Goal: Task Accomplishment & Management: Complete application form

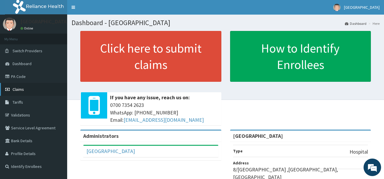
click at [21, 88] on span "Claims" at bounding box center [18, 89] width 11 height 5
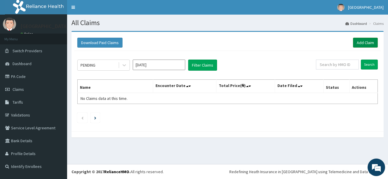
click at [363, 42] on link "Add Claim" at bounding box center [365, 43] width 25 height 10
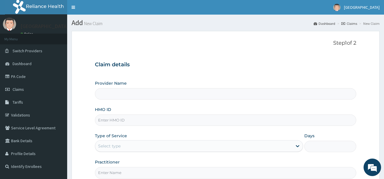
type input "[GEOGRAPHIC_DATA]"
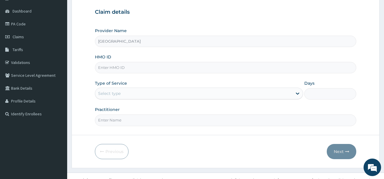
scroll to position [61, 0]
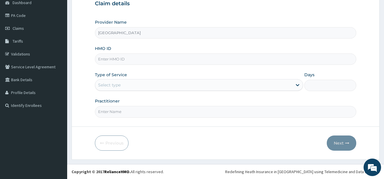
click at [125, 58] on input "HMO ID" at bounding box center [225, 58] width 261 height 11
type input "h"
type input "HIA/11301/A"
click at [126, 85] on div "Select type" at bounding box center [193, 84] width 197 height 9
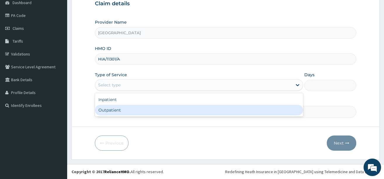
click at [113, 109] on div "Outpatient" at bounding box center [199, 110] width 208 height 11
type input "1"
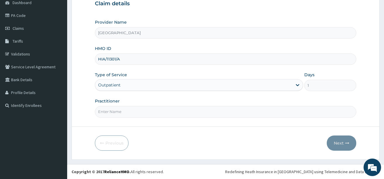
click at [137, 112] on input "Practitioner" at bounding box center [225, 111] width 261 height 11
type input "DR OGBAGO GABRIEL"
click at [336, 141] on button "Next" at bounding box center [341, 142] width 29 height 15
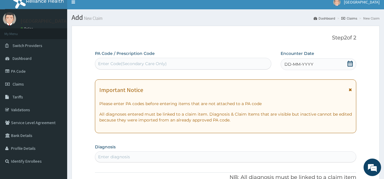
scroll to position [3, 0]
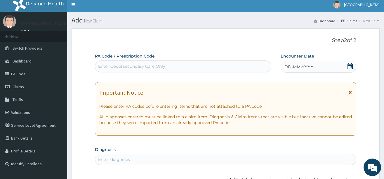
click at [348, 66] on icon at bounding box center [349, 66] width 5 height 6
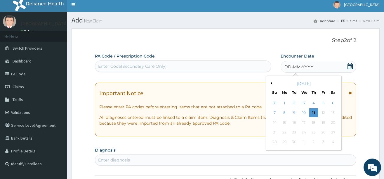
click at [271, 82] on button "Previous Month" at bounding box center [270, 83] width 3 height 3
click at [274, 140] on div "24" at bounding box center [274, 142] width 9 height 9
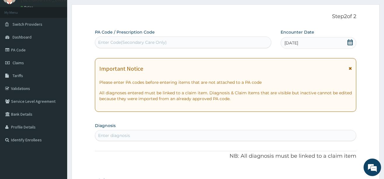
scroll to position [61, 0]
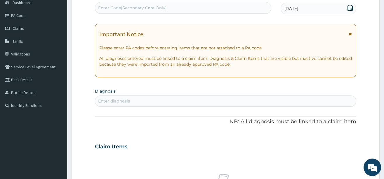
click at [115, 99] on div "Enter diagnosis" at bounding box center [114, 101] width 32 height 6
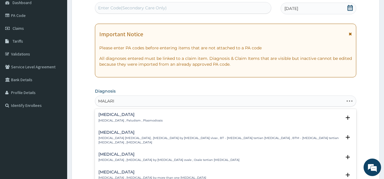
type input "MALARIA"
click at [101, 115] on h4 "Malaria" at bounding box center [130, 114] width 64 height 4
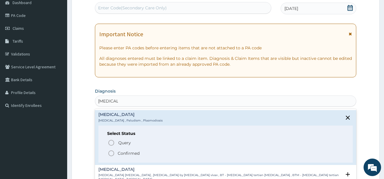
click at [110, 153] on icon "status option filled" at bounding box center [111, 153] width 7 height 7
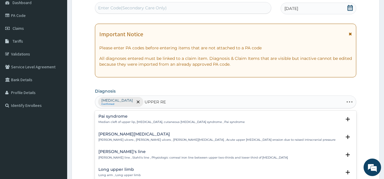
type input "UPPER RES"
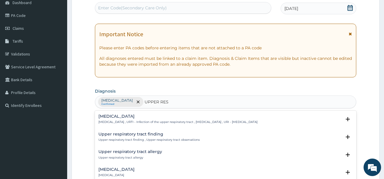
click at [130, 116] on h4 "[MEDICAL_DATA]" at bounding box center [177, 116] width 159 height 4
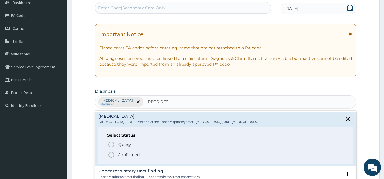
click at [113, 155] on icon "status option filled" at bounding box center [111, 154] width 7 height 7
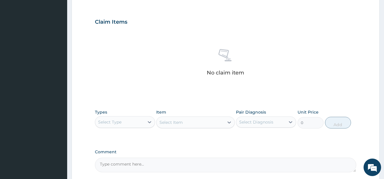
scroll to position [242, 0]
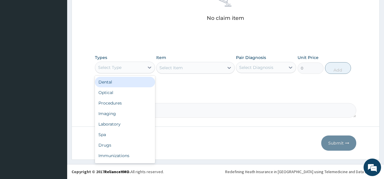
click at [142, 65] on div "Select Type" at bounding box center [119, 67] width 49 height 9
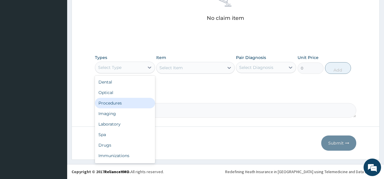
click at [129, 104] on div "Procedures" at bounding box center [125, 103] width 60 height 11
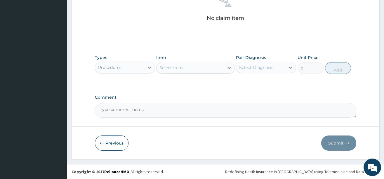
click at [227, 66] on icon at bounding box center [229, 68] width 6 height 6
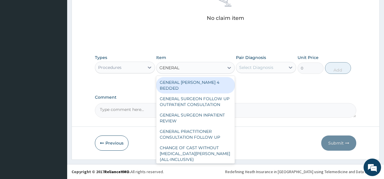
type input "GENERAL P"
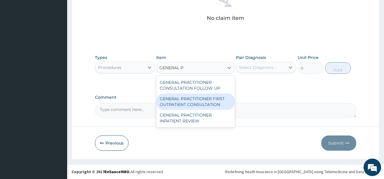
drag, startPoint x: 170, startPoint y: 99, endPoint x: 260, endPoint y: 87, distance: 90.4
click at [172, 99] on div "GENERAL PRACTITIONER FIRST OUTPATIENT CONSULTATION" at bounding box center [195, 101] width 79 height 16
type input "3750"
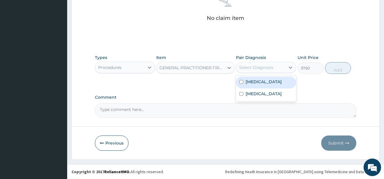
drag, startPoint x: 275, startPoint y: 68, endPoint x: 275, endPoint y: 85, distance: 16.6
click at [275, 68] on div "Select Diagnosis" at bounding box center [260, 67] width 49 height 9
click at [271, 76] on div "Malaria" at bounding box center [266, 82] width 60 height 12
checkbox input "true"
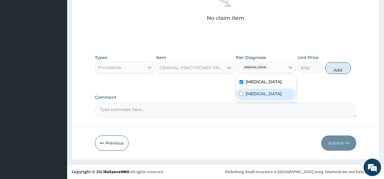
drag, startPoint x: 273, startPoint y: 99, endPoint x: 281, endPoint y: 97, distance: 7.7
click at [274, 97] on label "[MEDICAL_DATA]" at bounding box center [263, 94] width 36 height 6
checkbox input "true"
drag, startPoint x: 343, startPoint y: 70, endPoint x: 253, endPoint y: 79, distance: 90.6
click at [343, 70] on button "Add" at bounding box center [338, 68] width 26 height 12
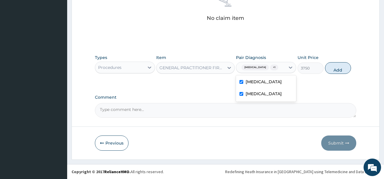
type input "0"
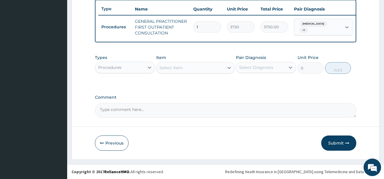
scroll to position [222, 0]
click at [135, 64] on div "Procedures" at bounding box center [119, 67] width 49 height 9
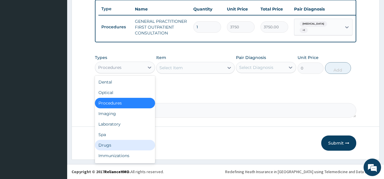
click at [115, 143] on div "Drugs" at bounding box center [125, 145] width 60 height 11
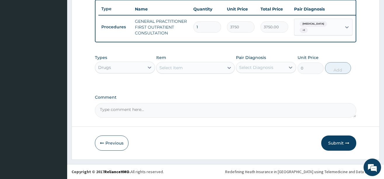
click at [228, 67] on icon at bounding box center [229, 68] width 4 height 2
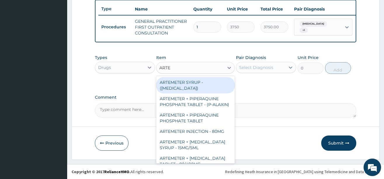
type input "ARTEM"
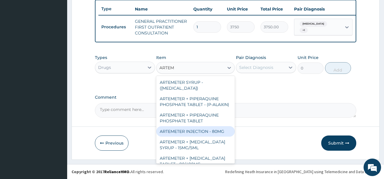
click at [189, 137] on div "ARTEMETER INJECTION - 80MG" at bounding box center [195, 131] width 79 height 11
type input "475.99999999999994"
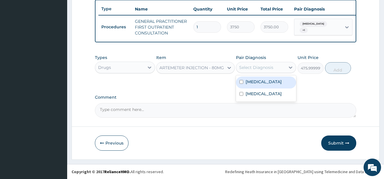
click at [273, 69] on div "Select Diagnosis" at bounding box center [260, 67] width 49 height 9
drag, startPoint x: 259, startPoint y: 81, endPoint x: 304, endPoint y: 67, distance: 47.4
click at [259, 81] on label "Malaria" at bounding box center [263, 82] width 36 height 6
checkbox input "true"
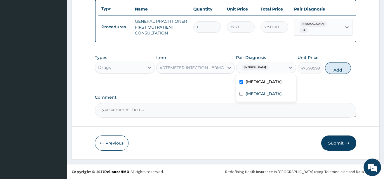
click at [341, 69] on button "Add" at bounding box center [338, 68] width 26 height 12
type input "0"
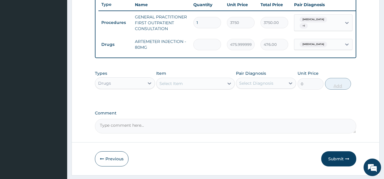
type input "0.00"
type input "2"
type input "952.00"
type input "2"
click at [216, 88] on div "Select Item" at bounding box center [189, 83] width 67 height 9
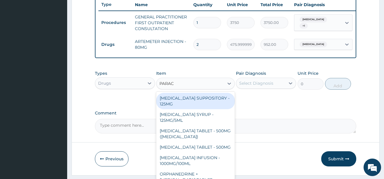
type input "PARACE"
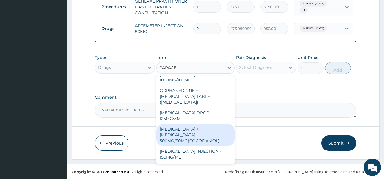
scroll to position [242, 0]
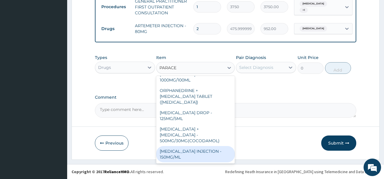
click at [194, 149] on div "[MEDICAL_DATA] INJECTION - 150MG/ML" at bounding box center [195, 154] width 79 height 16
type input "560"
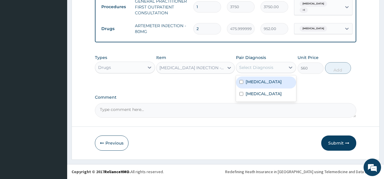
click at [269, 65] on div "Select Diagnosis" at bounding box center [256, 68] width 34 height 6
drag, startPoint x: 266, startPoint y: 83, endPoint x: 266, endPoint y: 87, distance: 3.2
click at [266, 83] on div "Malaria" at bounding box center [266, 82] width 60 height 12
checkbox input "true"
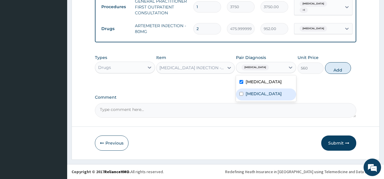
click at [264, 97] on label "Upper respiratory infection" at bounding box center [263, 94] width 36 height 6
checkbox input "true"
click at [334, 67] on button "Add" at bounding box center [338, 68] width 26 height 12
type input "0"
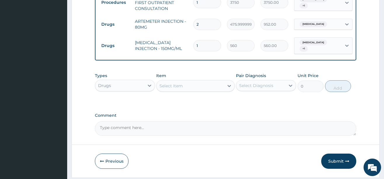
type input "0.00"
type input "4"
type input "2240.00"
type input "4"
click at [199, 85] on div "Select Item" at bounding box center [189, 85] width 67 height 9
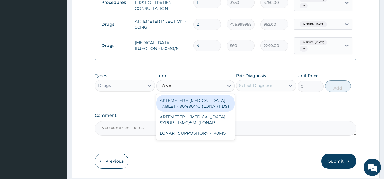
type input "LONART"
click at [203, 104] on div "ARTEMETER + [MEDICAL_DATA] TABLET - 80/480MG (LONART DS)" at bounding box center [195, 103] width 79 height 16
type input "588"
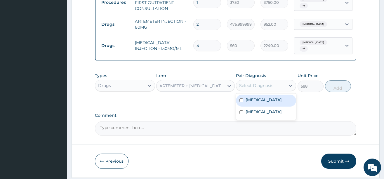
click at [285, 87] on div "Select Diagnosis" at bounding box center [260, 85] width 49 height 9
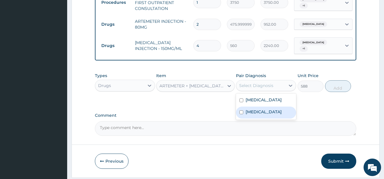
click at [266, 108] on div "Upper respiratory infection" at bounding box center [266, 113] width 60 height 12
checkbox input "true"
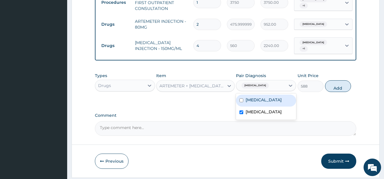
click at [267, 103] on div "Malaria" at bounding box center [266, 101] width 60 height 12
checkbox input "true"
click at [268, 115] on label "Upper respiratory infection" at bounding box center [263, 112] width 36 height 6
checkbox input "false"
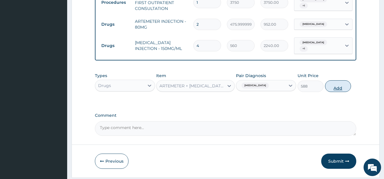
click at [336, 91] on button "Add" at bounding box center [338, 86] width 26 height 12
type input "0"
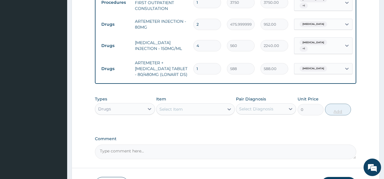
type input "0.00"
type input "6"
type input "3528.00"
type input "6"
click at [229, 111] on icon at bounding box center [229, 109] width 6 height 6
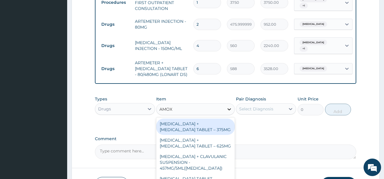
type input "AMOXI"
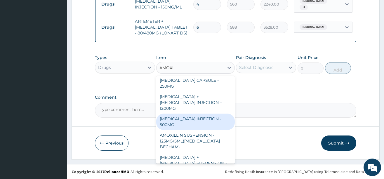
scroll to position [216, 0]
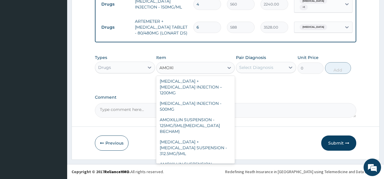
type input "112"
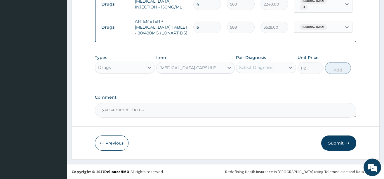
click at [262, 66] on div "Select Diagnosis" at bounding box center [256, 68] width 34 height 6
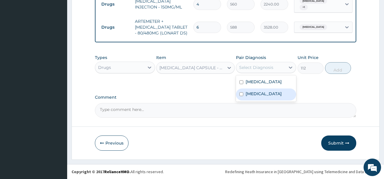
click at [258, 97] on label "Upper respiratory infection" at bounding box center [263, 94] width 36 height 6
checkbox input "true"
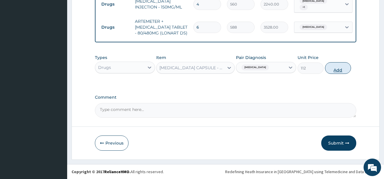
click at [335, 69] on button "Add" at bounding box center [338, 68] width 26 height 12
type input "0"
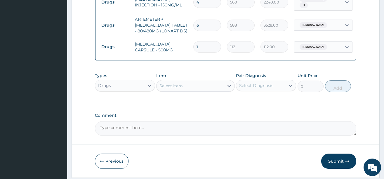
type input "10"
type input "1120.00"
type input "10"
click at [222, 88] on div "Select Item" at bounding box center [189, 85] width 67 height 9
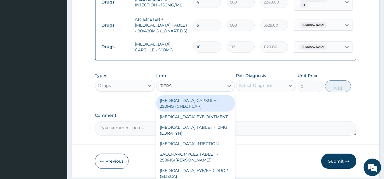
type input "LORAT"
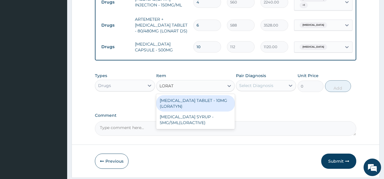
click at [201, 107] on div "[MEDICAL_DATA] TABLET - 10MG (LORATYN)" at bounding box center [195, 103] width 79 height 16
type input "98"
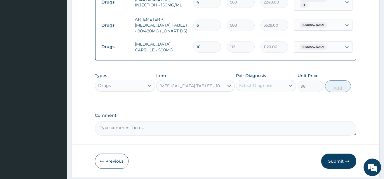
click at [262, 88] on div "Select Diagnosis" at bounding box center [256, 86] width 34 height 6
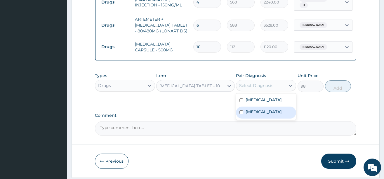
click at [261, 115] on label "Upper respiratory infection" at bounding box center [263, 112] width 36 height 6
checkbox input "true"
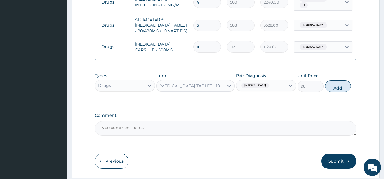
click at [340, 90] on button "Add" at bounding box center [338, 86] width 26 height 12
type input "0"
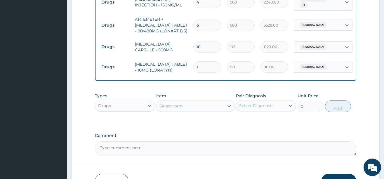
type input "10"
type input "980.00"
type input "10"
click at [227, 104] on div at bounding box center [229, 106] width 11 height 11
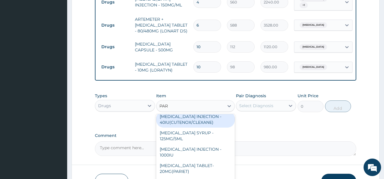
scroll to position [88, 0]
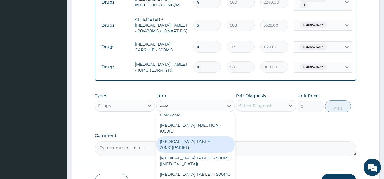
type input "PARA"
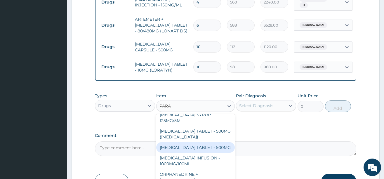
click at [196, 153] on div "[MEDICAL_DATA] TABLET - 500MG" at bounding box center [195, 147] width 79 height 11
type input "33.599999999999994"
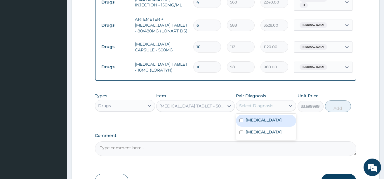
click at [265, 105] on div "Select Diagnosis" at bounding box center [256, 106] width 34 height 6
click at [266, 127] on div "Malaria" at bounding box center [266, 121] width 60 height 12
checkbox input "true"
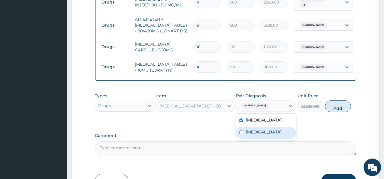
drag, startPoint x: 264, startPoint y: 135, endPoint x: 295, endPoint y: 123, distance: 33.0
click at [269, 133] on label "Upper respiratory infection" at bounding box center [263, 132] width 36 height 6
checkbox input "true"
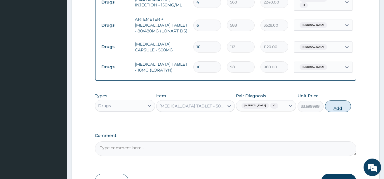
click at [330, 109] on button "Add" at bounding box center [338, 106] width 26 height 12
type input "0"
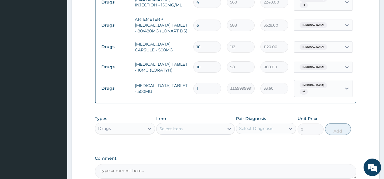
type input "18"
type input "604.80"
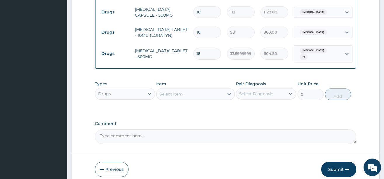
scroll to position [346, 0]
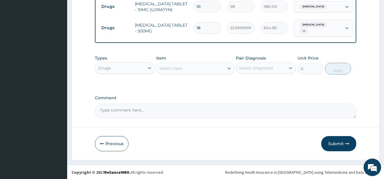
type input "18"
click at [136, 111] on textarea "Comment" at bounding box center [225, 111] width 261 height 15
type textarea "DS ;- MALARIA, URTI"
drag, startPoint x: 337, startPoint y: 144, endPoint x: 269, endPoint y: 93, distance: 85.1
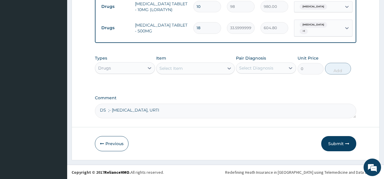
click at [215, 69] on div "Select Item" at bounding box center [189, 68] width 67 height 9
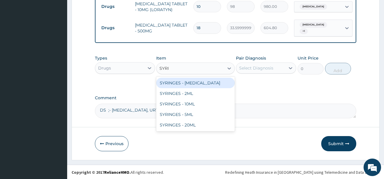
type input "SYRIN"
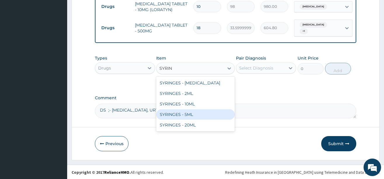
click at [185, 114] on div "SYRINGES - 5ML" at bounding box center [195, 114] width 79 height 11
type input "42"
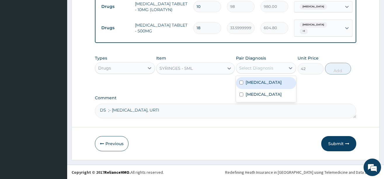
click at [264, 65] on div "Select Diagnosis" at bounding box center [256, 68] width 34 height 6
click at [258, 82] on label "Malaria" at bounding box center [263, 82] width 36 height 6
checkbox input "true"
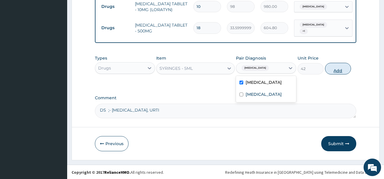
click at [335, 67] on button "Add" at bounding box center [338, 69] width 26 height 12
type input "0"
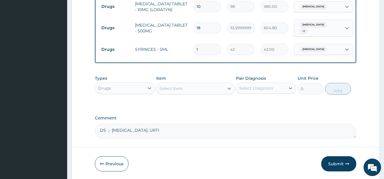
type input "0.00"
type input "2"
type input "84.00"
type input "2"
click at [338, 162] on button "Submit" at bounding box center [338, 163] width 35 height 15
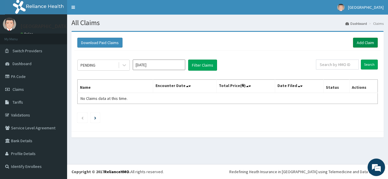
click at [365, 39] on link "Add Claim" at bounding box center [365, 43] width 25 height 10
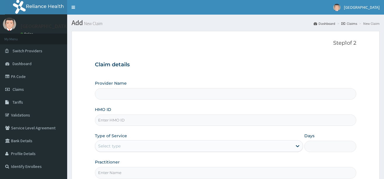
click at [135, 122] on input "HMO ID" at bounding box center [225, 119] width 261 height 11
type input "KIngsmill Hospital"
type input "IDH/10007/A"
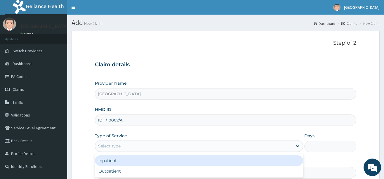
click at [137, 146] on div "Select type" at bounding box center [193, 145] width 197 height 9
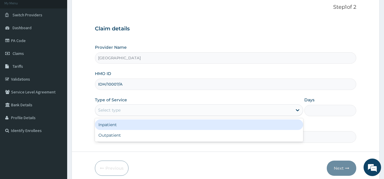
scroll to position [61, 0]
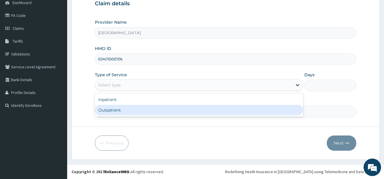
click at [116, 109] on div "Outpatient" at bounding box center [199, 110] width 208 height 11
type input "1"
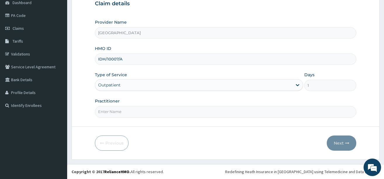
drag, startPoint x: 123, startPoint y: 114, endPoint x: 126, endPoint y: 117, distance: 4.8
click at [123, 114] on input "Practitioner" at bounding box center [225, 111] width 261 height 11
type input "DR OGBAGO GABRIEL"
click at [341, 143] on button "Next" at bounding box center [341, 142] width 29 height 15
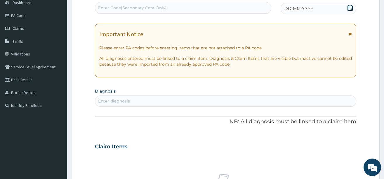
click at [351, 8] on icon at bounding box center [349, 8] width 5 height 6
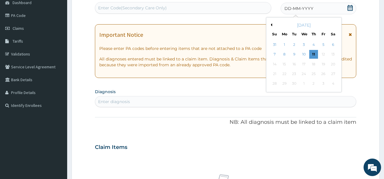
click at [271, 25] on button "Previous Month" at bounding box center [270, 24] width 3 height 3
click at [276, 82] on div "24" at bounding box center [274, 83] width 9 height 9
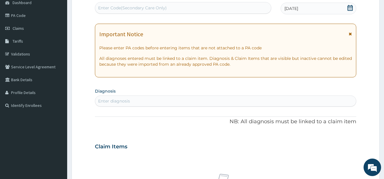
click at [198, 98] on div "Enter diagnosis" at bounding box center [225, 100] width 261 height 9
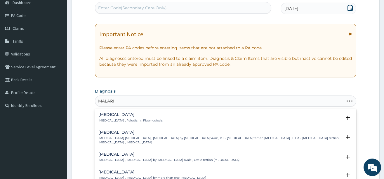
type input "MALARIA"
click at [103, 115] on h4 "Malaria" at bounding box center [130, 114] width 64 height 4
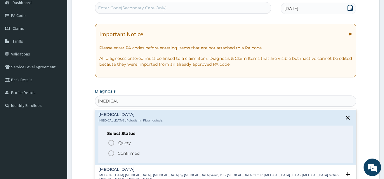
click at [110, 154] on icon "status option filled" at bounding box center [111, 153] width 7 height 7
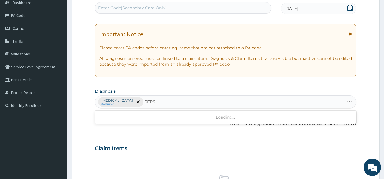
type input "SEPSIS"
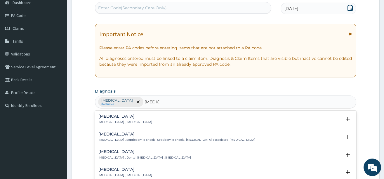
click at [114, 120] on p "Systemic infection , Sepsis" at bounding box center [125, 122] width 54 height 4
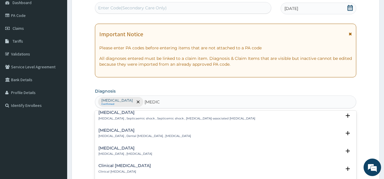
scroll to position [29, 0]
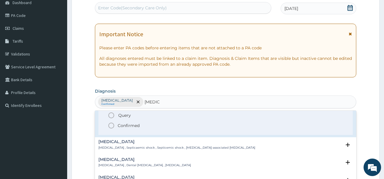
click at [113, 126] on icon "status option filled" at bounding box center [111, 125] width 7 height 7
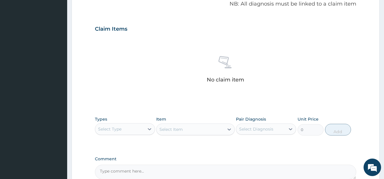
scroll to position [207, 0]
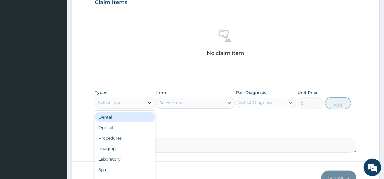
drag, startPoint x: 147, startPoint y: 101, endPoint x: 146, endPoint y: 105, distance: 3.9
click at [147, 101] on icon at bounding box center [150, 103] width 6 height 6
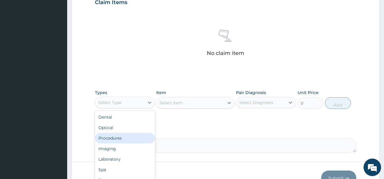
drag, startPoint x: 122, startPoint y: 137, endPoint x: 149, endPoint y: 130, distance: 28.3
click at [122, 137] on div "Procedures" at bounding box center [125, 138] width 60 height 11
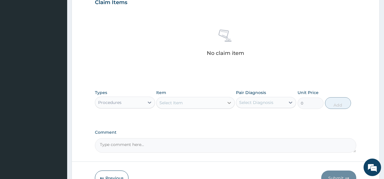
click at [229, 102] on icon at bounding box center [229, 103] width 6 height 6
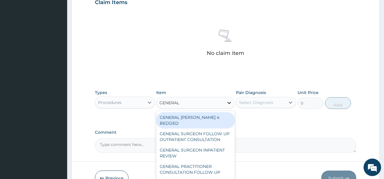
type input "GENERAL P"
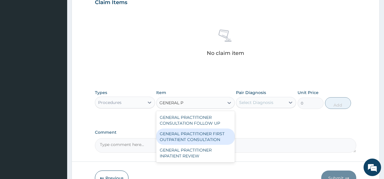
drag, startPoint x: 186, startPoint y: 134, endPoint x: 193, endPoint y: 131, distance: 7.6
click at [187, 134] on div "GENERAL PRACTITIONER FIRST OUTPATIENT CONSULTATION" at bounding box center [195, 136] width 79 height 16
type input "3750"
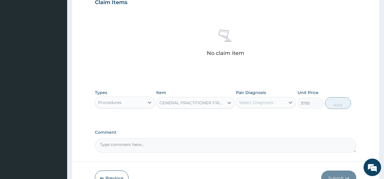
click at [272, 102] on div "Select Diagnosis" at bounding box center [256, 103] width 34 height 6
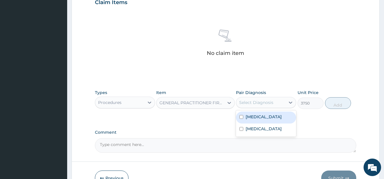
click at [256, 118] on label "Malaria" at bounding box center [263, 117] width 36 height 6
checkbox input "true"
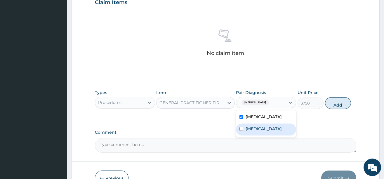
click at [250, 132] on div "Sepsis" at bounding box center [266, 129] width 60 height 12
checkbox input "true"
click at [337, 103] on button "Add" at bounding box center [338, 103] width 26 height 12
type input "0"
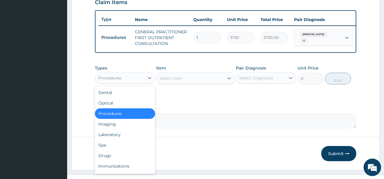
click at [140, 83] on div "Procedures" at bounding box center [119, 77] width 49 height 9
drag, startPoint x: 109, startPoint y: 142, endPoint x: 130, endPoint y: 131, distance: 23.0
click at [109, 140] on div "Laboratory" at bounding box center [125, 134] width 60 height 11
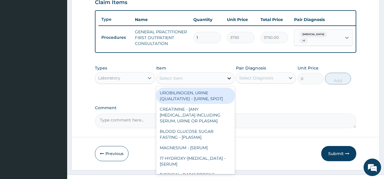
click at [228, 79] on icon at bounding box center [229, 78] width 4 height 2
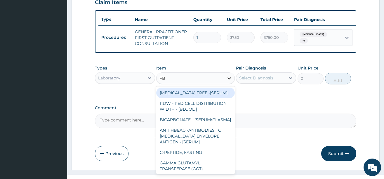
type input "FBC"
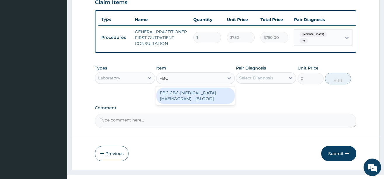
click at [202, 101] on div "FBC CBC-COMPLETE BLOOD COUNT (HAEMOGRAM) - [BLOOD]" at bounding box center [195, 96] width 79 height 16
type input "5000"
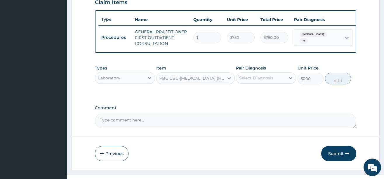
click at [281, 81] on div "Select Diagnosis" at bounding box center [260, 77] width 49 height 9
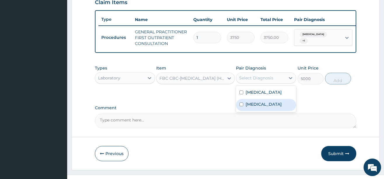
click at [257, 107] on label "Sepsis" at bounding box center [263, 104] width 36 height 6
checkbox input "true"
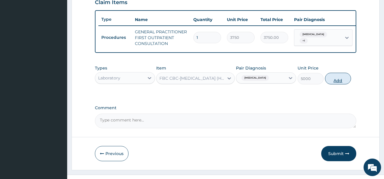
click at [342, 83] on button "Add" at bounding box center [338, 79] width 26 height 12
type input "0"
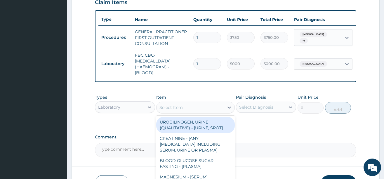
click at [205, 112] on div "Select Item" at bounding box center [189, 107] width 67 height 9
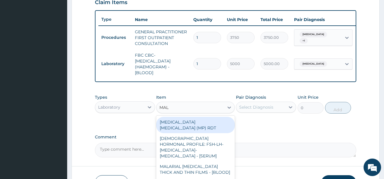
type input "MALA"
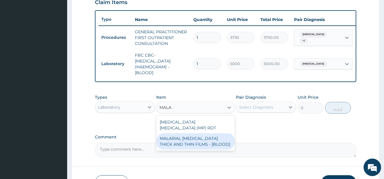
click at [183, 140] on div "MALARIAL PARASITE THICK AND THIN FILMS - [BLOOD]" at bounding box center [195, 141] width 79 height 16
type input "2187.5"
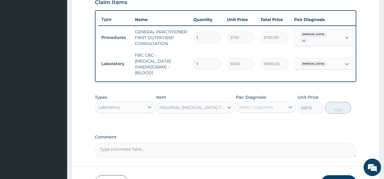
click at [266, 109] on div "Select Diagnosis" at bounding box center [256, 107] width 34 height 6
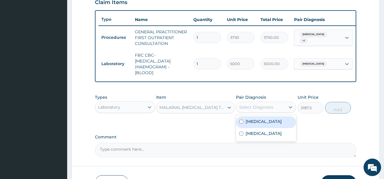
drag, startPoint x: 257, startPoint y: 125, endPoint x: 321, endPoint y: 115, distance: 64.9
click at [258, 124] on label "Malaria" at bounding box center [263, 122] width 36 height 6
checkbox input "true"
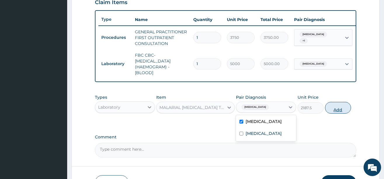
click at [334, 114] on button "Add" at bounding box center [338, 108] width 26 height 12
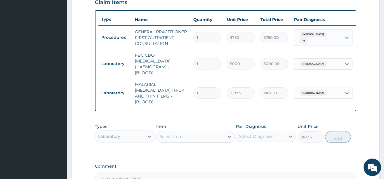
type input "0"
click at [144, 133] on div "Laboratory" at bounding box center [119, 136] width 49 height 9
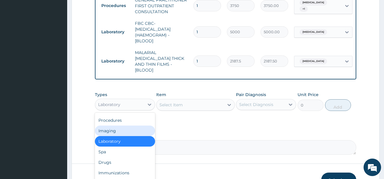
scroll to position [274, 0]
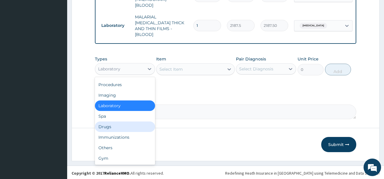
click at [113, 122] on div "Drugs" at bounding box center [125, 126] width 60 height 11
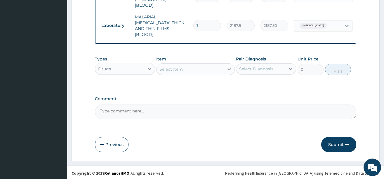
click at [224, 68] on div at bounding box center [229, 69] width 11 height 11
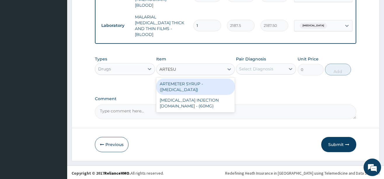
type input "ARTESUN"
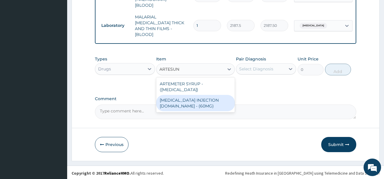
click at [184, 98] on div "[MEDICAL_DATA] INJECTION [DOMAIN_NAME] - (60MG)" at bounding box center [195, 103] width 79 height 16
type input "1596"
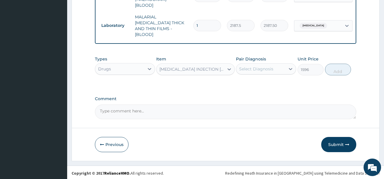
click at [282, 67] on div "Select Diagnosis" at bounding box center [260, 68] width 49 height 9
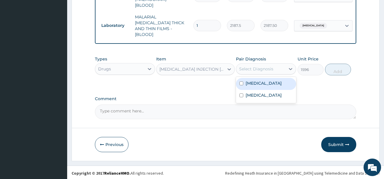
click at [256, 84] on label "Malaria" at bounding box center [263, 83] width 36 height 6
checkbox input "true"
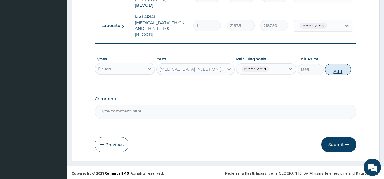
click at [329, 68] on button "Add" at bounding box center [338, 70] width 26 height 12
type input "0"
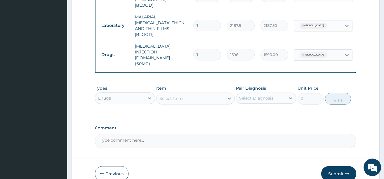
type input "0.00"
type input "3"
type input "4788.00"
type input "3"
click at [199, 94] on div "Select Item" at bounding box center [189, 98] width 67 height 9
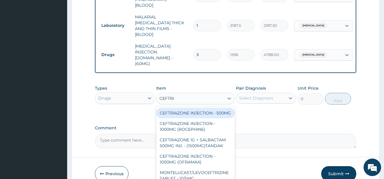
type input "CEFTRIA"
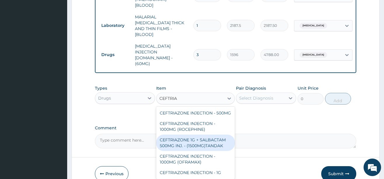
click at [206, 138] on div "CEFTRIAZONE 1G + SALBACTAM 500MG INJ. - (1500MG)TANDAK" at bounding box center [195, 143] width 79 height 16
type input "4480"
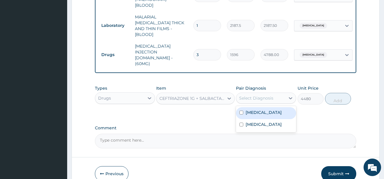
click at [260, 95] on div "Select Diagnosis" at bounding box center [256, 98] width 34 height 6
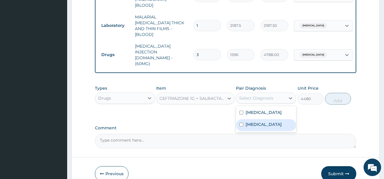
drag, startPoint x: 251, startPoint y: 115, endPoint x: 266, endPoint y: 109, distance: 15.7
click at [251, 121] on label "Sepsis" at bounding box center [263, 124] width 36 height 6
checkbox input "true"
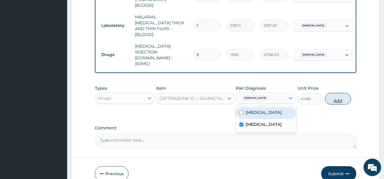
click at [336, 93] on button "Add" at bounding box center [338, 99] width 26 height 12
type input "0"
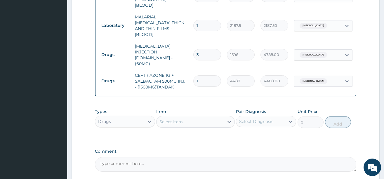
click at [211, 117] on div "Select Item" at bounding box center [189, 121] width 67 height 9
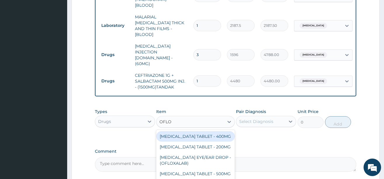
type input "OFLOX"
click at [201, 131] on div "[MEDICAL_DATA] TABLET - 400MG" at bounding box center [195, 136] width 79 height 11
type input "392"
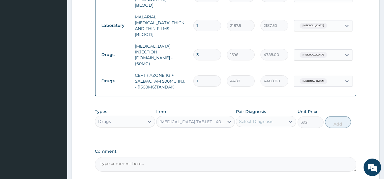
click at [268, 119] on div "Select Diagnosis" at bounding box center [256, 122] width 34 height 6
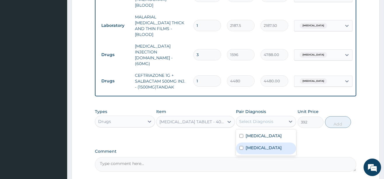
click at [259, 142] on div "Sepsis" at bounding box center [266, 148] width 60 height 12
checkbox input "true"
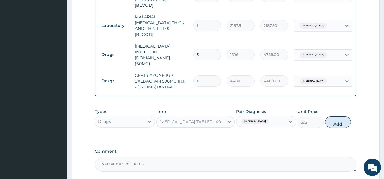
click at [329, 116] on button "Add" at bounding box center [338, 122] width 26 height 12
type input "0"
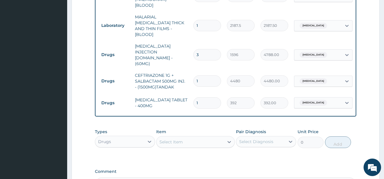
type input "10"
type input "3920.00"
type input "10"
click at [221, 137] on div "Select Item" at bounding box center [189, 141] width 67 height 9
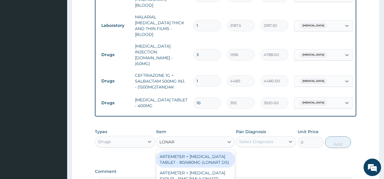
type input "LONART"
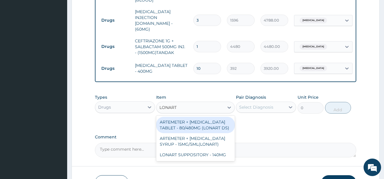
scroll to position [333, 0]
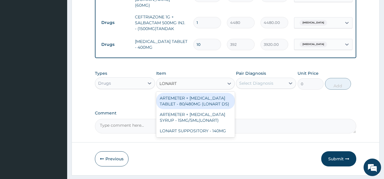
click at [194, 93] on div "ARTEMETER + [MEDICAL_DATA] TABLET - 80/480MG (LONART DS)" at bounding box center [195, 101] width 79 height 16
type input "588"
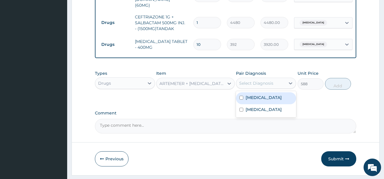
drag, startPoint x: 261, startPoint y: 76, endPoint x: 264, endPoint y: 75, distance: 3.5
click at [262, 79] on div "Select Diagnosis" at bounding box center [260, 83] width 49 height 9
drag, startPoint x: 261, startPoint y: 87, endPoint x: 285, endPoint y: 80, distance: 25.7
click at [261, 92] on div "Malaria" at bounding box center [266, 98] width 60 height 12
checkbox input "true"
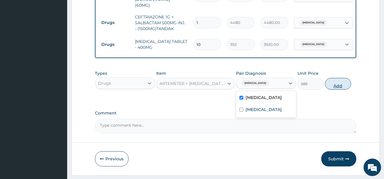
click at [331, 78] on button "Add" at bounding box center [338, 84] width 26 height 12
type input "0"
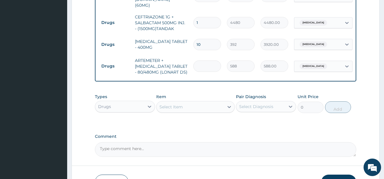
type input "0.00"
type input "6"
type input "3528.00"
type input "6"
click at [230, 104] on icon at bounding box center [229, 107] width 6 height 6
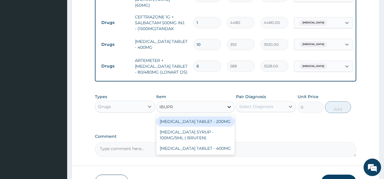
type input "IBUPRO"
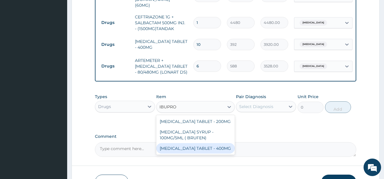
click at [208, 143] on div "[MEDICAL_DATA] TABLET - 400MG" at bounding box center [195, 148] width 79 height 11
type input "560"
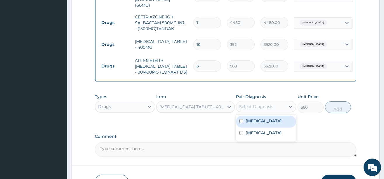
drag, startPoint x: 259, startPoint y: 96, endPoint x: 264, endPoint y: 97, distance: 5.5
click at [261, 104] on div "Select Diagnosis" at bounding box center [256, 107] width 34 height 6
click at [261, 118] on label "Malaria" at bounding box center [263, 121] width 36 height 6
checkbox input "true"
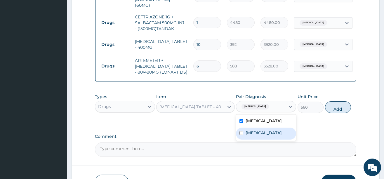
click at [257, 130] on label "Sepsis" at bounding box center [263, 133] width 36 height 6
checkbox input "true"
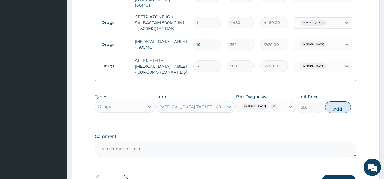
click at [340, 101] on button "Add" at bounding box center [338, 107] width 26 height 12
type input "0"
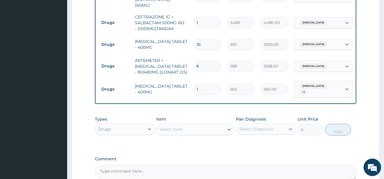
type input "10"
type input "5600.00"
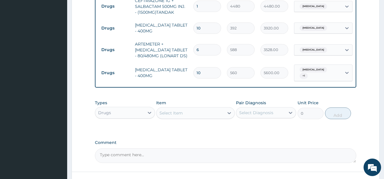
scroll to position [362, 0]
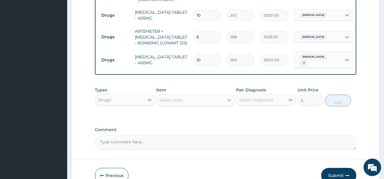
type input "10"
click at [229, 97] on icon at bounding box center [229, 100] width 6 height 6
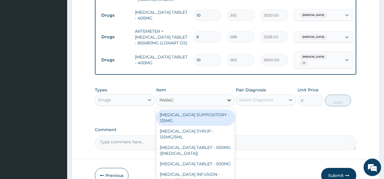
type input "PARACE"
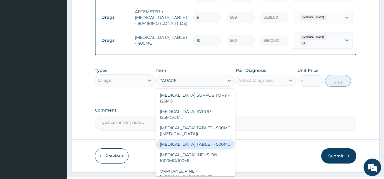
scroll to position [68, 0]
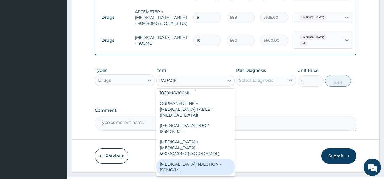
click at [192, 159] on div "[MEDICAL_DATA] INJECTION - 150MG/ML" at bounding box center [195, 167] width 79 height 16
type input "560"
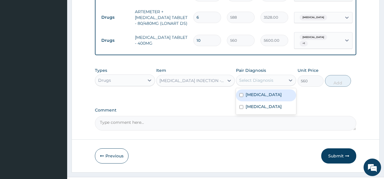
click at [266, 77] on div "Select Diagnosis" at bounding box center [256, 80] width 34 height 6
click at [261, 89] on div "Malaria" at bounding box center [266, 95] width 60 height 12
checkbox input "true"
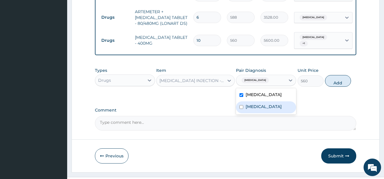
click at [260, 101] on div "Sepsis" at bounding box center [266, 107] width 60 height 12
checkbox input "true"
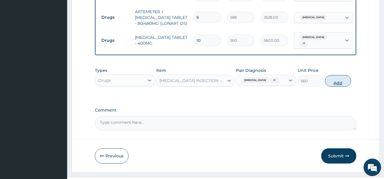
click at [331, 75] on button "Add" at bounding box center [338, 81] width 26 height 12
type input "0"
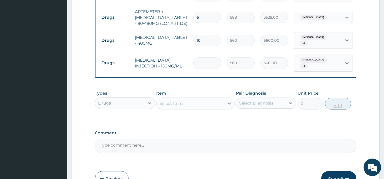
type input "0.00"
type input "4"
type input "2240.00"
type input "4"
click at [218, 99] on div "Select Item" at bounding box center [189, 103] width 67 height 9
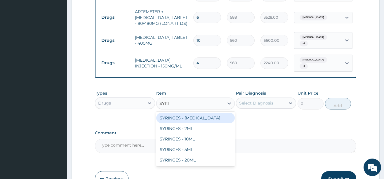
type input "SYRIN"
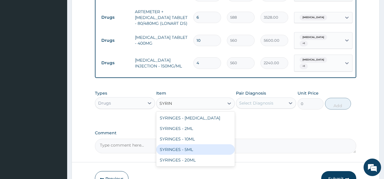
click at [183, 144] on div "SYRINGES - 5ML" at bounding box center [195, 149] width 79 height 11
type input "42"
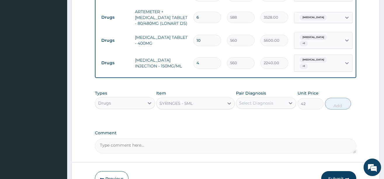
click at [263, 100] on div "Select Diagnosis" at bounding box center [256, 103] width 34 height 6
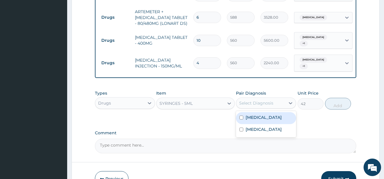
click at [255, 114] on label "Malaria" at bounding box center [263, 117] width 36 height 6
checkbox input "true"
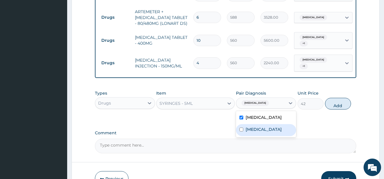
click at [253, 126] on label "Sepsis" at bounding box center [263, 129] width 36 height 6
checkbox input "true"
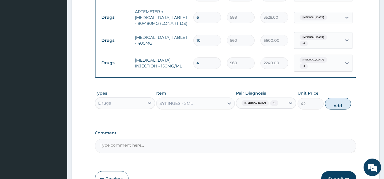
click at [340, 98] on button "Add" at bounding box center [338, 104] width 26 height 12
type input "0"
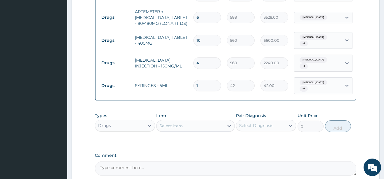
type input "0.00"
type input "3"
type input "126.00"
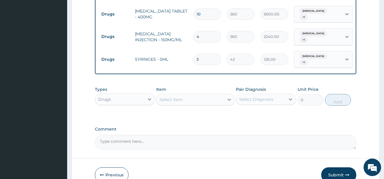
scroll to position [411, 0]
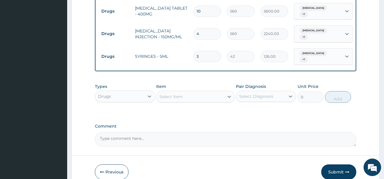
type input "3"
click at [119, 132] on textarea "Comment" at bounding box center [225, 139] width 261 height 15
type textarea "DS ;- MALARIA, SEPSIS"
click at [335, 164] on button "Submit" at bounding box center [338, 171] width 35 height 15
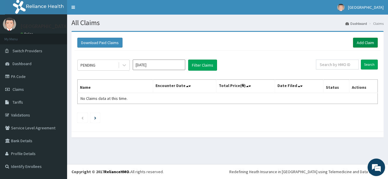
click at [367, 41] on link "Add Claim" at bounding box center [365, 43] width 25 height 10
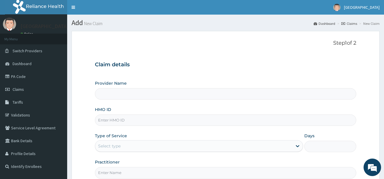
type input "[GEOGRAPHIC_DATA]"
click at [150, 123] on input "HMO ID" at bounding box center [225, 119] width 261 height 11
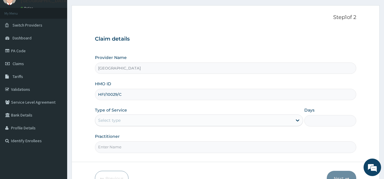
scroll to position [29, 0]
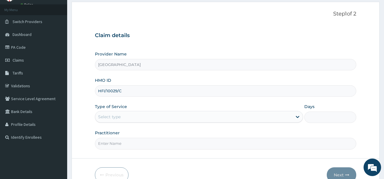
type input "HFI/10029/C"
click at [128, 115] on div "Select type" at bounding box center [193, 116] width 197 height 9
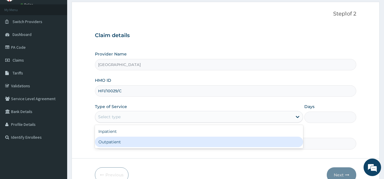
click at [108, 141] on div "Outpatient" at bounding box center [199, 142] width 208 height 11
type input "1"
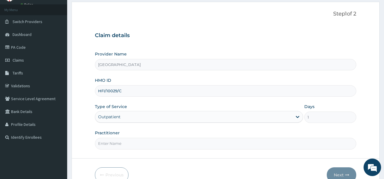
click at [159, 143] on input "Practitioner" at bounding box center [225, 143] width 261 height 11
type input "DR [PERSON_NAME]"
click at [340, 172] on button "Next" at bounding box center [341, 174] width 29 height 15
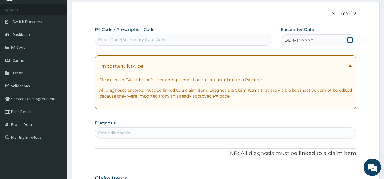
click at [350, 40] on icon at bounding box center [349, 40] width 5 height 6
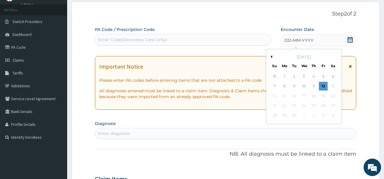
click at [271, 57] on button "Previous Month" at bounding box center [270, 56] width 3 height 3
click at [274, 114] on div "24" at bounding box center [274, 115] width 9 height 9
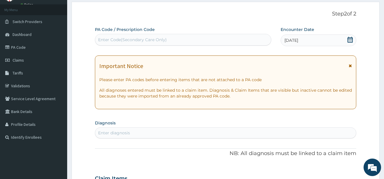
click at [169, 130] on div "Enter diagnosis" at bounding box center [225, 132] width 261 height 9
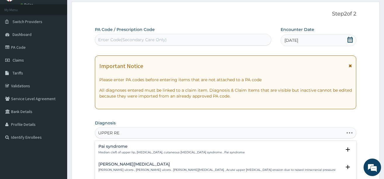
type input "UPPER RES"
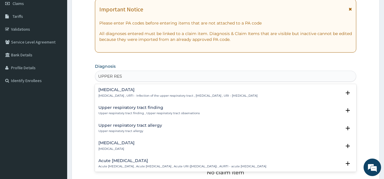
scroll to position [88, 0]
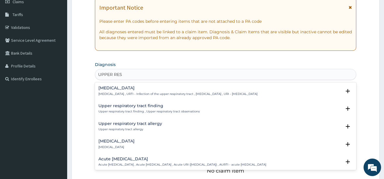
click at [139, 89] on h4 "Upper respiratory infection" at bounding box center [177, 88] width 159 height 4
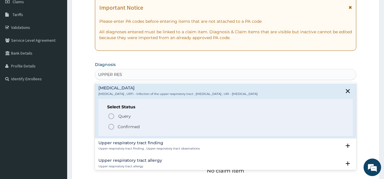
click at [110, 127] on icon "status option filled" at bounding box center [111, 126] width 7 height 7
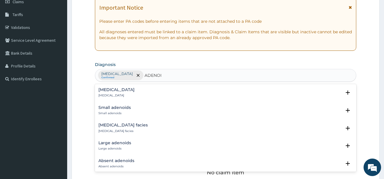
type input "ADENOID"
click at [113, 92] on h4 "Adenoiditis" at bounding box center [116, 90] width 36 height 4
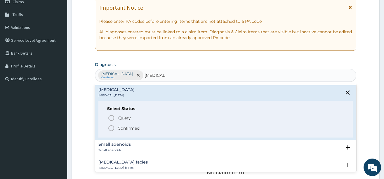
click at [111, 127] on icon "status option filled" at bounding box center [111, 128] width 7 height 7
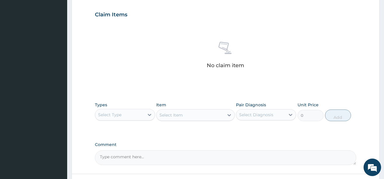
scroll to position [242, 0]
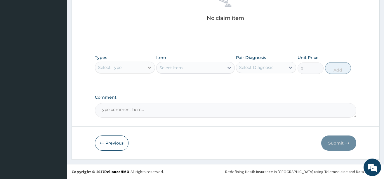
click at [147, 67] on icon at bounding box center [150, 68] width 6 height 6
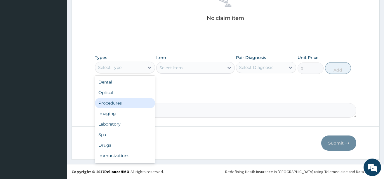
drag, startPoint x: 124, startPoint y: 100, endPoint x: 140, endPoint y: 100, distance: 16.1
click at [126, 100] on div "Procedures" at bounding box center [125, 103] width 60 height 11
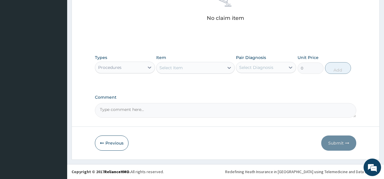
click at [228, 67] on icon at bounding box center [229, 68] width 6 height 6
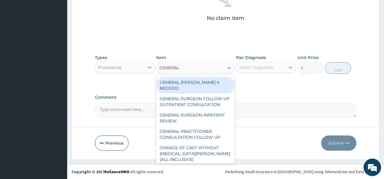
type input "GENERAL P"
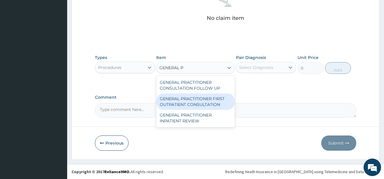
drag, startPoint x: 214, startPoint y: 99, endPoint x: 223, endPoint y: 93, distance: 10.6
click at [214, 99] on div "GENERAL PRACTITIONER FIRST OUTPATIENT CONSULTATION" at bounding box center [195, 101] width 79 height 16
type input "3750"
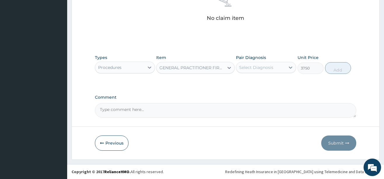
drag, startPoint x: 267, startPoint y: 67, endPoint x: 271, endPoint y: 69, distance: 5.3
click at [268, 67] on div "Select Diagnosis" at bounding box center [256, 68] width 34 height 6
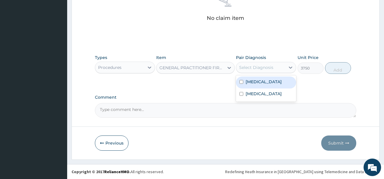
click at [264, 81] on label "[MEDICAL_DATA]" at bounding box center [263, 82] width 36 height 6
checkbox input "true"
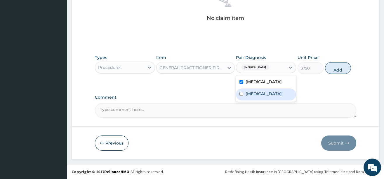
click at [266, 97] on label "Adenoiditis" at bounding box center [263, 94] width 36 height 6
checkbox input "true"
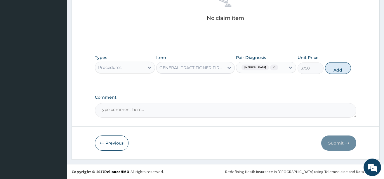
click at [339, 72] on button "Add" at bounding box center [338, 68] width 26 height 12
type input "0"
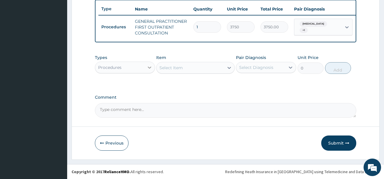
click at [144, 65] on div at bounding box center [149, 67] width 11 height 11
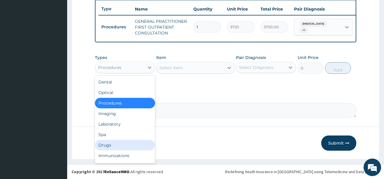
click at [114, 146] on div "Drugs" at bounding box center [125, 145] width 60 height 11
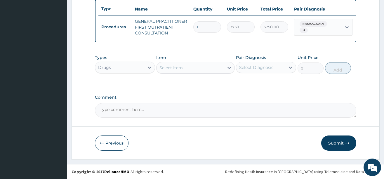
click at [224, 68] on div "Select Item" at bounding box center [189, 67] width 67 height 9
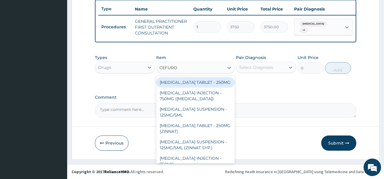
type input "CEFUROX"
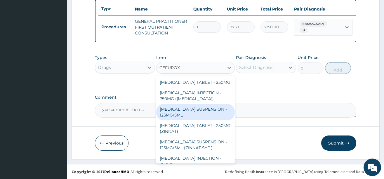
click at [203, 110] on div "[MEDICAL_DATA] SUSPENSION - 125MG/5ML" at bounding box center [195, 112] width 79 height 16
type input "3919.9999999999995"
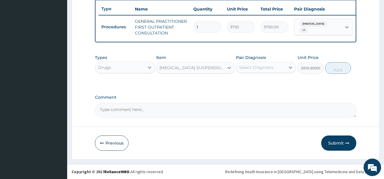
click at [275, 64] on div "Select Diagnosis" at bounding box center [260, 67] width 49 height 9
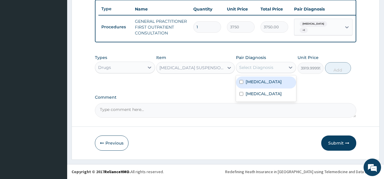
drag, startPoint x: 263, startPoint y: 86, endPoint x: 262, endPoint y: 93, distance: 7.0
click at [264, 88] on div "[MEDICAL_DATA]" at bounding box center [266, 82] width 60 height 12
checkbox input "true"
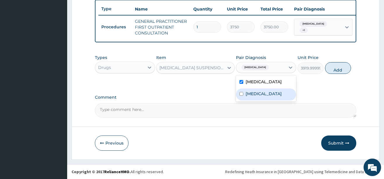
click at [257, 97] on label "Adenoiditis" at bounding box center [263, 94] width 36 height 6
checkbox input "true"
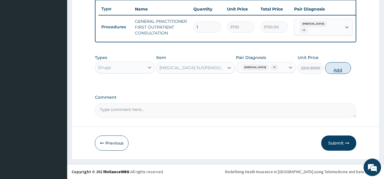
click at [335, 72] on button "Add" at bounding box center [338, 68] width 26 height 12
type input "0"
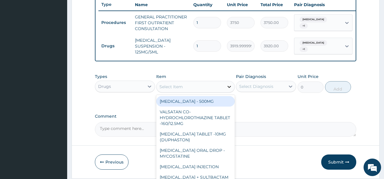
click at [228, 90] on icon at bounding box center [229, 87] width 6 height 6
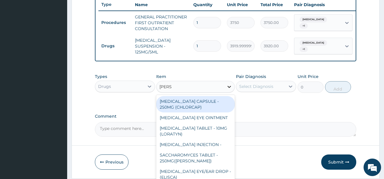
type input "LORAT"
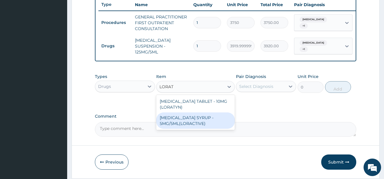
click at [191, 123] on div "LORATADINE SYRUP - 5MG/5ML(LORACTIVE)" at bounding box center [195, 120] width 79 height 16
type input "1232"
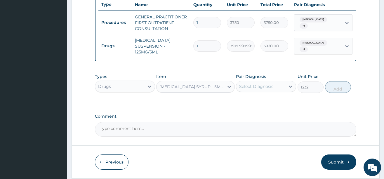
click at [259, 89] on div "Select Diagnosis" at bounding box center [256, 86] width 34 height 6
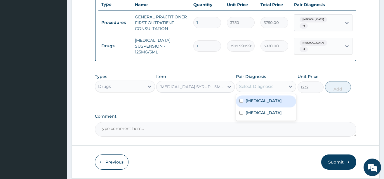
click at [266, 104] on label "Upper respiratory infection" at bounding box center [263, 101] width 36 height 6
checkbox input "true"
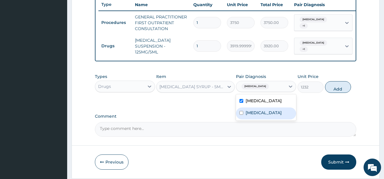
click at [266, 119] on div "Adenoiditis" at bounding box center [266, 113] width 60 height 12
checkbox input "true"
click at [334, 93] on button "Add" at bounding box center [338, 87] width 26 height 12
type input "0"
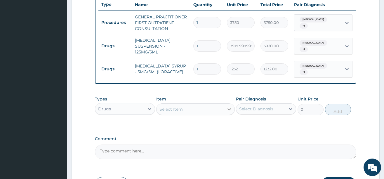
click at [229, 112] on icon at bounding box center [229, 109] width 6 height 6
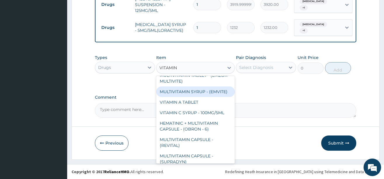
scroll to position [238, 0]
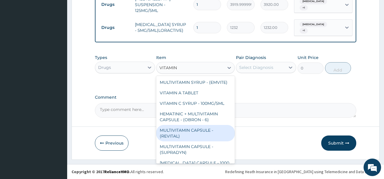
type input "VITAMIN C"
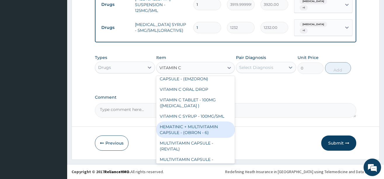
scroll to position [67, 0]
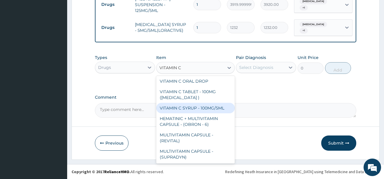
click at [197, 106] on div "VITAMIN C SYRUP - 100MG/5ML" at bounding box center [195, 108] width 79 height 11
type input "672"
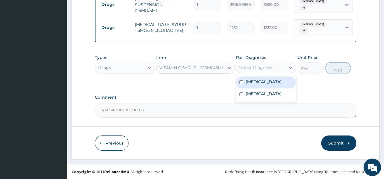
click at [257, 65] on div "Select Diagnosis" at bounding box center [256, 68] width 34 height 6
drag, startPoint x: 261, startPoint y: 86, endPoint x: 262, endPoint y: 94, distance: 7.9
click at [262, 85] on label "Upper respiratory infection" at bounding box center [263, 82] width 36 height 6
checkbox input "true"
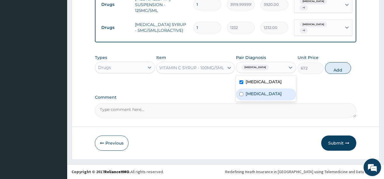
click at [257, 97] on label "Adenoiditis" at bounding box center [263, 94] width 36 height 6
checkbox input "true"
click at [340, 74] on button "Add" at bounding box center [338, 68] width 26 height 12
type input "0"
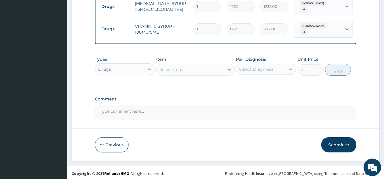
scroll to position [290, 0]
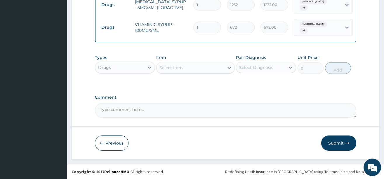
click at [128, 113] on textarea "Comment" at bounding box center [225, 110] width 261 height 15
type textarea "DS ;- ?ADENOID HYPERTROPHY, URTI R/O PNEUMONIA"
click at [331, 141] on button "Submit" at bounding box center [338, 142] width 35 height 15
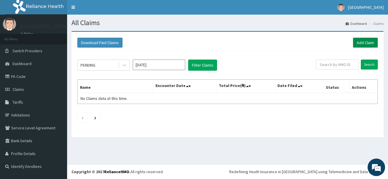
click at [363, 40] on link "Add Claim" at bounding box center [365, 43] width 25 height 10
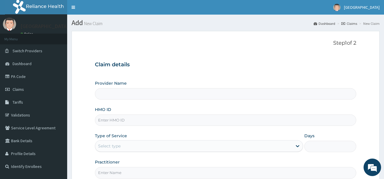
type input "[GEOGRAPHIC_DATA]"
click at [133, 122] on input "HMO ID" at bounding box center [225, 119] width 261 height 11
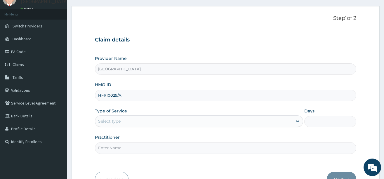
scroll to position [58, 0]
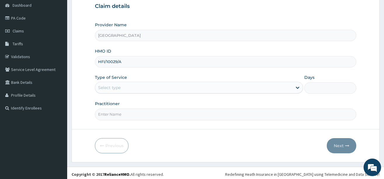
type input "HFI/10029/A"
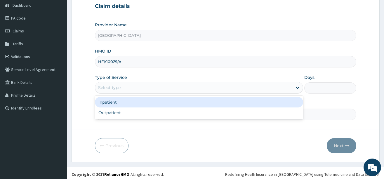
click at [141, 85] on div "Select type" at bounding box center [193, 87] width 197 height 9
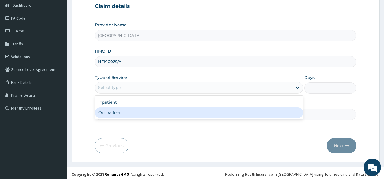
click at [115, 112] on div "Outpatient" at bounding box center [199, 112] width 208 height 11
type input "1"
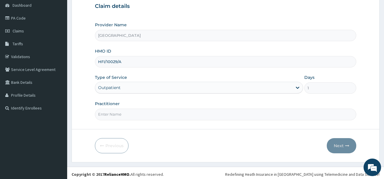
click at [122, 115] on input "Practitioner" at bounding box center [225, 114] width 261 height 11
type input "DR [PERSON_NAME]"
click at [341, 144] on button "Next" at bounding box center [341, 145] width 29 height 15
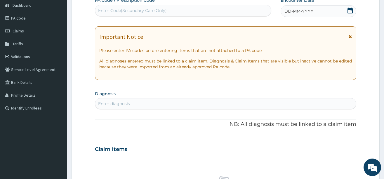
click at [352, 10] on icon at bounding box center [349, 11] width 5 height 6
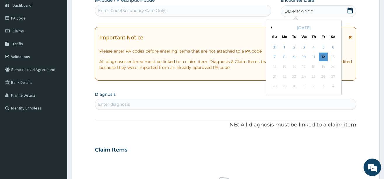
click at [272, 27] on button "Previous Month" at bounding box center [270, 27] width 3 height 3
click at [272, 85] on div "24" at bounding box center [274, 86] width 9 height 9
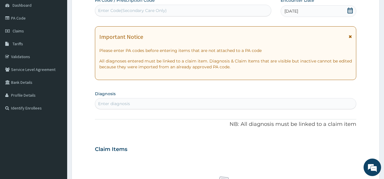
click at [223, 100] on div "Enter diagnosis" at bounding box center [225, 103] width 261 height 9
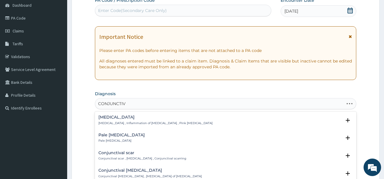
type input "CONJUNCTIVI"
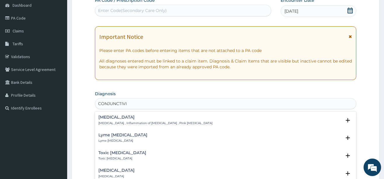
click at [117, 117] on h4 "[MEDICAL_DATA]" at bounding box center [155, 117] width 114 height 4
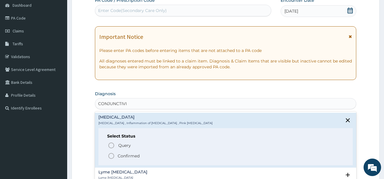
click at [112, 156] on icon "status option filled" at bounding box center [111, 155] width 7 height 7
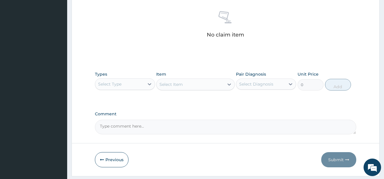
scroll to position [234, 0]
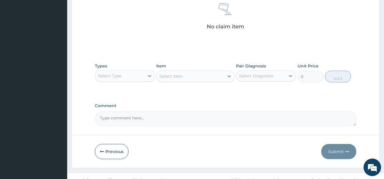
click at [143, 74] on div "Select Type" at bounding box center [119, 75] width 49 height 9
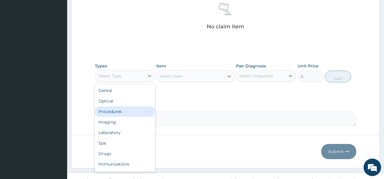
click at [127, 109] on div "Procedures" at bounding box center [125, 111] width 60 height 11
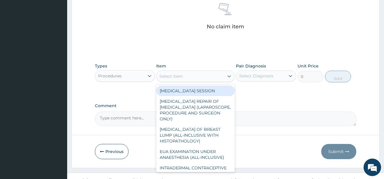
click at [229, 75] on icon at bounding box center [229, 76] width 6 height 6
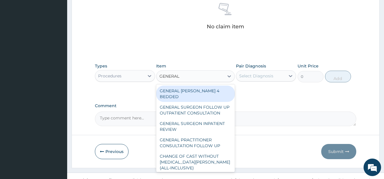
type input "GENERAL P"
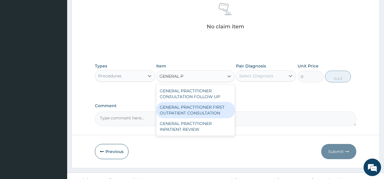
click at [198, 110] on div "GENERAL PRACTITIONER FIRST OUTPATIENT CONSULTATION" at bounding box center [195, 110] width 79 height 16
type input "3750"
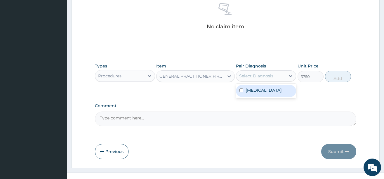
click at [266, 73] on div "Select Diagnosis" at bounding box center [260, 75] width 49 height 9
click at [265, 86] on div "[MEDICAL_DATA]" at bounding box center [266, 91] width 60 height 12
checkbox input "true"
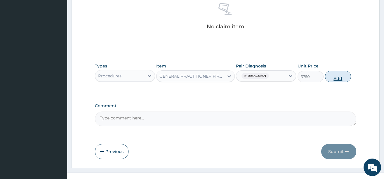
click at [339, 74] on button "Add" at bounding box center [338, 77] width 26 height 12
type input "0"
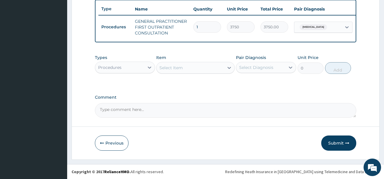
scroll to position [222, 0]
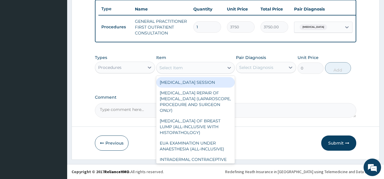
click at [191, 65] on div "Select Item" at bounding box center [189, 67] width 67 height 9
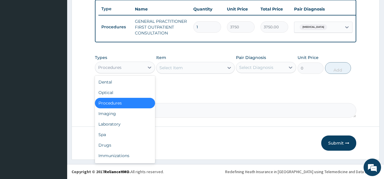
drag, startPoint x: 137, startPoint y: 67, endPoint x: 141, endPoint y: 82, distance: 15.7
click at [139, 69] on div "Procedures" at bounding box center [119, 67] width 49 height 9
drag, startPoint x: 120, startPoint y: 147, endPoint x: 138, endPoint y: 128, distance: 26.4
click at [123, 142] on div "Drugs" at bounding box center [125, 145] width 60 height 11
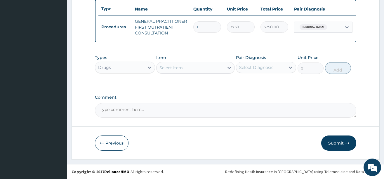
click at [218, 68] on div "Select Item" at bounding box center [189, 67] width 67 height 9
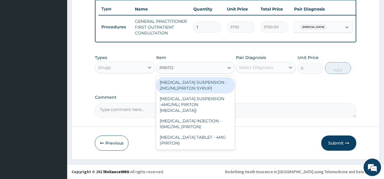
type input "PIRITON"
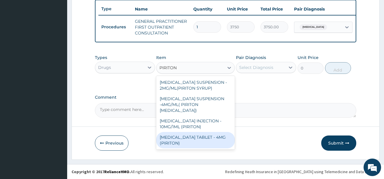
click at [185, 142] on div "[MEDICAL_DATA] TABLET - 4MG (PIRITON)" at bounding box center [195, 140] width 79 height 16
type input "22.4"
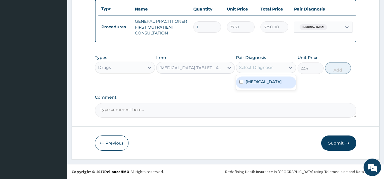
click at [267, 66] on div "Select Diagnosis" at bounding box center [256, 68] width 34 height 6
click at [257, 83] on label "[MEDICAL_DATA]" at bounding box center [263, 82] width 36 height 6
checkbox input "true"
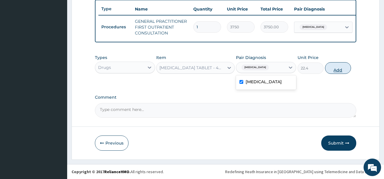
click at [330, 69] on button "Add" at bounding box center [338, 68] width 26 height 12
type input "0"
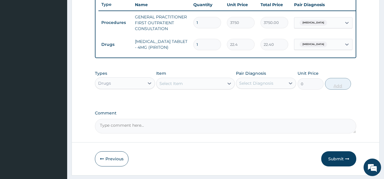
type input "0.00"
type input "5"
type input "112.00"
type input "5"
click at [224, 87] on div at bounding box center [229, 83] width 11 height 11
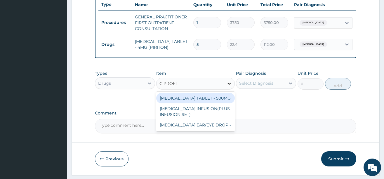
type input "CIPROFLO"
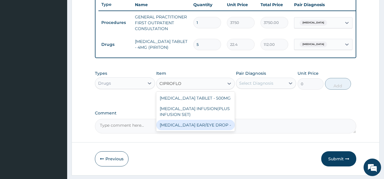
click at [209, 128] on div "[MEDICAL_DATA] EAR/EYE DROP -" at bounding box center [195, 125] width 79 height 11
type input "1680"
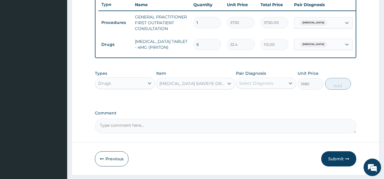
click at [266, 86] on div "Select Diagnosis" at bounding box center [256, 83] width 34 height 6
click at [268, 100] on label "[MEDICAL_DATA]" at bounding box center [263, 98] width 36 height 6
checkbox input "true"
click at [341, 89] on button "Add" at bounding box center [338, 84] width 26 height 12
type input "0"
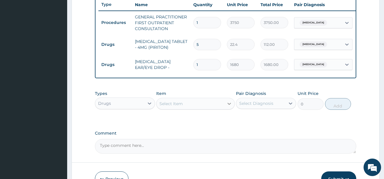
click at [228, 104] on div at bounding box center [229, 103] width 11 height 11
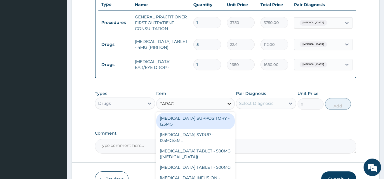
type input "PARACE"
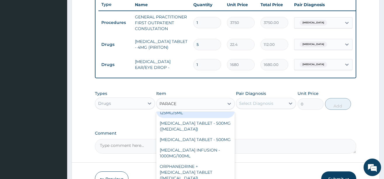
scroll to position [29, 0]
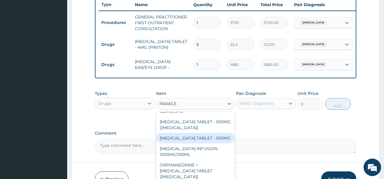
click at [203, 143] on div "[MEDICAL_DATA] TABLET - 500MG" at bounding box center [195, 138] width 79 height 11
type input "33.599999999999994"
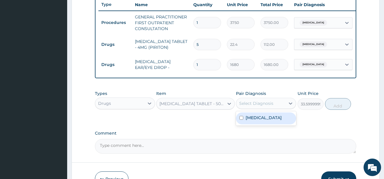
click at [269, 106] on div "Select Diagnosis" at bounding box center [256, 103] width 34 height 6
drag, startPoint x: 258, startPoint y: 123, endPoint x: 295, endPoint y: 114, distance: 38.0
click at [262, 121] on label "[MEDICAL_DATA]" at bounding box center [263, 118] width 36 height 6
checkbox input "true"
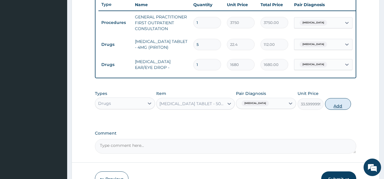
click at [342, 109] on button "Add" at bounding box center [338, 104] width 26 height 12
type input "0"
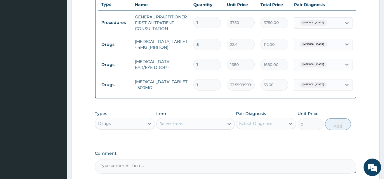
type input "18"
type input "604.80"
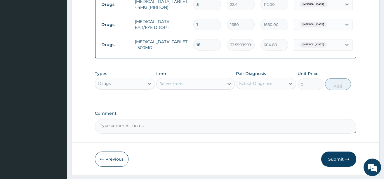
scroll to position [280, 0]
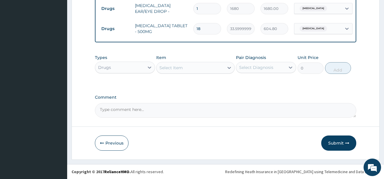
type input "18"
click at [134, 109] on textarea "Comment" at bounding box center [225, 110] width 261 height 15
type textarea "DS ;- [MEDICAL_DATA]"
click at [336, 145] on button "Submit" at bounding box center [338, 142] width 35 height 15
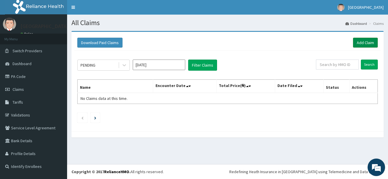
click at [361, 43] on link "Add Claim" at bounding box center [365, 43] width 25 height 10
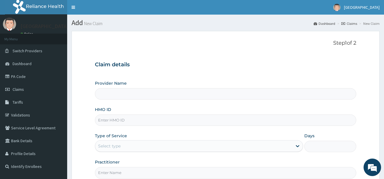
type input "[GEOGRAPHIC_DATA]"
type input "L"
type input "ELN/10550/A"
click at [112, 145] on div "Select type" at bounding box center [109, 146] width 22 height 6
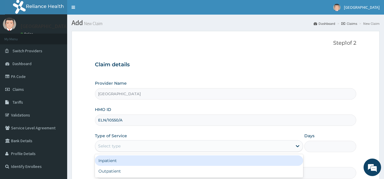
scroll to position [58, 0]
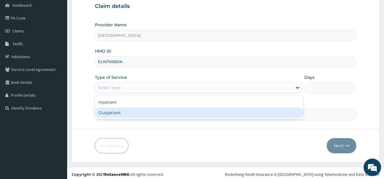
click at [114, 112] on div "Outpatient" at bounding box center [199, 112] width 208 height 11
type input "1"
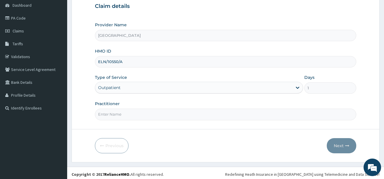
click at [138, 86] on div "Outpatient" at bounding box center [193, 87] width 197 height 9
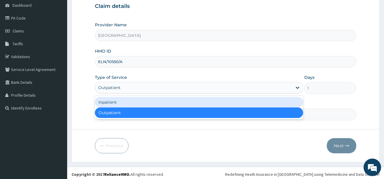
click at [117, 104] on div "Inpatient" at bounding box center [199, 102] width 208 height 11
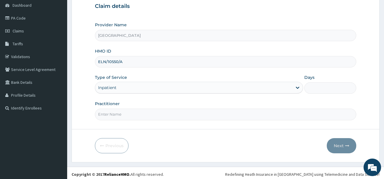
click at [314, 87] on input "Days" at bounding box center [330, 87] width 52 height 11
type input "2"
click at [132, 114] on input "Practitioner" at bounding box center [225, 114] width 261 height 11
type input "DR OGBAGO GABRIEL"
click at [342, 142] on button "Next" at bounding box center [341, 145] width 29 height 15
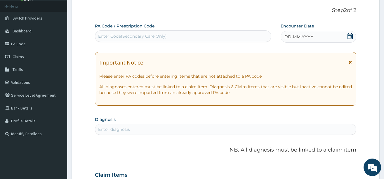
scroll to position [29, 0]
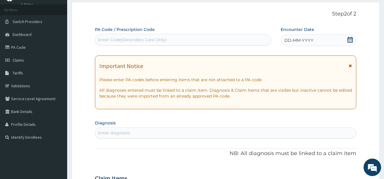
click at [349, 40] on icon at bounding box center [349, 40] width 5 height 6
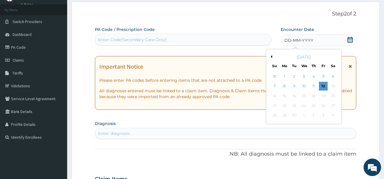
click at [271, 56] on button "Previous Month" at bounding box center [270, 56] width 3 height 3
click at [273, 114] on div "24" at bounding box center [274, 115] width 9 height 9
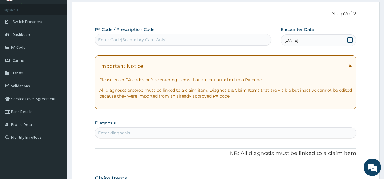
click at [143, 131] on div "Enter diagnosis" at bounding box center [225, 132] width 261 height 9
click at [114, 41] on div "Enter Code(Secondary Care Only)" at bounding box center [132, 40] width 69 height 6
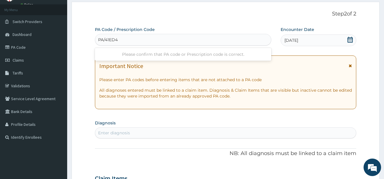
type input "PA/41ED46"
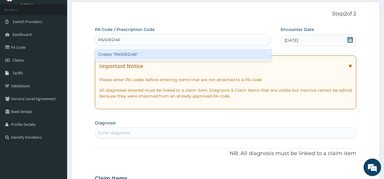
click at [132, 54] on div "Create "PA/41ED46"" at bounding box center [183, 54] width 176 height 11
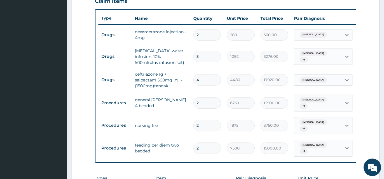
scroll to position [235, 0]
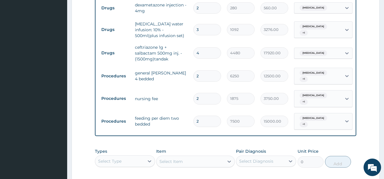
click at [207, 55] on input "4" at bounding box center [207, 52] width 28 height 11
type input "0.00"
type input "3"
type input "13440.00"
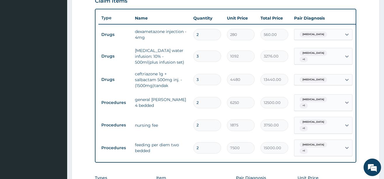
scroll to position [206, 0]
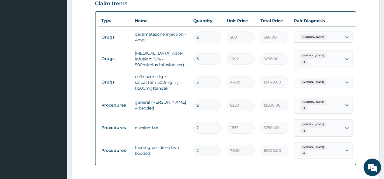
type input "2"
type input "8960.00"
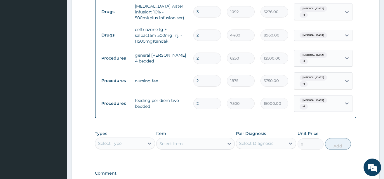
scroll to position [264, 0]
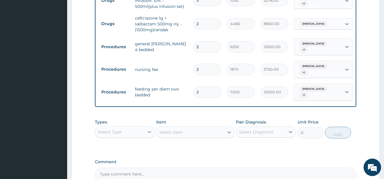
type input "2"
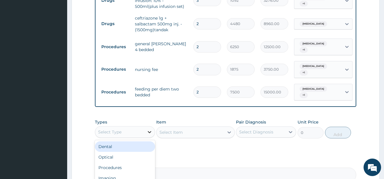
click at [144, 135] on div at bounding box center [149, 132] width 11 height 11
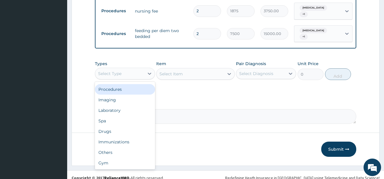
scroll to position [331, 0]
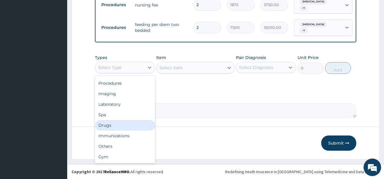
click at [128, 125] on div "Drugs" at bounding box center [125, 125] width 60 height 11
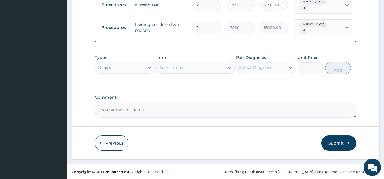
click at [227, 66] on icon at bounding box center [229, 68] width 6 height 6
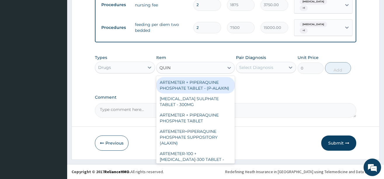
type input "QUINI"
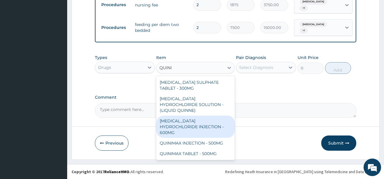
click at [190, 118] on div "[MEDICAL_DATA] HYDROCHLORIDE INJECTION - 600MG" at bounding box center [195, 127] width 79 height 22
type input "218.39999999999998"
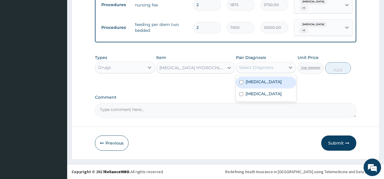
click at [256, 67] on div "Select Diagnosis" at bounding box center [256, 68] width 34 height 6
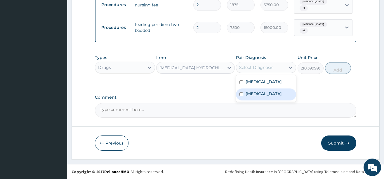
click at [261, 93] on label "[MEDICAL_DATA]" at bounding box center [263, 94] width 36 height 6
checkbox input "true"
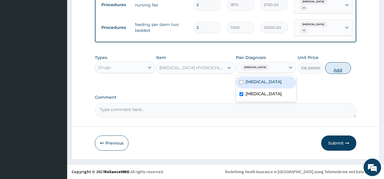
click at [331, 69] on button "Add" at bounding box center [338, 68] width 26 height 12
type input "0"
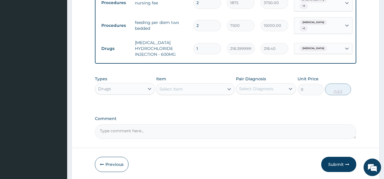
type input "0.00"
type input "6"
type input "1310.40"
type input "6"
click at [229, 89] on icon at bounding box center [229, 89] width 6 height 6
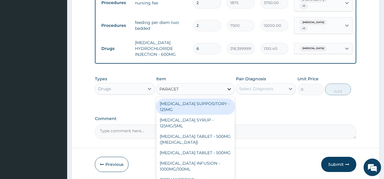
type input "PARACETA"
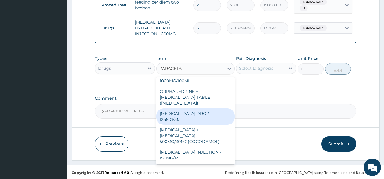
scroll to position [354, 0]
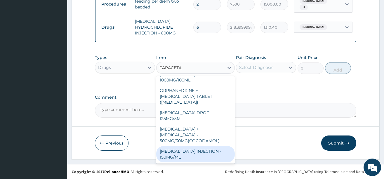
click at [186, 152] on div "[MEDICAL_DATA] INJECTION - 150MG/ML" at bounding box center [195, 154] width 79 height 16
type input "560"
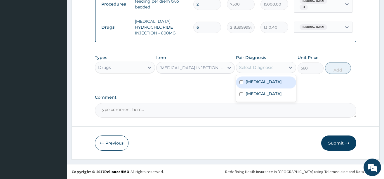
click at [272, 66] on div "Select Diagnosis" at bounding box center [256, 68] width 34 height 6
click at [270, 81] on div "Sepsis" at bounding box center [266, 82] width 60 height 12
checkbox input "true"
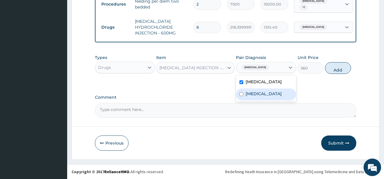
click at [269, 93] on label "[MEDICAL_DATA]" at bounding box center [263, 94] width 36 height 6
checkbox input "true"
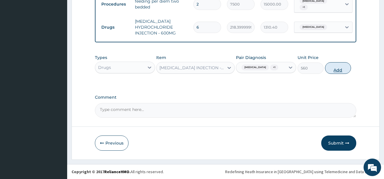
click at [333, 69] on button "Add" at bounding box center [338, 68] width 26 height 12
type input "0"
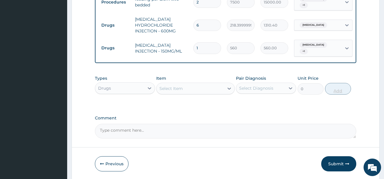
type input "18"
type input "10080.00"
type input "18"
click at [225, 86] on div at bounding box center [229, 88] width 11 height 11
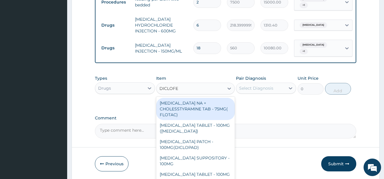
type input "DICLOFEN"
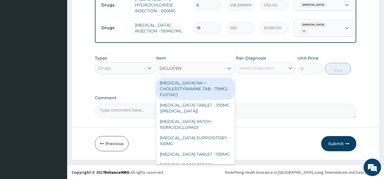
scroll to position [117, 0]
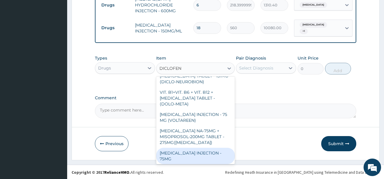
click at [195, 148] on div "[MEDICAL_DATA] INJECTION - 75MG" at bounding box center [195, 156] width 79 height 16
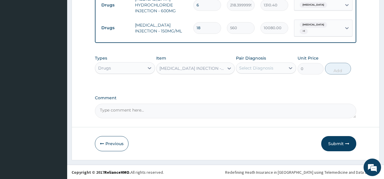
type input "420"
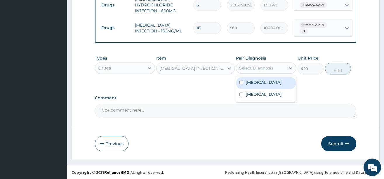
click at [254, 64] on div "Select Diagnosis" at bounding box center [260, 67] width 49 height 9
drag, startPoint x: 255, startPoint y: 81, endPoint x: 258, endPoint y: 87, distance: 6.6
click at [257, 83] on label "Sepsis" at bounding box center [263, 82] width 36 height 6
checkbox input "true"
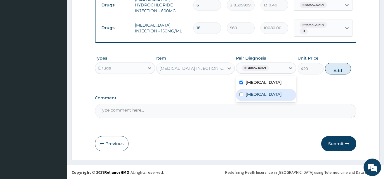
click at [257, 94] on label "Falciparum malaria" at bounding box center [263, 94] width 36 height 6
checkbox input "true"
click at [330, 67] on button "Add" at bounding box center [338, 69] width 26 height 12
type input "0"
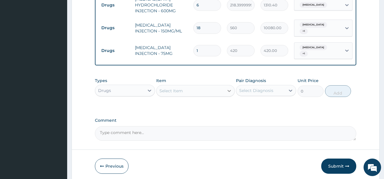
click at [225, 86] on div at bounding box center [229, 91] width 11 height 11
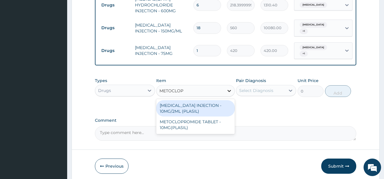
type input "METOCLOPR"
click at [200, 105] on div "METOCLOPRAMIDE INJECTION - 10MG/2ML (PLASIL)" at bounding box center [195, 108] width 79 height 16
type input "274.4"
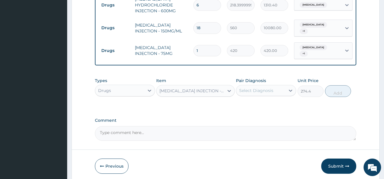
click at [262, 88] on div "Select Diagnosis" at bounding box center [256, 91] width 34 height 6
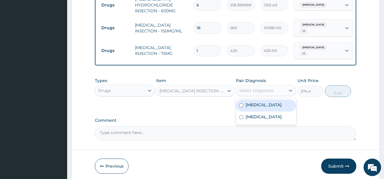
click at [262, 103] on div "Sepsis" at bounding box center [266, 106] width 60 height 12
checkbox input "true"
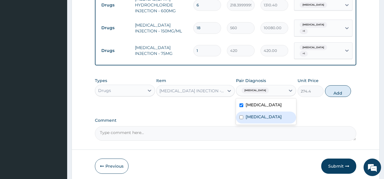
drag, startPoint x: 263, startPoint y: 114, endPoint x: 284, endPoint y: 98, distance: 27.1
click at [263, 114] on label "Falciparum malaria" at bounding box center [263, 117] width 36 height 6
checkbox input "true"
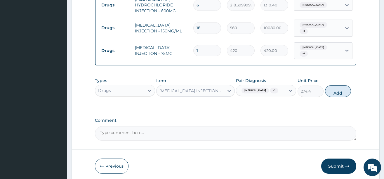
click at [335, 87] on button "Add" at bounding box center [338, 91] width 26 height 12
type input "0"
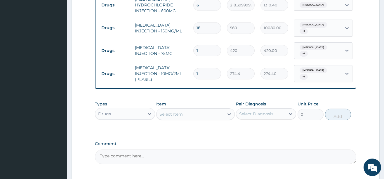
click at [197, 110] on div "Select Item" at bounding box center [189, 113] width 67 height 9
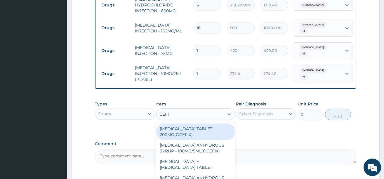
type input "CEFIX"
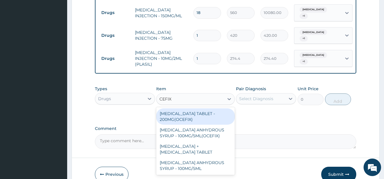
scroll to position [418, 0]
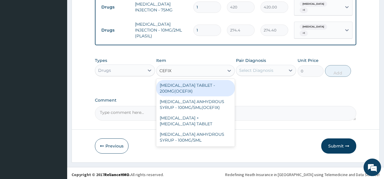
click at [208, 80] on div "CEFIXIME TABLET - 200MG(OCEFIX)" at bounding box center [195, 88] width 79 height 16
type input "224"
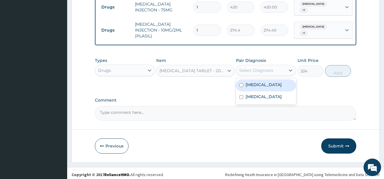
click at [279, 69] on div "Select Diagnosis" at bounding box center [260, 70] width 49 height 9
click at [264, 82] on div "Sepsis" at bounding box center [266, 85] width 60 height 12
checkbox input "true"
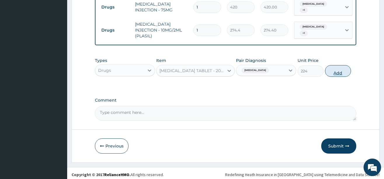
click at [333, 69] on button "Add" at bounding box center [338, 71] width 26 height 12
type input "0"
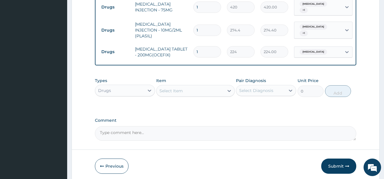
type input "0.00"
type input "2"
type input "448.00"
type input "20"
type input "4480.00"
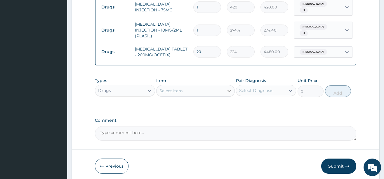
type input "20"
click at [230, 88] on icon at bounding box center [229, 91] width 6 height 6
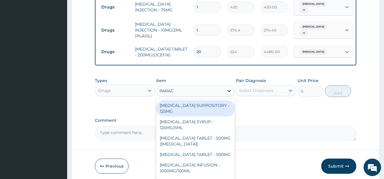
type input "PARACE"
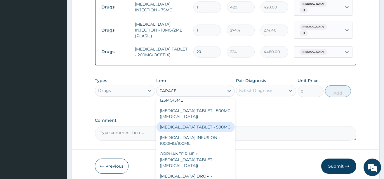
scroll to position [29, 0]
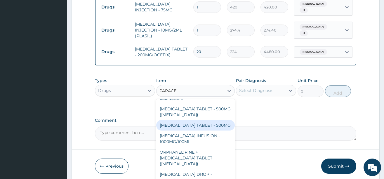
click at [203, 121] on div "PARACETAMOL TABLET - 500MG" at bounding box center [195, 125] width 79 height 11
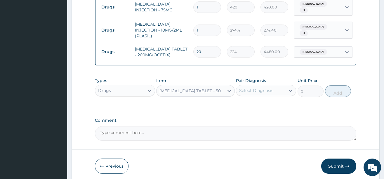
type input "33.599999999999994"
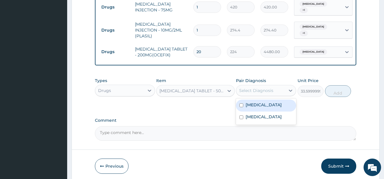
drag, startPoint x: 269, startPoint y: 88, endPoint x: 273, endPoint y: 99, distance: 11.4
click at [269, 88] on div "Select Diagnosis" at bounding box center [256, 91] width 34 height 6
click at [275, 106] on div "Sepsis" at bounding box center [266, 106] width 60 height 12
checkbox input "true"
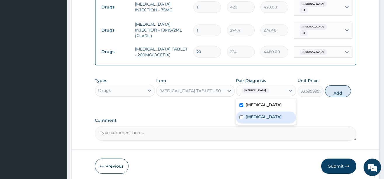
click at [273, 114] on label "Falciparum malaria" at bounding box center [263, 117] width 36 height 6
checkbox input "true"
click at [337, 89] on button "Add" at bounding box center [338, 91] width 26 height 12
type input "0"
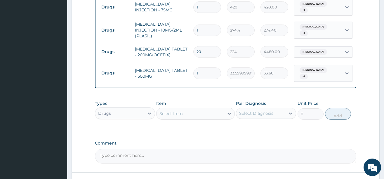
type input "18"
type input "604.80"
type input "18"
click at [225, 108] on div at bounding box center [229, 113] width 11 height 11
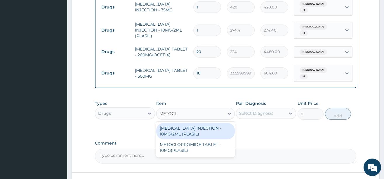
type input "METOCLO"
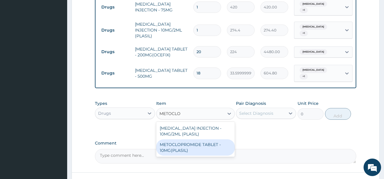
click at [202, 140] on div "METOCLOPROMIDE TABLET - 10MG(PLASIL)" at bounding box center [195, 147] width 79 height 16
type input "56"
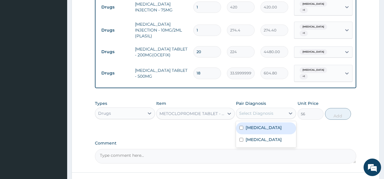
click at [285, 109] on div "Select Diagnosis" at bounding box center [260, 113] width 49 height 9
drag, startPoint x: 281, startPoint y: 121, endPoint x: 281, endPoint y: 131, distance: 10.0
click at [281, 123] on div "Sepsis" at bounding box center [266, 128] width 60 height 12
checkbox input "true"
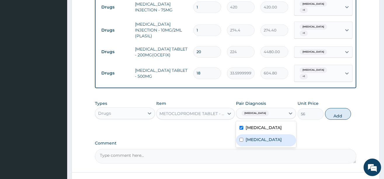
click at [281, 137] on label "Falciparum malaria" at bounding box center [263, 140] width 36 height 6
checkbox input "true"
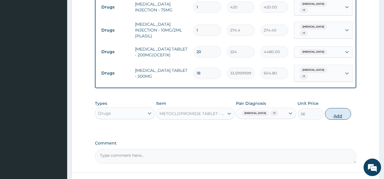
click at [345, 108] on button "Add" at bounding box center [338, 114] width 26 height 12
type input "0"
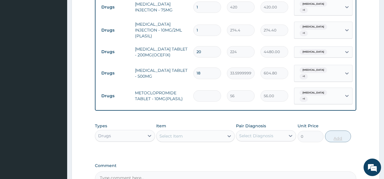
type input "0.00"
type input "6"
type input "336.00"
type input "6"
click at [228, 135] on icon at bounding box center [229, 136] width 4 height 2
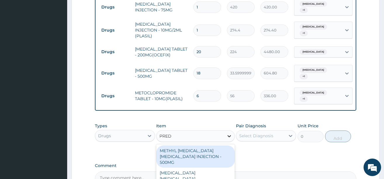
type input "PREDN"
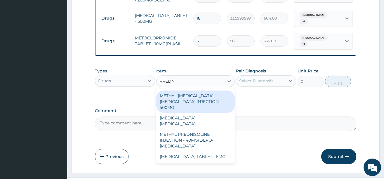
scroll to position [478, 0]
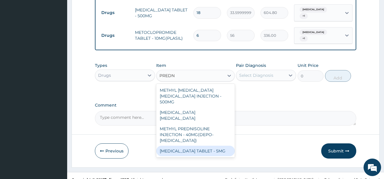
click at [209, 146] on div "PREDNISOLONE TABLET - 5MG" at bounding box center [195, 151] width 79 height 11
type input "42"
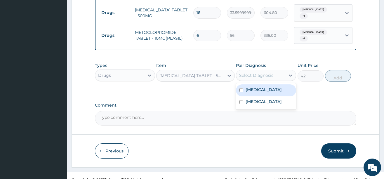
click at [275, 71] on div "Select Diagnosis" at bounding box center [260, 75] width 49 height 9
click at [262, 84] on div "Sepsis" at bounding box center [266, 90] width 60 height 12
checkbox input "true"
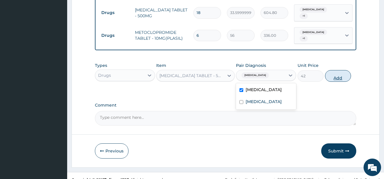
click at [335, 70] on button "Add" at bounding box center [338, 76] width 26 height 12
type input "0"
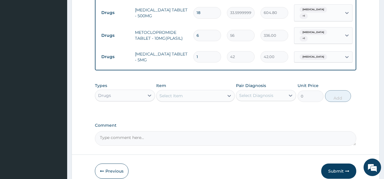
type input "10"
type input "420.00"
type input "10"
click at [213, 91] on div "Select Item" at bounding box center [189, 95] width 67 height 9
click at [209, 91] on div "Select Item" at bounding box center [189, 95] width 67 height 9
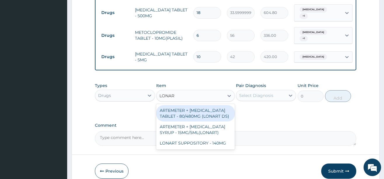
type input "LONART"
click at [212, 105] on div "ARTEMETER + LUMEFANTRINE TABLET - 80/480MG (LONART DS)" at bounding box center [195, 113] width 79 height 16
type input "588"
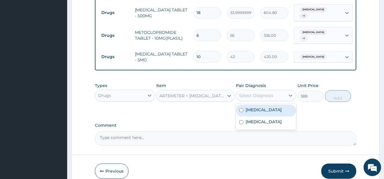
click at [257, 93] on div "Select Diagnosis" at bounding box center [256, 96] width 34 height 6
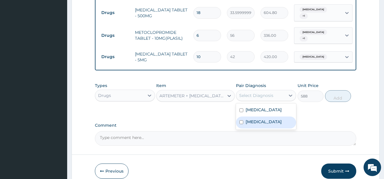
click at [266, 119] on label "Falciparum malaria" at bounding box center [263, 122] width 36 height 6
checkbox input "true"
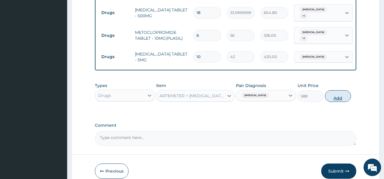
click at [335, 90] on button "Add" at bounding box center [338, 96] width 26 height 12
type input "0"
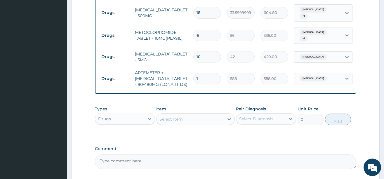
type input "0.00"
type input "6"
type input "3528.00"
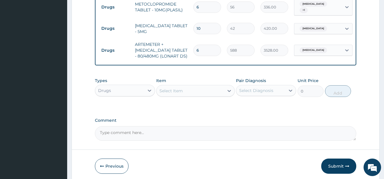
scroll to position [522, 0]
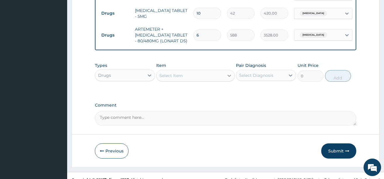
type input "6"
click at [224, 70] on div at bounding box center [229, 75] width 11 height 11
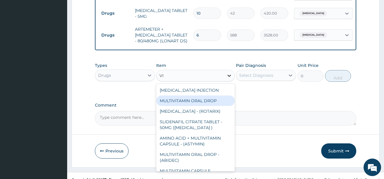
type input "V"
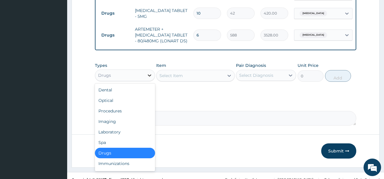
click at [144, 70] on div at bounding box center [149, 75] width 11 height 11
click at [119, 127] on div "Laboratory" at bounding box center [125, 132] width 60 height 11
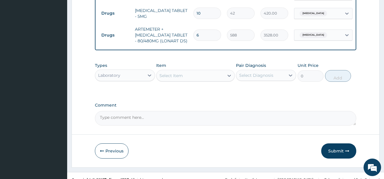
click at [221, 71] on div "Select Item" at bounding box center [189, 75] width 67 height 9
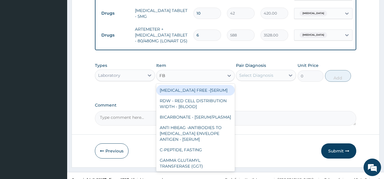
type input "FBC"
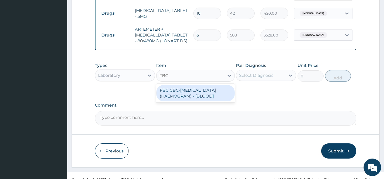
click at [212, 85] on div "FBC CBC-COMPLETE BLOOD COUNT (HAEMOGRAM) - [BLOOD]" at bounding box center [195, 93] width 79 height 16
type input "5000"
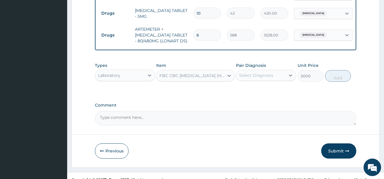
click at [259, 72] on div "Select Diagnosis" at bounding box center [256, 75] width 34 height 6
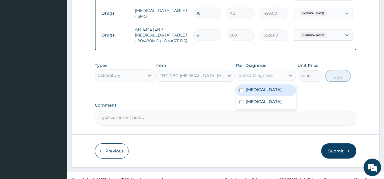
click at [256, 87] on label "Sepsis" at bounding box center [263, 90] width 36 height 6
checkbox input "true"
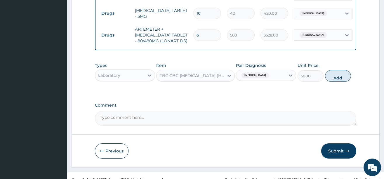
click at [333, 70] on button "Add" at bounding box center [338, 76] width 26 height 12
type input "0"
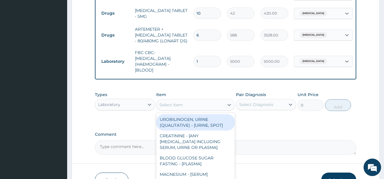
click at [219, 100] on div "Select Item" at bounding box center [189, 104] width 67 height 9
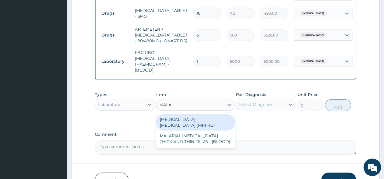
type input "MALAR"
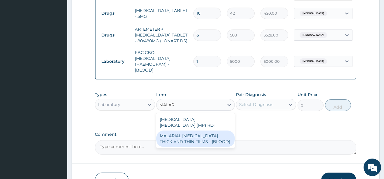
click at [204, 130] on div "MALARIAL PARASITE THICK AND THIN FILMS - [BLOOD]" at bounding box center [195, 138] width 79 height 16
type input "2187.5"
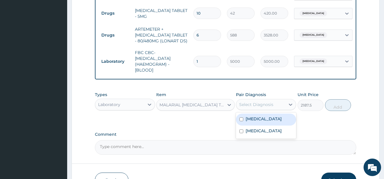
click at [265, 102] on div "Select Diagnosis" at bounding box center [256, 105] width 34 height 6
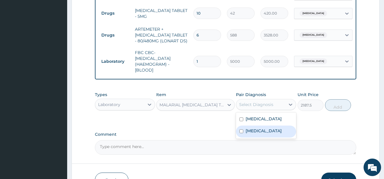
drag, startPoint x: 255, startPoint y: 122, endPoint x: 275, endPoint y: 116, distance: 20.0
click at [256, 128] on label "Falciparum malaria" at bounding box center [263, 131] width 36 height 6
checkbox input "true"
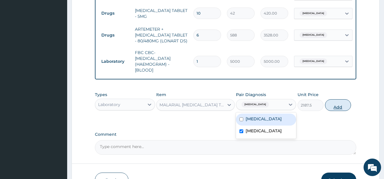
click at [339, 99] on button "Add" at bounding box center [338, 105] width 26 height 12
type input "0"
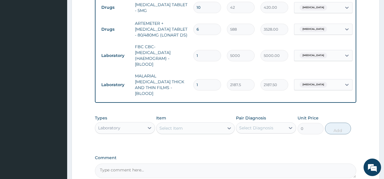
scroll to position [574, 0]
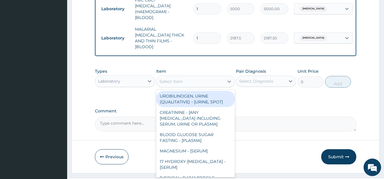
click at [201, 77] on div "Select Item" at bounding box center [189, 81] width 67 height 9
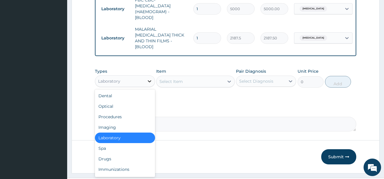
click at [148, 78] on icon at bounding box center [150, 81] width 6 height 6
drag, startPoint x: 121, startPoint y: 102, endPoint x: 125, endPoint y: 100, distance: 4.8
click at [121, 112] on div "Procedures" at bounding box center [125, 117] width 60 height 11
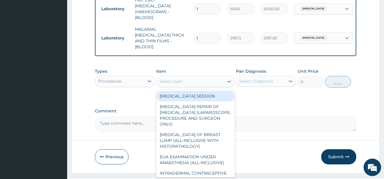
click at [228, 81] on icon at bounding box center [229, 82] width 4 height 2
type input "B"
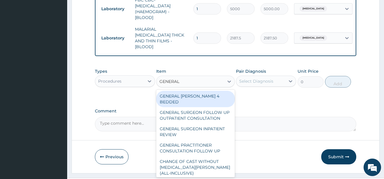
type input "GENERAL P"
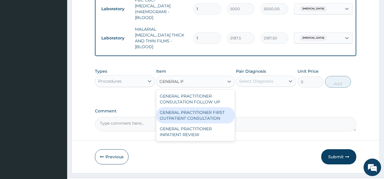
click at [213, 107] on div "GENERAL PRACTITIONER FIRST OUTPATIENT CONSULTATION" at bounding box center [195, 115] width 79 height 16
type input "3750"
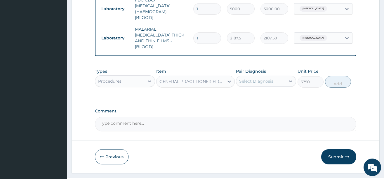
click at [266, 78] on div "Select Diagnosis" at bounding box center [256, 81] width 34 height 6
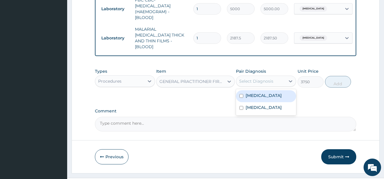
click at [255, 93] on label "Sepsis" at bounding box center [263, 96] width 36 height 6
checkbox input "true"
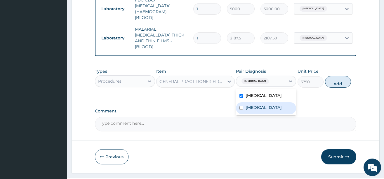
click at [256, 104] on label "Falciparum malaria" at bounding box center [263, 107] width 36 height 6
checkbox input "true"
click at [342, 76] on button "Add" at bounding box center [338, 82] width 26 height 12
type input "0"
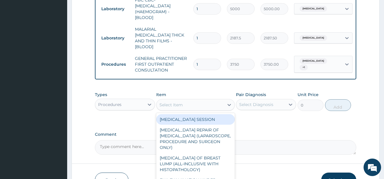
click at [223, 100] on div "Select Item" at bounding box center [189, 104] width 67 height 9
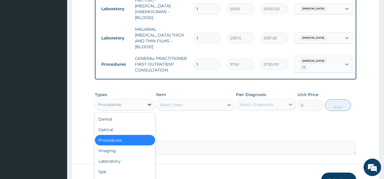
click at [146, 99] on div at bounding box center [149, 104] width 11 height 11
click at [125, 177] on div "Drugs" at bounding box center [125, 182] width 60 height 11
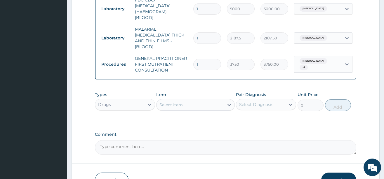
click at [227, 102] on icon at bounding box center [229, 105] width 6 height 6
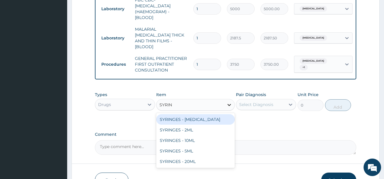
type input "SYRING"
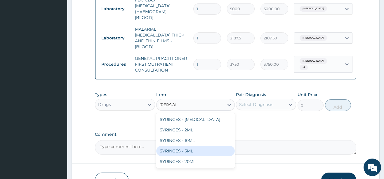
click at [190, 146] on div "SYRINGES - 5ML" at bounding box center [195, 151] width 79 height 11
type input "42"
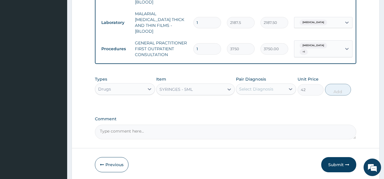
scroll to position [598, 0]
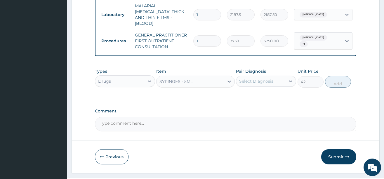
click at [255, 78] on div "Select Diagnosis" at bounding box center [256, 81] width 34 height 6
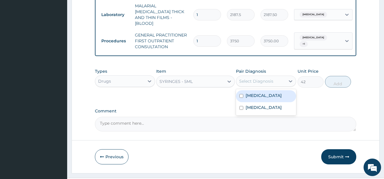
click at [254, 93] on label "Sepsis" at bounding box center [263, 96] width 36 height 6
checkbox input "true"
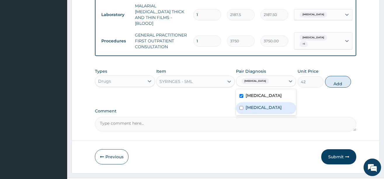
click at [255, 104] on label "Falciparum malaria" at bounding box center [263, 107] width 36 height 6
checkbox input "true"
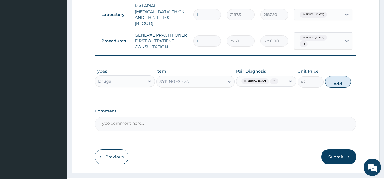
click at [332, 76] on button "Add" at bounding box center [338, 82] width 26 height 12
type input "0"
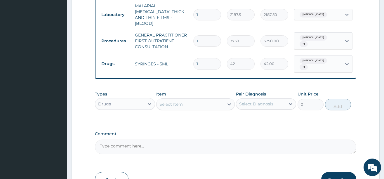
type input "12"
type input "504.00"
type input "12"
click at [126, 140] on textarea "Comment" at bounding box center [225, 147] width 261 height 15
click at [111, 140] on textarea "DS ;- MALARIA, SEPSIS" at bounding box center [225, 147] width 261 height 15
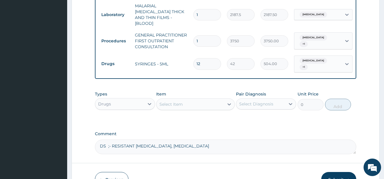
type textarea "DS ;- RESISTANT MALARIA, SEPSIS"
click at [337, 172] on button "Submit" at bounding box center [338, 179] width 35 height 15
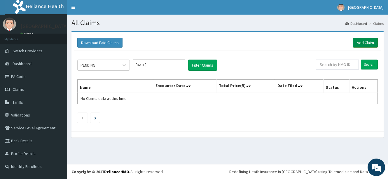
click at [365, 40] on link "Add Claim" at bounding box center [365, 43] width 25 height 10
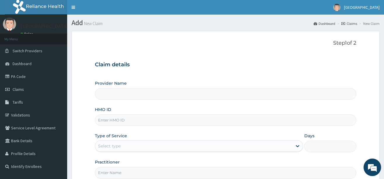
type input "[GEOGRAPHIC_DATA]"
click at [133, 120] on input "HMO ID" at bounding box center [225, 119] width 261 height 11
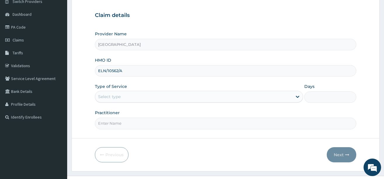
scroll to position [58, 0]
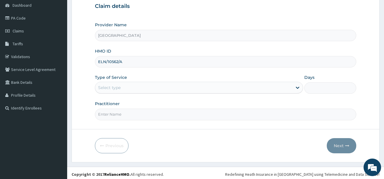
type input "ELN/10562/A"
click at [126, 86] on div "Select type" at bounding box center [193, 87] width 197 height 9
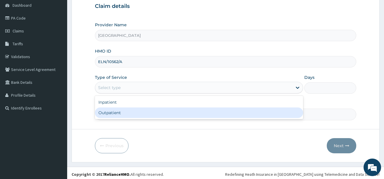
click at [115, 112] on div "Outpatient" at bounding box center [199, 112] width 208 height 11
type input "1"
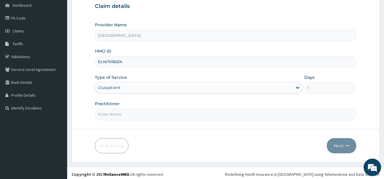
click at [132, 114] on input "Practitioner" at bounding box center [225, 114] width 261 height 11
type input "DR. [PERSON_NAME]"
click at [340, 142] on button "Next" at bounding box center [341, 145] width 29 height 15
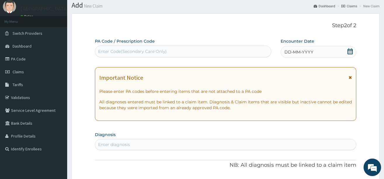
scroll to position [0, 0]
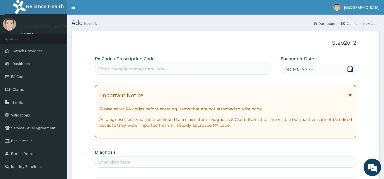
click at [348, 69] on icon at bounding box center [349, 69] width 5 height 6
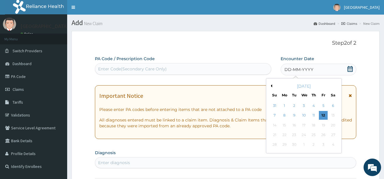
click at [271, 86] on button "Previous Month" at bounding box center [270, 85] width 3 height 3
click at [281, 144] on div "25" at bounding box center [284, 144] width 9 height 9
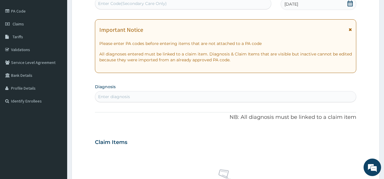
scroll to position [88, 0]
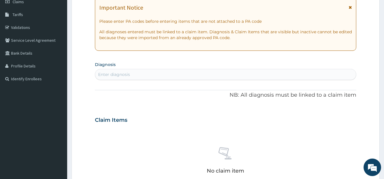
click at [153, 75] on div "Enter diagnosis" at bounding box center [225, 74] width 261 height 9
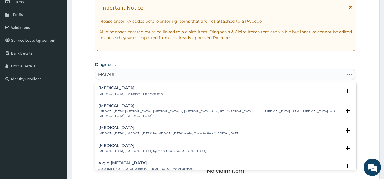
type input "[MEDICAL_DATA]"
click at [123, 90] on h4 "[MEDICAL_DATA]" at bounding box center [130, 88] width 64 height 4
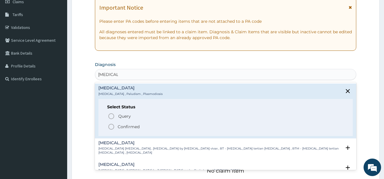
click at [112, 126] on icon "status option filled" at bounding box center [111, 126] width 7 height 7
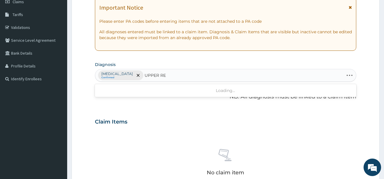
type input "UPPER RES"
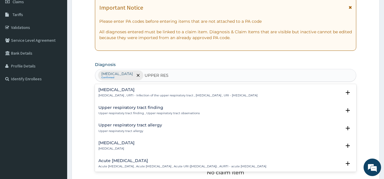
click at [126, 91] on h4 "[MEDICAL_DATA]" at bounding box center [177, 90] width 159 height 4
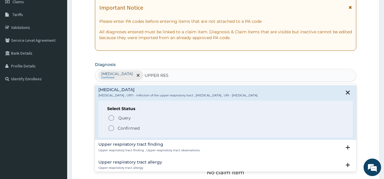
click at [112, 130] on icon "status option filled" at bounding box center [111, 128] width 7 height 7
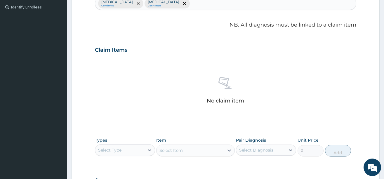
scroll to position [204, 0]
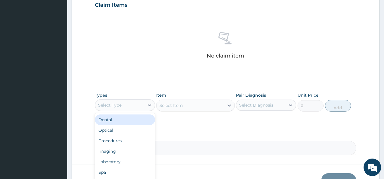
click at [127, 104] on div "Select Type" at bounding box center [119, 104] width 49 height 9
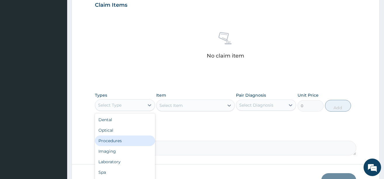
click at [123, 140] on div "Procedures" at bounding box center [125, 140] width 60 height 11
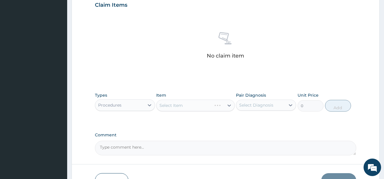
click at [227, 104] on div "Select Item" at bounding box center [195, 106] width 79 height 12
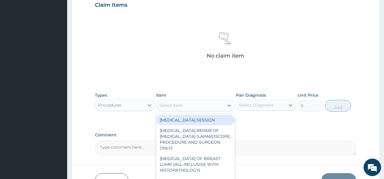
click at [227, 104] on icon at bounding box center [229, 105] width 6 height 6
type input "C"
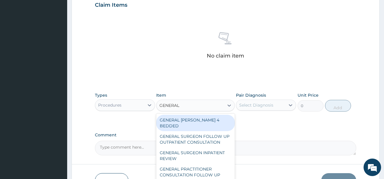
type input "GENERAL P"
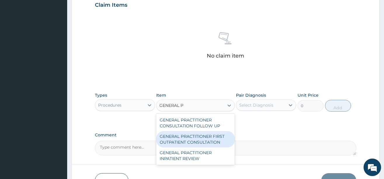
click at [214, 137] on div "GENERAL PRACTITIONER FIRST OUTPATIENT CONSULTATION" at bounding box center [195, 139] width 79 height 16
type input "3750"
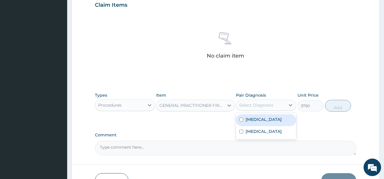
click at [276, 103] on div "Select Diagnosis" at bounding box center [260, 104] width 49 height 9
click at [257, 123] on div "[MEDICAL_DATA]" at bounding box center [266, 120] width 60 height 12
checkbox input "true"
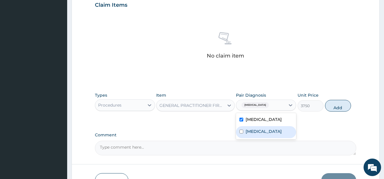
drag, startPoint x: 257, startPoint y: 134, endPoint x: 270, endPoint y: 130, distance: 13.7
click at [259, 133] on label "[MEDICAL_DATA]" at bounding box center [263, 131] width 36 height 6
checkbox input "true"
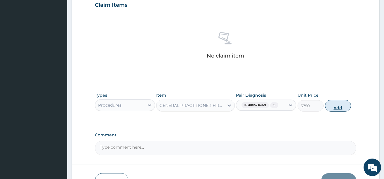
drag, startPoint x: 337, startPoint y: 107, endPoint x: 300, endPoint y: 107, distance: 37.4
click at [337, 107] on button "Add" at bounding box center [338, 106] width 26 height 12
type input "0"
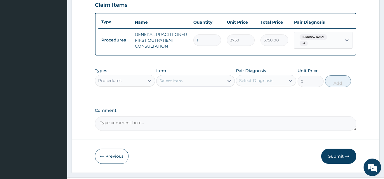
scroll to position [222, 0]
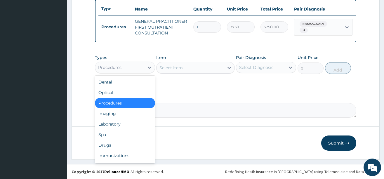
click at [141, 66] on div "Procedures" at bounding box center [119, 67] width 49 height 9
click at [112, 144] on div "Drugs" at bounding box center [125, 145] width 60 height 11
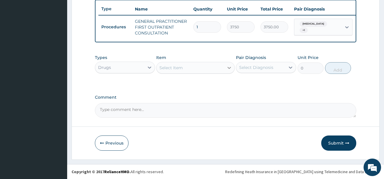
click at [227, 66] on icon at bounding box center [229, 68] width 6 height 6
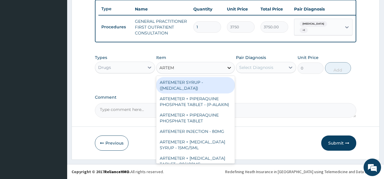
type input "ARTEME"
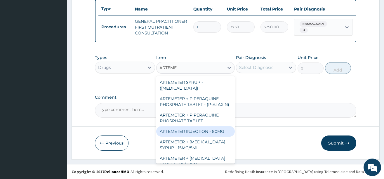
drag, startPoint x: 210, startPoint y: 138, endPoint x: 260, endPoint y: 95, distance: 66.0
click at [210, 136] on div "ARTEMETER INJECTION - 80MG" at bounding box center [195, 131] width 79 height 11
type input "475.99999999999994"
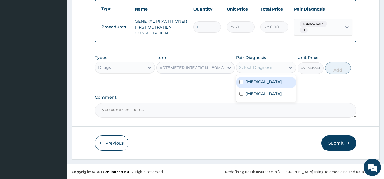
click at [275, 67] on div "Select Diagnosis" at bounding box center [260, 67] width 49 height 9
click at [258, 80] on label "[MEDICAL_DATA]" at bounding box center [263, 82] width 36 height 6
checkbox input "true"
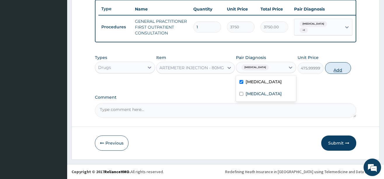
click at [340, 68] on button "Add" at bounding box center [338, 68] width 26 height 12
type input "0"
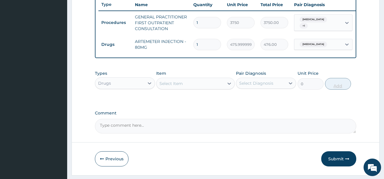
type input "0.00"
type input "2"
type input "952.00"
type input "2"
click at [215, 88] on div "Select Item" at bounding box center [189, 83] width 67 height 9
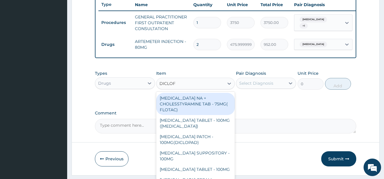
type input "DICLOFE"
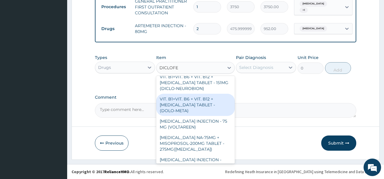
scroll to position [117, 0]
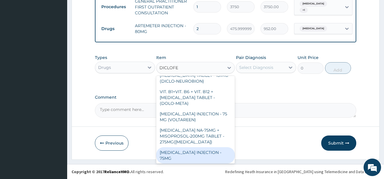
click at [203, 147] on div "DICLOFENAC INJECTION - 75MG" at bounding box center [195, 155] width 79 height 16
type input "420"
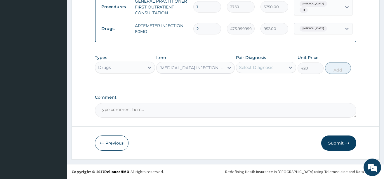
click at [271, 67] on div "Select Diagnosis" at bounding box center [256, 68] width 34 height 6
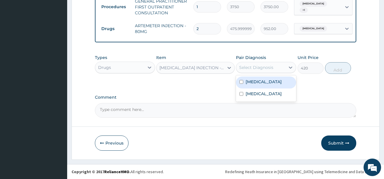
click at [262, 84] on div "Malaria" at bounding box center [266, 82] width 60 height 12
checkbox input "true"
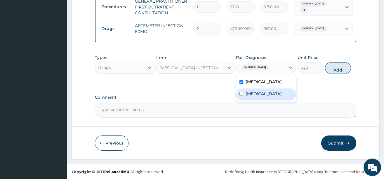
click at [267, 96] on label "Upper respiratory infection" at bounding box center [263, 94] width 36 height 6
checkbox input "true"
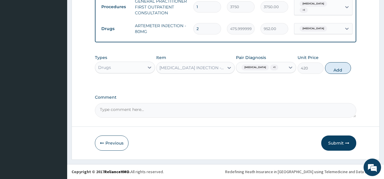
click at [335, 66] on button "Add" at bounding box center [338, 68] width 26 height 12
type input "0"
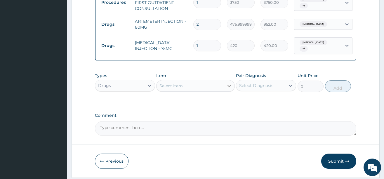
click at [230, 86] on icon at bounding box center [229, 86] width 6 height 6
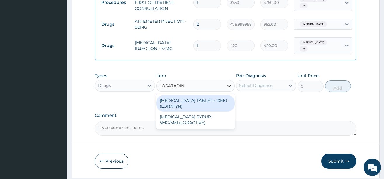
type input "LORATADINE"
click at [196, 102] on div "LORATADINE TABLET - 10MG (LORATYN)" at bounding box center [195, 103] width 79 height 16
type input "98"
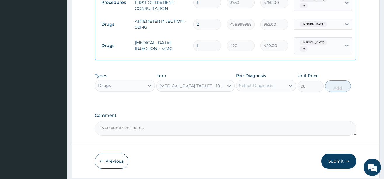
click at [257, 86] on div "Select Diagnosis" at bounding box center [256, 86] width 34 height 6
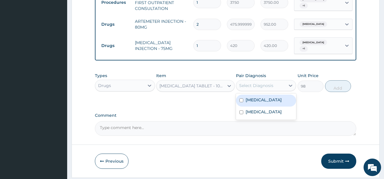
drag, startPoint x: 261, startPoint y: 100, endPoint x: 261, endPoint y: 106, distance: 6.1
click at [261, 100] on div "Malaria" at bounding box center [266, 101] width 60 height 12
checkbox input "true"
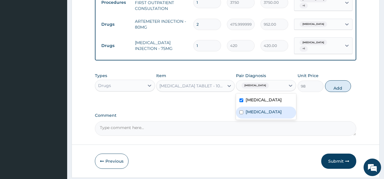
drag, startPoint x: 261, startPoint y: 112, endPoint x: 285, endPoint y: 102, distance: 26.5
click at [261, 113] on label "Upper respiratory infection" at bounding box center [263, 112] width 36 height 6
checkbox input "true"
click at [337, 85] on button "Add" at bounding box center [338, 86] width 26 height 12
type input "0"
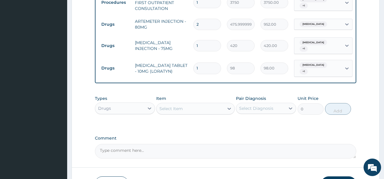
type input "10"
type input "980.00"
type input "10"
click at [228, 109] on icon at bounding box center [229, 109] width 6 height 6
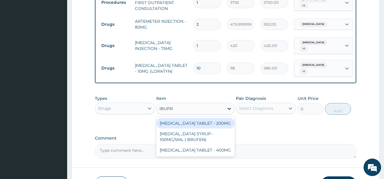
type input "IBUPRO"
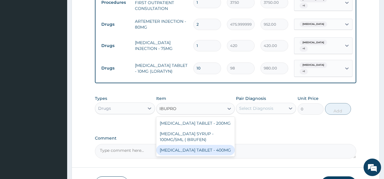
drag, startPoint x: 217, startPoint y: 150, endPoint x: 265, endPoint y: 114, distance: 59.8
click at [217, 150] on div "IBUPROFEN TABLET - 400MG" at bounding box center [195, 150] width 79 height 11
type input "560"
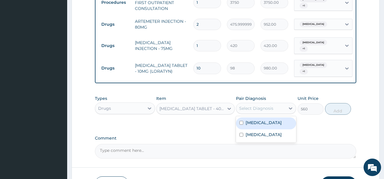
click at [272, 106] on div "Select Diagnosis" at bounding box center [256, 108] width 34 height 6
click at [250, 120] on label "Malaria" at bounding box center [263, 123] width 36 height 6
checkbox input "true"
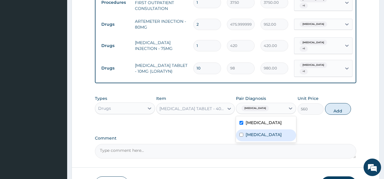
drag, startPoint x: 273, startPoint y: 133, endPoint x: 297, endPoint y: 121, distance: 26.1
click at [283, 126] on div "Malaria Upper respiratory infection" at bounding box center [266, 129] width 60 height 26
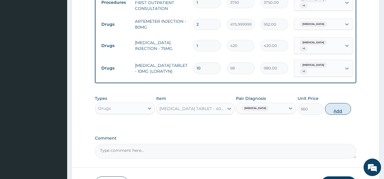
click at [336, 104] on button "Add" at bounding box center [338, 109] width 26 height 12
type input "0"
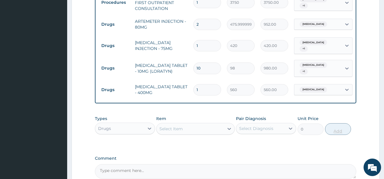
type input "10"
type input "5600.00"
type input "10"
click at [226, 126] on icon at bounding box center [229, 129] width 6 height 6
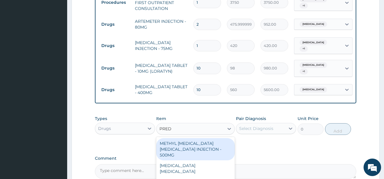
type input "PREDN"
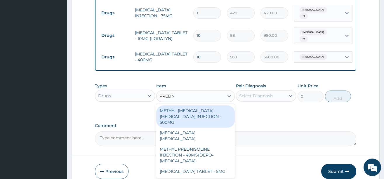
scroll to position [300, 0]
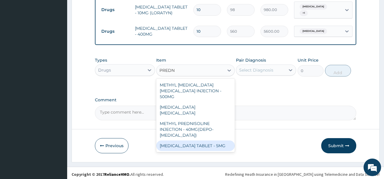
click at [210, 140] on div "[MEDICAL_DATA] TABLET - 5MG" at bounding box center [195, 145] width 79 height 11
type input "42"
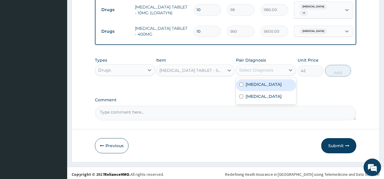
click at [270, 68] on div "Select Diagnosis" at bounding box center [256, 70] width 34 height 6
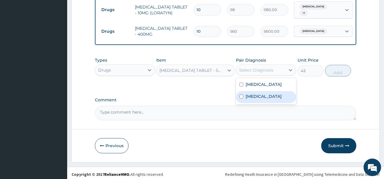
click at [279, 97] on label "Upper respiratory infection" at bounding box center [263, 96] width 36 height 6
checkbox input "true"
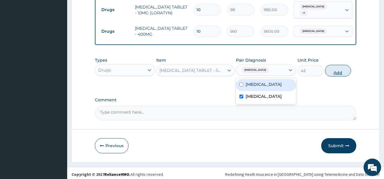
click at [333, 72] on button "Add" at bounding box center [338, 71] width 26 height 12
type input "0"
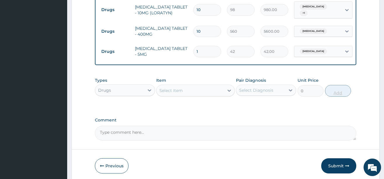
type input "10"
type input "420.00"
type input "10"
click at [229, 88] on icon at bounding box center [229, 91] width 6 height 6
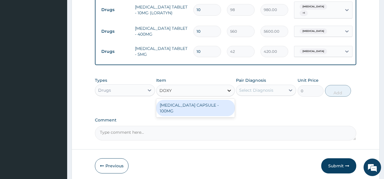
type input "DOXYC"
click at [221, 105] on div "[MEDICAL_DATA] CAPSULE - 100MG" at bounding box center [195, 108] width 79 height 16
type input "64.39999999999999"
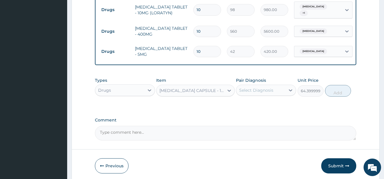
click at [255, 92] on div "Select Diagnosis" at bounding box center [256, 90] width 34 height 6
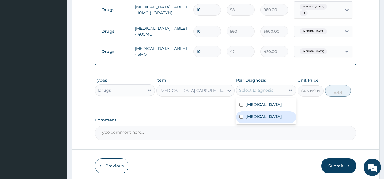
click at [255, 117] on label "Upper respiratory infection" at bounding box center [263, 117] width 36 height 6
checkbox input "true"
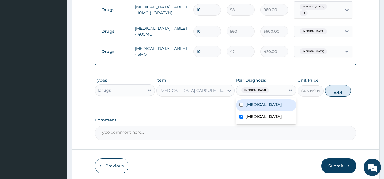
click at [266, 103] on div "[MEDICAL_DATA]" at bounding box center [266, 105] width 60 height 12
checkbox input "true"
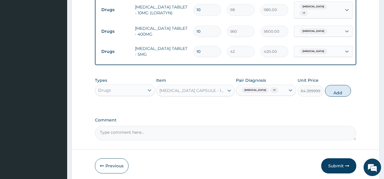
click at [334, 92] on button "Add" at bounding box center [338, 91] width 26 height 12
type input "0"
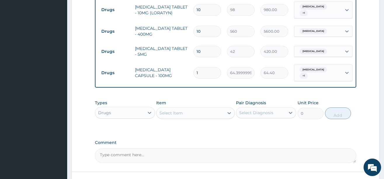
type input "10"
type input "644.00"
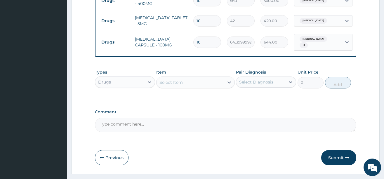
scroll to position [345, 0]
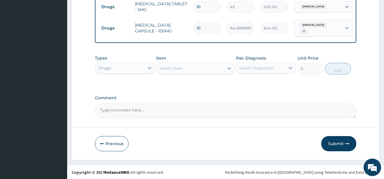
type input "10"
click at [183, 107] on textarea "Comment" at bounding box center [225, 111] width 261 height 15
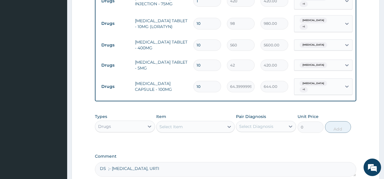
scroll to position [316, 0]
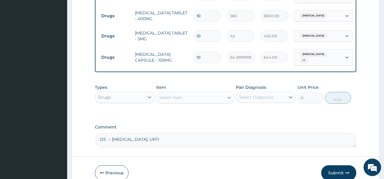
type textarea "DS ;- [MEDICAL_DATA], URTI"
click at [225, 96] on div at bounding box center [229, 97] width 11 height 11
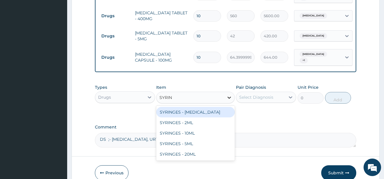
type input "SYRING"
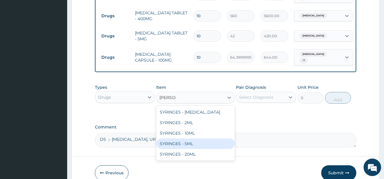
click at [185, 142] on div "SYRINGES - 5ML" at bounding box center [195, 143] width 79 height 11
type input "42"
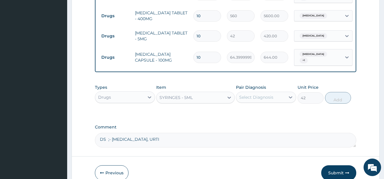
click at [262, 96] on div "Select Diagnosis" at bounding box center [256, 97] width 34 height 6
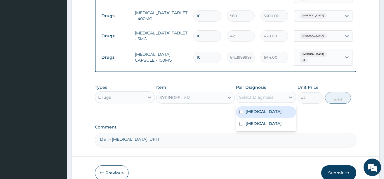
click at [262, 112] on div "[MEDICAL_DATA]" at bounding box center [266, 112] width 60 height 12
checkbox input "true"
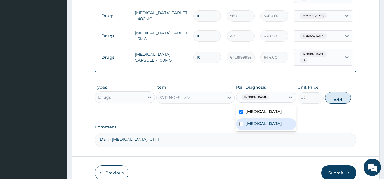
click at [261, 121] on label "Upper respiratory infection" at bounding box center [263, 124] width 36 height 6
checkbox input "true"
click at [331, 97] on button "Add" at bounding box center [338, 98] width 26 height 12
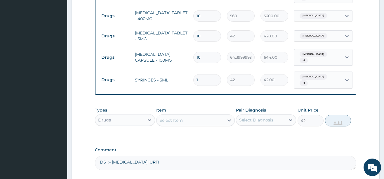
type input "0"
type input "12"
type input "504.00"
type input "1"
type input "42.00"
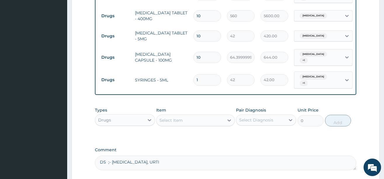
type input "0.00"
type input "2"
type input "84.00"
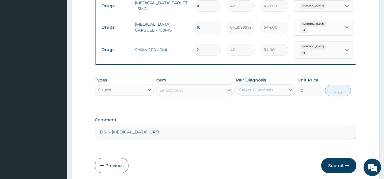
scroll to position [365, 0]
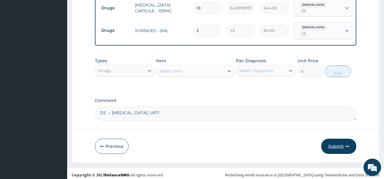
type input "2"
click at [339, 143] on button "Submit" at bounding box center [338, 146] width 35 height 15
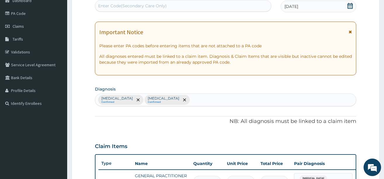
scroll to position [15, 0]
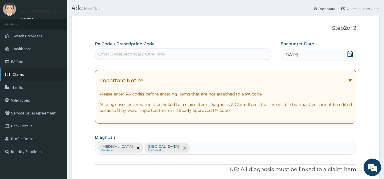
click at [21, 74] on span "Claims" at bounding box center [18, 74] width 11 height 5
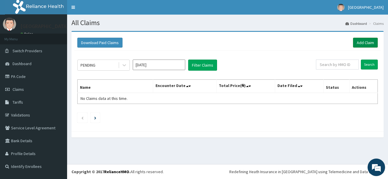
click at [366, 41] on link "Add Claim" at bounding box center [365, 43] width 25 height 10
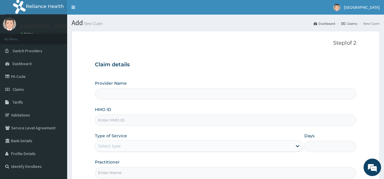
type input "[GEOGRAPHIC_DATA]"
click at [179, 119] on input "HMO ID" at bounding box center [225, 119] width 261 height 11
type input "DAL/10897/A"
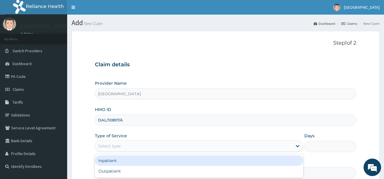
click at [142, 147] on div "Select type" at bounding box center [193, 145] width 197 height 9
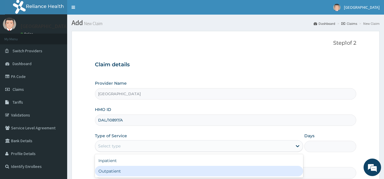
click at [138, 172] on div "Outpatient" at bounding box center [199, 171] width 208 height 11
type input "1"
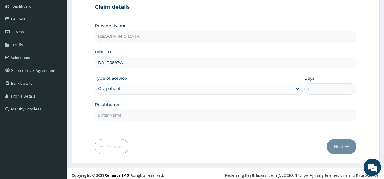
scroll to position [58, 0]
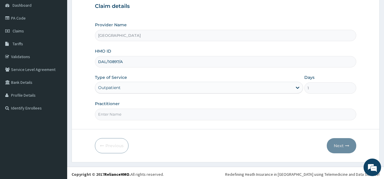
click at [168, 114] on input "Practitioner" at bounding box center [225, 114] width 261 height 11
type input "DR. ELUWA VICTOR"
click at [340, 142] on button "Next" at bounding box center [341, 145] width 29 height 15
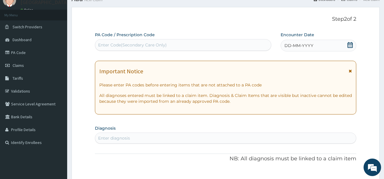
scroll to position [0, 0]
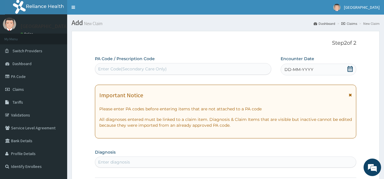
click at [350, 68] on icon at bounding box center [349, 69] width 5 height 6
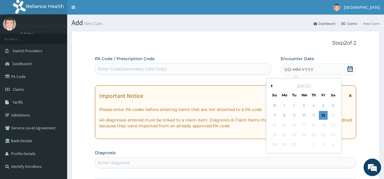
click at [272, 85] on button "Previous Month" at bounding box center [270, 85] width 3 height 3
click at [284, 145] on div "25" at bounding box center [284, 144] width 9 height 9
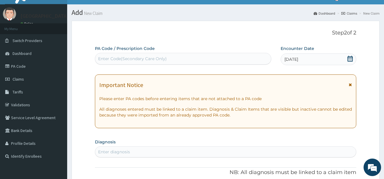
scroll to position [29, 0]
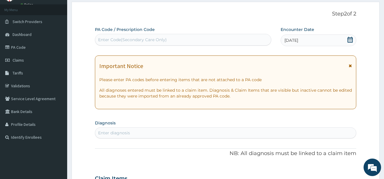
click at [232, 130] on div "Enter diagnosis" at bounding box center [225, 132] width 261 height 9
type input "[MEDICAL_DATA]"
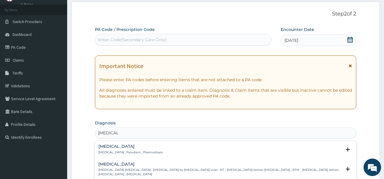
click at [131, 147] on h4 "[MEDICAL_DATA]" at bounding box center [130, 146] width 64 height 4
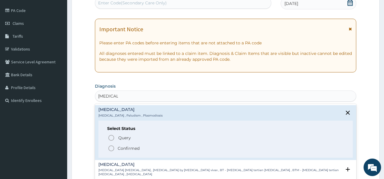
scroll to position [117, 0]
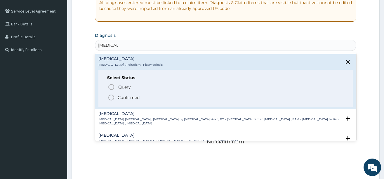
click at [111, 97] on icon "status option filled" at bounding box center [111, 97] width 7 height 7
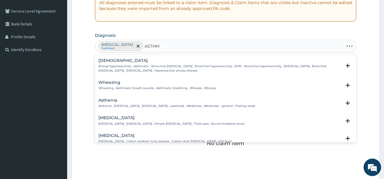
type input "ASTHMA"
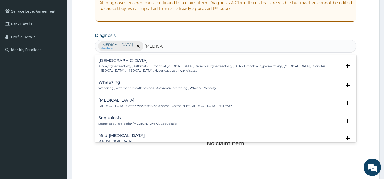
click at [104, 60] on h4 "Asthma" at bounding box center [219, 60] width 243 height 4
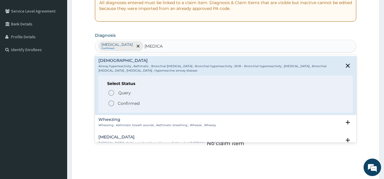
click at [109, 102] on icon "status option filled" at bounding box center [111, 103] width 7 height 7
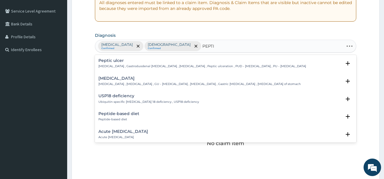
type input "PEPTIC"
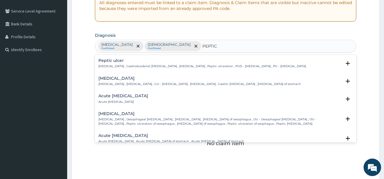
click at [106, 62] on h4 "Peptic ulcer" at bounding box center [202, 60] width 208 height 4
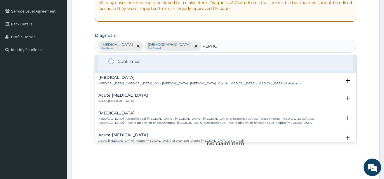
scroll to position [29, 0]
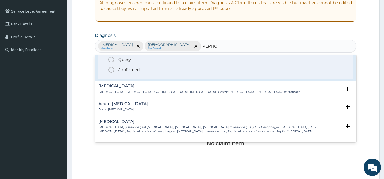
click at [110, 68] on icon "status option filled" at bounding box center [111, 69] width 7 height 7
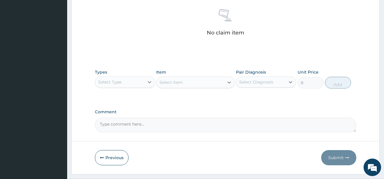
scroll to position [234, 0]
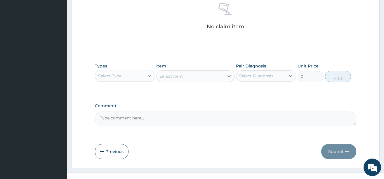
click at [146, 74] on div at bounding box center [149, 76] width 11 height 11
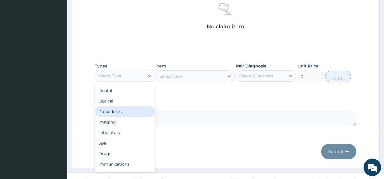
click at [122, 111] on div "Procedures" at bounding box center [125, 111] width 60 height 11
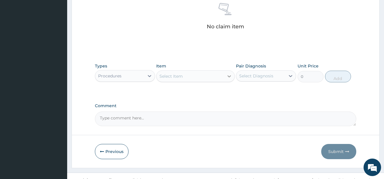
click at [228, 77] on icon at bounding box center [229, 76] width 6 height 6
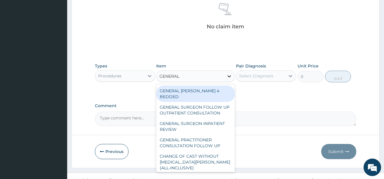
type input "GENERAL P"
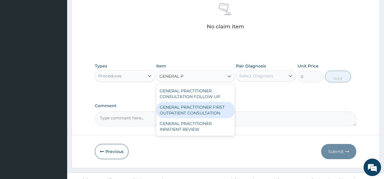
click at [191, 105] on div "GENERAL PRACTITIONER FIRST OUTPATIENT CONSULTATION" at bounding box center [195, 110] width 79 height 16
type input "3750"
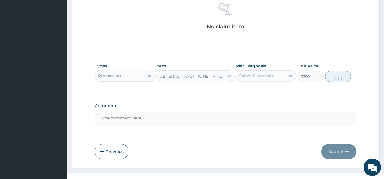
click at [267, 76] on div "Select Diagnosis" at bounding box center [256, 76] width 34 height 6
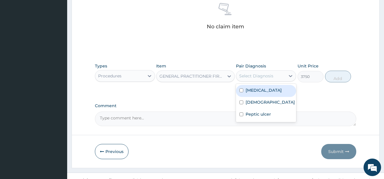
click at [245, 88] on label "[MEDICAL_DATA]" at bounding box center [263, 90] width 36 height 6
checkbox input "true"
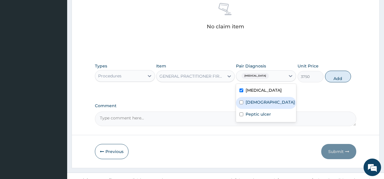
drag, startPoint x: 243, startPoint y: 100, endPoint x: 246, endPoint y: 108, distance: 8.0
click at [243, 101] on input "checkbox" at bounding box center [241, 102] width 4 height 4
checkbox input "true"
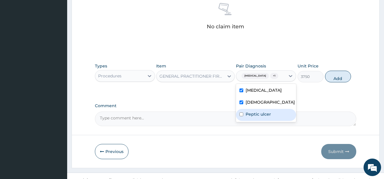
click at [248, 114] on label "Peptic ulcer" at bounding box center [257, 114] width 25 height 6
checkbox input "true"
click at [334, 74] on button "Add" at bounding box center [338, 77] width 26 height 12
type input "0"
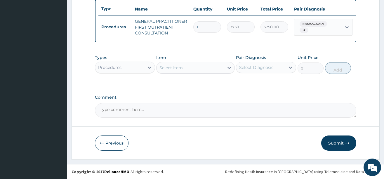
scroll to position [222, 0]
click at [144, 67] on div "Procedures" at bounding box center [119, 67] width 49 height 9
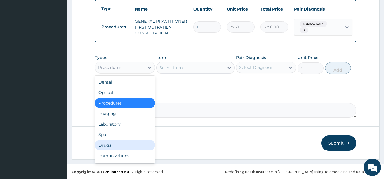
click at [113, 145] on div "Drugs" at bounding box center [125, 145] width 60 height 11
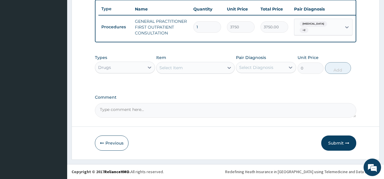
click at [227, 66] on icon at bounding box center [229, 68] width 6 height 6
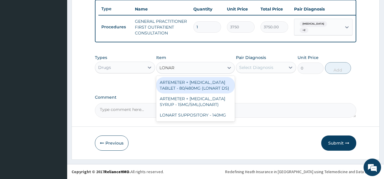
type input "LONART"
click at [213, 84] on div "ARTEMETER + [MEDICAL_DATA] TABLET - 80/480MG (LONART DS)" at bounding box center [195, 85] width 79 height 16
type input "588"
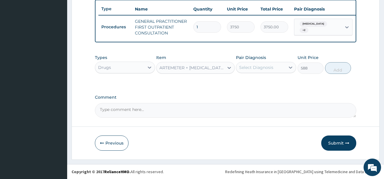
click at [256, 70] on div "Select Diagnosis" at bounding box center [256, 68] width 34 height 6
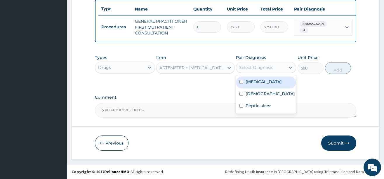
click at [255, 80] on label "Malaria" at bounding box center [263, 82] width 36 height 6
checkbox input "true"
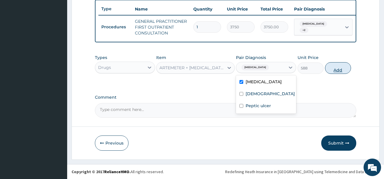
click at [333, 69] on button "Add" at bounding box center [338, 68] width 26 height 12
type input "0"
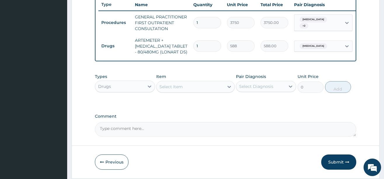
type input "0.00"
type input "6"
type input "3528.00"
type input "6"
click at [226, 90] on icon at bounding box center [229, 87] width 6 height 6
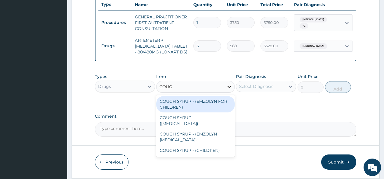
type input "COUGH"
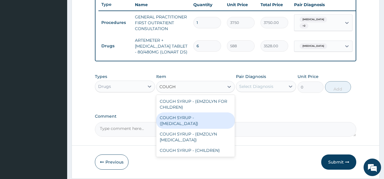
click at [210, 119] on div "COUGH SYRUP - ([MEDICAL_DATA])" at bounding box center [195, 120] width 79 height 16
type input "1120"
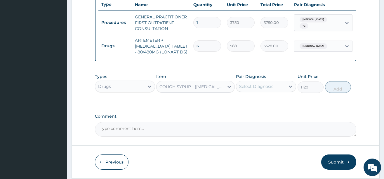
click at [262, 89] on div "Select Diagnosis" at bounding box center [256, 86] width 34 height 6
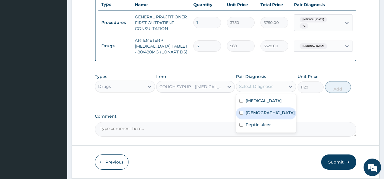
click at [257, 116] on label "Asthma" at bounding box center [269, 113] width 49 height 6
checkbox input "true"
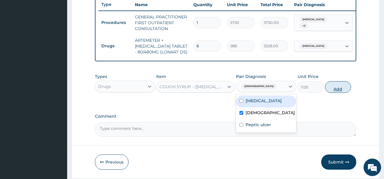
click at [337, 87] on button "Add" at bounding box center [338, 87] width 26 height 12
type input "0"
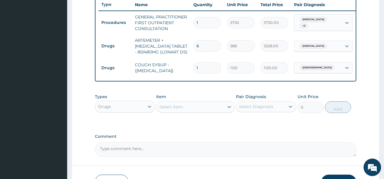
click at [210, 110] on div "Select Item" at bounding box center [189, 106] width 67 height 9
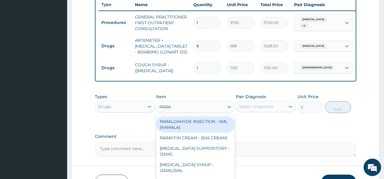
type input "PARAC"
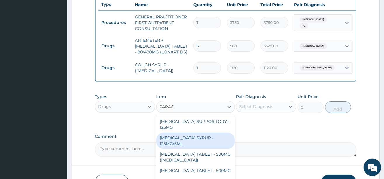
scroll to position [29, 0]
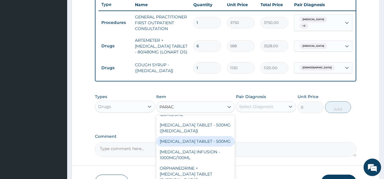
click at [196, 145] on div "[MEDICAL_DATA] TABLET - 500MG" at bounding box center [195, 141] width 79 height 11
type input "33.599999999999994"
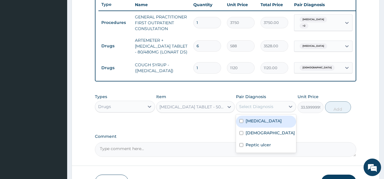
click at [261, 109] on div "Select Diagnosis" at bounding box center [256, 107] width 34 height 6
drag, startPoint x: 251, startPoint y: 125, endPoint x: 252, endPoint y: 130, distance: 5.3
click at [251, 124] on label "Malaria" at bounding box center [263, 121] width 36 height 6
checkbox input "true"
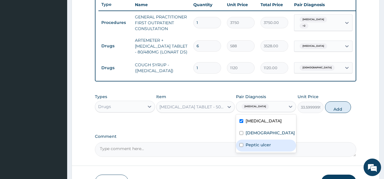
click at [254, 148] on label "Peptic ulcer" at bounding box center [257, 145] width 25 height 6
checkbox input "true"
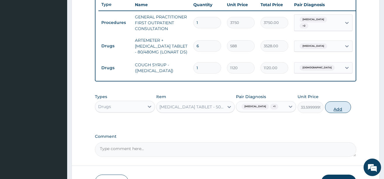
click at [336, 112] on button "Add" at bounding box center [338, 107] width 26 height 12
type input "0"
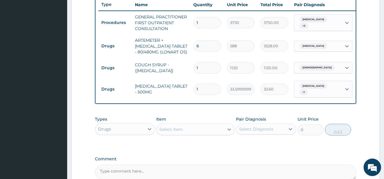
type input "18"
type input "604.80"
type input "18"
click at [226, 132] on div at bounding box center [229, 129] width 11 height 11
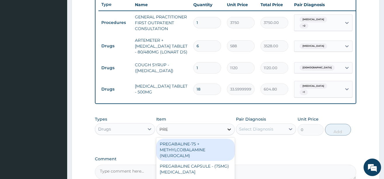
type input "PRED"
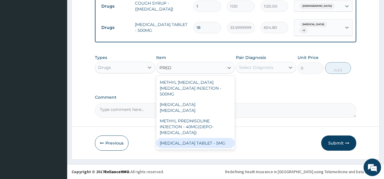
click at [190, 138] on div "[MEDICAL_DATA] TABLET - 5MG" at bounding box center [195, 143] width 79 height 11
type input "42"
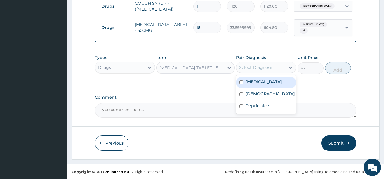
click at [264, 67] on div "Select Diagnosis" at bounding box center [256, 68] width 34 height 6
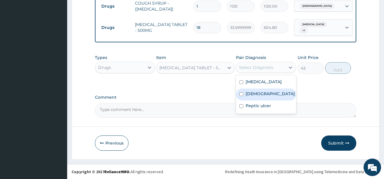
click at [253, 93] on label "Asthma" at bounding box center [269, 94] width 49 height 6
checkbox input "true"
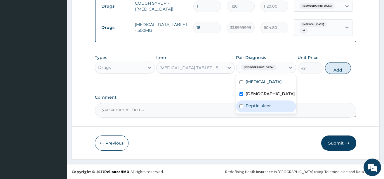
click at [252, 104] on label "Peptic ulcer" at bounding box center [257, 106] width 25 height 6
checkbox input "true"
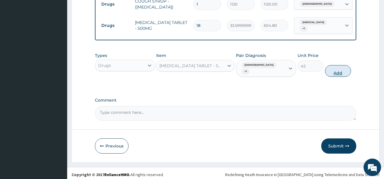
click at [335, 67] on button "Add" at bounding box center [338, 71] width 26 height 12
type input "0"
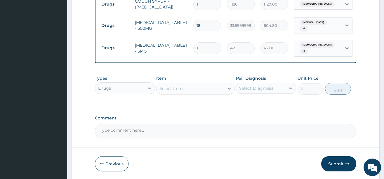
type input "10"
type input "420.00"
type input "10"
click at [222, 87] on div "Select Item" at bounding box center [189, 88] width 67 height 9
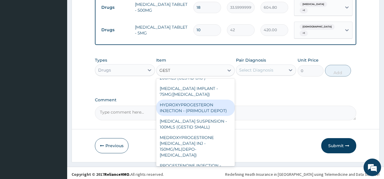
scroll to position [306, 0]
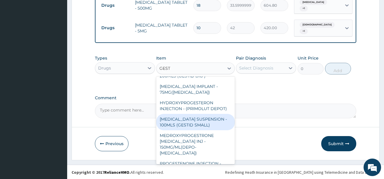
type input "GESTI"
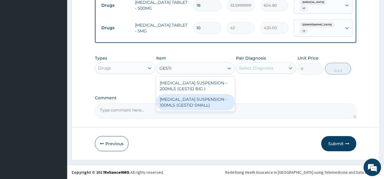
scroll to position [0, 0]
drag, startPoint x: 201, startPoint y: 101, endPoint x: 241, endPoint y: 85, distance: 42.3
click at [202, 101] on div "[MEDICAL_DATA] SUSPENSION - 100MLS (GESTID SMALL)" at bounding box center [195, 102] width 79 height 16
type input "1120"
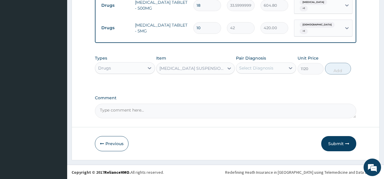
click at [264, 68] on div "Select Diagnosis" at bounding box center [256, 68] width 34 height 6
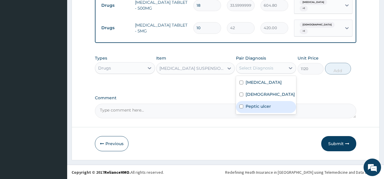
click at [254, 104] on label "Peptic ulcer" at bounding box center [257, 106] width 25 height 6
checkbox input "true"
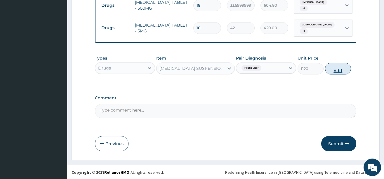
click at [333, 68] on button "Add" at bounding box center [338, 69] width 26 height 12
type input "0"
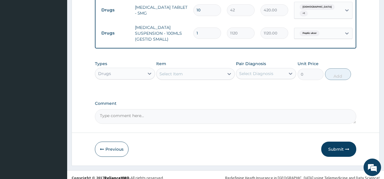
scroll to position [326, 0]
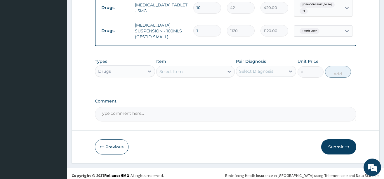
click at [156, 112] on textarea "Comment" at bounding box center [225, 114] width 261 height 15
type textarea "DS ;- ACUTE MALARIA, URTI WITH ASTHMA, PUDX"
click at [332, 140] on button "Submit" at bounding box center [338, 146] width 35 height 15
click at [340, 142] on button "Submit" at bounding box center [338, 146] width 35 height 15
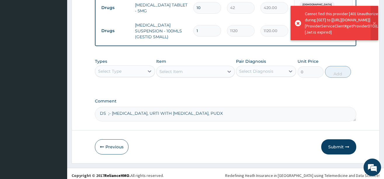
click at [335, 142] on button "Submit" at bounding box center [338, 146] width 35 height 15
click at [299, 66] on div "0" at bounding box center [310, 71] width 26 height 11
click at [297, 22] on icon at bounding box center [298, 23] width 6 height 6
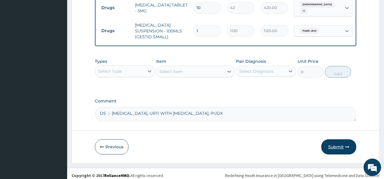
click at [337, 141] on button "Submit" at bounding box center [338, 146] width 35 height 15
click at [298, 22] on div "Cannot find this provider [401 Unauthorized] during [GET] to [https://daara-ser…" at bounding box center [334, 32] width 79 height 34
click at [328, 143] on button "Submit" at bounding box center [338, 146] width 35 height 15
click at [339, 146] on button "Submit" at bounding box center [338, 146] width 35 height 15
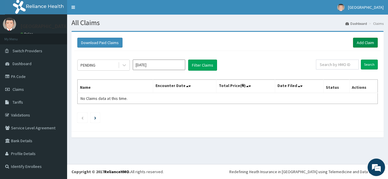
click at [368, 43] on link "Add Claim" at bounding box center [365, 43] width 25 height 10
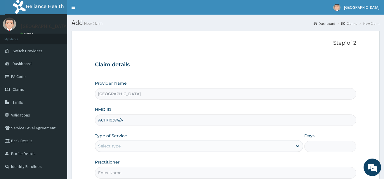
type input "ACH/10374/A"
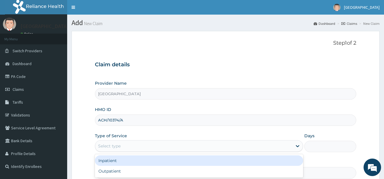
click at [108, 145] on div "Select type" at bounding box center [109, 146] width 22 height 6
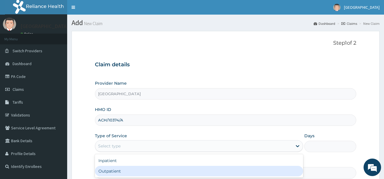
click at [118, 169] on div "Outpatient" at bounding box center [199, 171] width 208 height 11
type input "1"
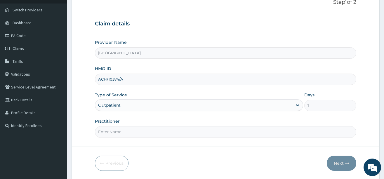
scroll to position [58, 0]
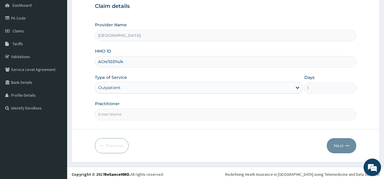
click at [160, 112] on input "Practitioner" at bounding box center [225, 114] width 261 height 11
type input "DR. [PERSON_NAME]"
click at [346, 144] on icon "button" at bounding box center [347, 146] width 4 height 4
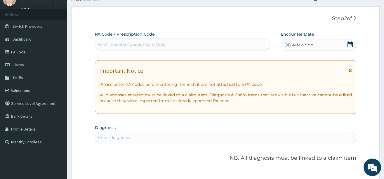
scroll to position [0, 0]
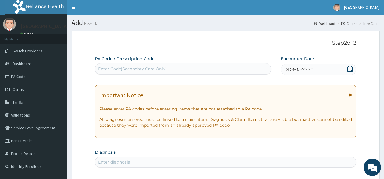
click at [348, 67] on icon at bounding box center [349, 69] width 5 height 6
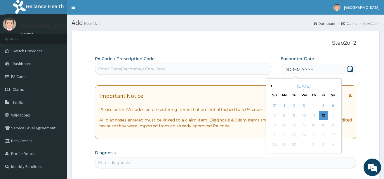
click at [271, 85] on button "Previous Month" at bounding box center [270, 85] width 3 height 3
drag, startPoint x: 314, startPoint y: 144, endPoint x: 295, endPoint y: 143, distance: 19.3
click at [295, 143] on div "24 25 26 27 28 29 30" at bounding box center [304, 145] width 68 height 10
click at [295, 143] on div "26" at bounding box center [294, 144] width 9 height 9
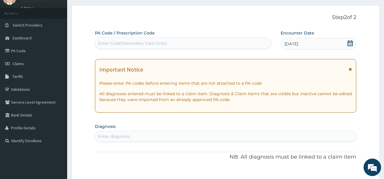
scroll to position [29, 0]
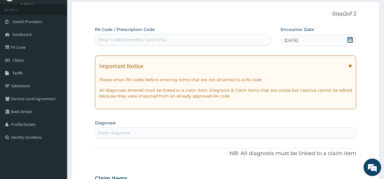
click at [134, 126] on section "Diagnosis Enter diagnosis" at bounding box center [225, 129] width 261 height 20
click at [122, 135] on div "Enter diagnosis" at bounding box center [114, 133] width 32 height 6
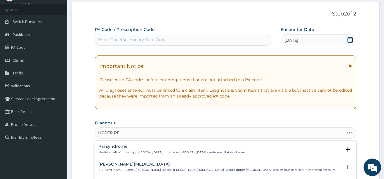
type input "UPPER RES"
click at [126, 143] on div "[MEDICAL_DATA] [MEDICAL_DATA] , URTI - Infection of the upper respiratory tract…" at bounding box center [225, 151] width 261 height 18
click at [122, 151] on p "[MEDICAL_DATA] , URTI - Infection of the upper respiratory tract , [MEDICAL_DAT…" at bounding box center [177, 152] width 159 height 4
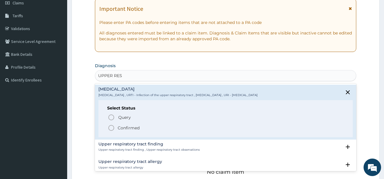
scroll to position [88, 0]
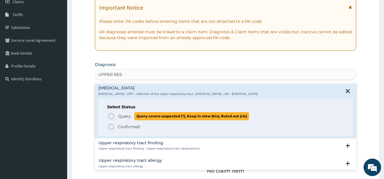
click at [110, 116] on icon "status option query" at bounding box center [111, 116] width 7 height 7
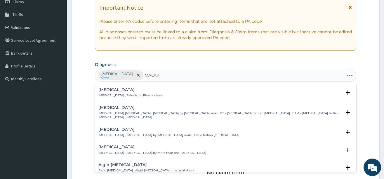
type input "[MEDICAL_DATA]"
click at [109, 90] on h4 "[MEDICAL_DATA]" at bounding box center [130, 90] width 64 height 4
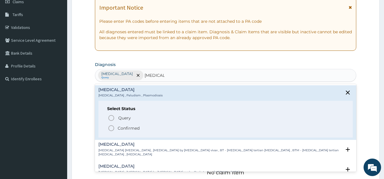
click at [111, 127] on icon "status option filled" at bounding box center [111, 128] width 7 height 7
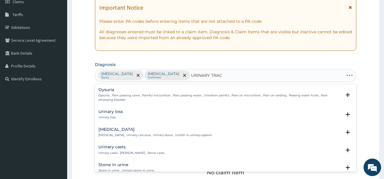
type input "URINARY TRACT"
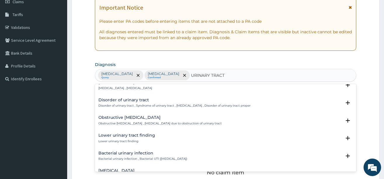
scroll to position [117, 0]
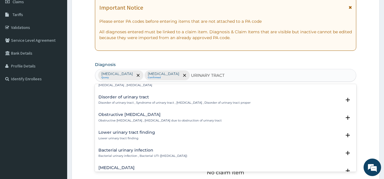
click at [116, 152] on h4 "Bacterial urinary infection" at bounding box center [142, 150] width 89 height 4
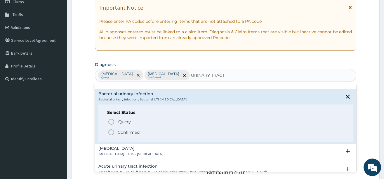
scroll to position [175, 0]
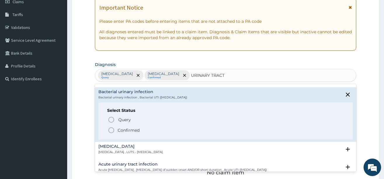
click at [110, 129] on icon "status option filled" at bounding box center [111, 130] width 7 height 7
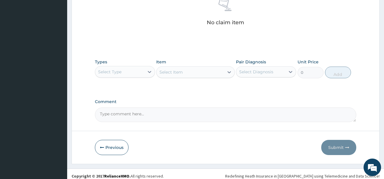
scroll to position [242, 0]
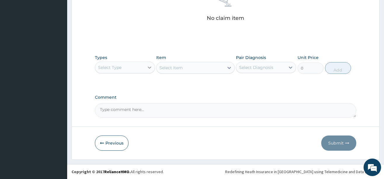
click at [147, 67] on icon at bounding box center [150, 68] width 6 height 6
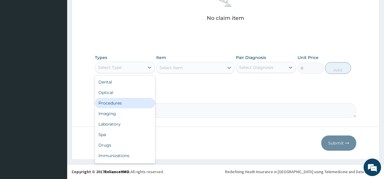
click at [106, 104] on div "Procedures" at bounding box center [125, 103] width 60 height 11
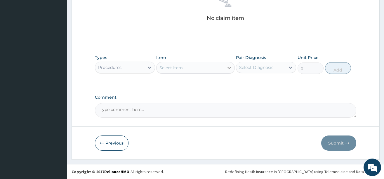
click at [227, 66] on icon at bounding box center [229, 68] width 6 height 6
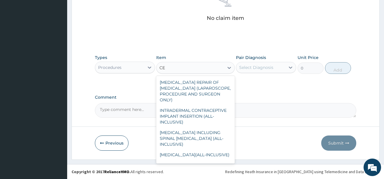
type input "C"
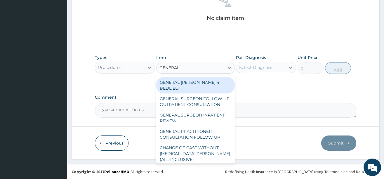
type input "GENERAL P"
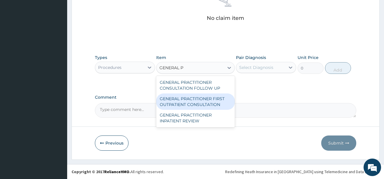
click at [193, 97] on div "GENERAL PRACTITIONER FIRST OUTPATIENT CONSULTATION" at bounding box center [195, 101] width 79 height 16
type input "3750"
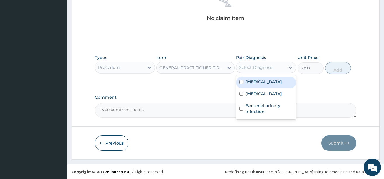
click at [276, 64] on div "Select Diagnosis" at bounding box center [260, 67] width 49 height 9
drag, startPoint x: 260, startPoint y: 86, endPoint x: 262, endPoint y: 94, distance: 8.3
click at [261, 88] on div "[MEDICAL_DATA]" at bounding box center [266, 82] width 60 height 12
checkbox input "true"
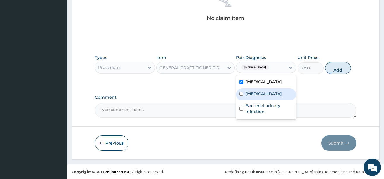
drag, startPoint x: 257, startPoint y: 100, endPoint x: 260, endPoint y: 109, distance: 10.2
click at [257, 97] on label "[MEDICAL_DATA]" at bounding box center [263, 94] width 36 height 6
checkbox input "true"
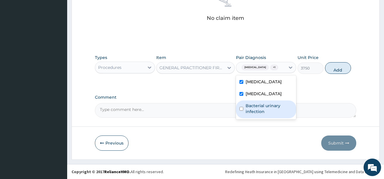
click at [260, 114] on label "Bacterial urinary infection" at bounding box center [268, 109] width 47 height 12
checkbox input "true"
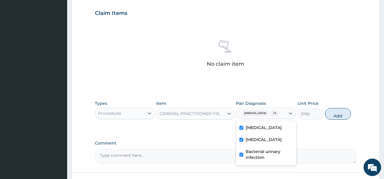
scroll to position [247, 0]
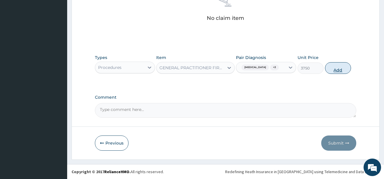
click at [334, 68] on button "Add" at bounding box center [338, 68] width 26 height 12
type input "0"
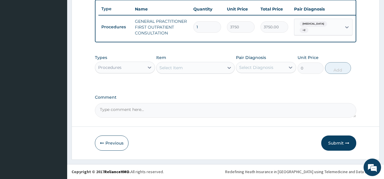
scroll to position [222, 0]
drag, startPoint x: 140, startPoint y: 65, endPoint x: 140, endPoint y: 69, distance: 4.7
click at [140, 66] on div "Procedures" at bounding box center [119, 67] width 49 height 9
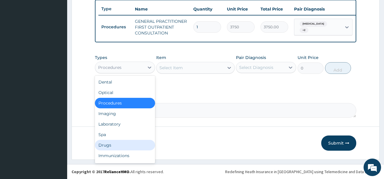
drag, startPoint x: 114, startPoint y: 145, endPoint x: 144, endPoint y: 128, distance: 34.5
click at [115, 144] on div "Drugs" at bounding box center [125, 145] width 60 height 11
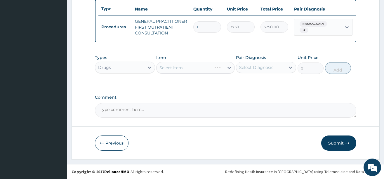
click at [225, 67] on div "Select Item" at bounding box center [195, 68] width 79 height 12
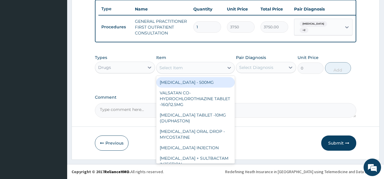
click at [226, 67] on div at bounding box center [229, 67] width 11 height 11
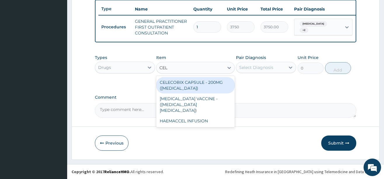
type input "CELE"
click at [193, 81] on div "CELECOBIX CAPSULE - 200MG ([MEDICAL_DATA])" at bounding box center [195, 85] width 79 height 16
type input "224"
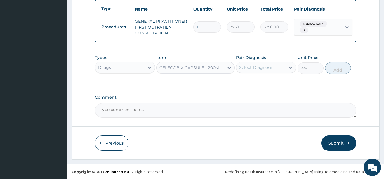
click at [264, 70] on div "Select Diagnosis" at bounding box center [256, 68] width 34 height 6
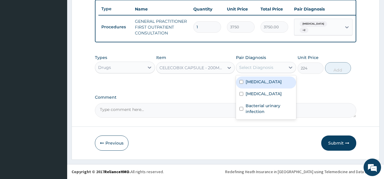
click at [259, 85] on label "[MEDICAL_DATA]" at bounding box center [263, 82] width 36 height 6
checkbox input "true"
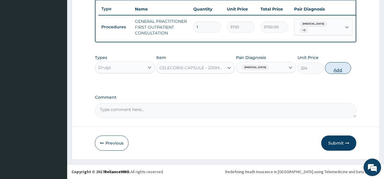
click at [336, 64] on button "Add" at bounding box center [338, 68] width 26 height 12
type input "0"
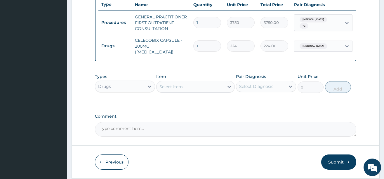
type input "10"
type input "2240.00"
type input "10"
click at [222, 84] on div "Select Item" at bounding box center [189, 86] width 67 height 9
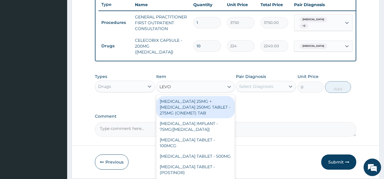
type input "LEVOF"
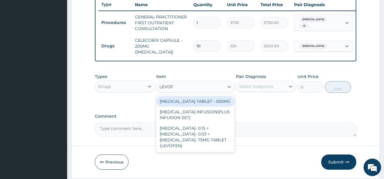
click at [202, 101] on div "[MEDICAL_DATA] TABLET - 500MG" at bounding box center [195, 101] width 79 height 11
type input "196"
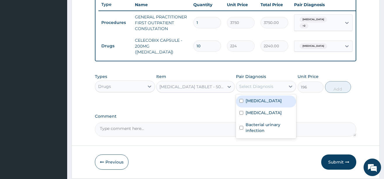
click at [255, 88] on div "Select Diagnosis" at bounding box center [256, 86] width 34 height 6
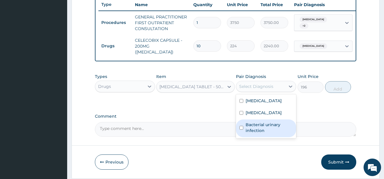
click at [262, 131] on label "Bacterial urinary infection" at bounding box center [268, 128] width 47 height 12
checkbox input "true"
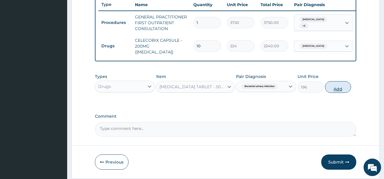
click at [332, 86] on button "Add" at bounding box center [338, 87] width 26 height 12
type input "0"
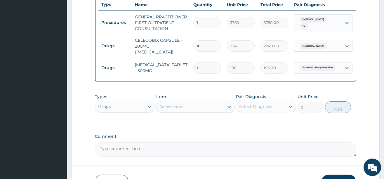
type input "10"
type input "1960.00"
type input "10"
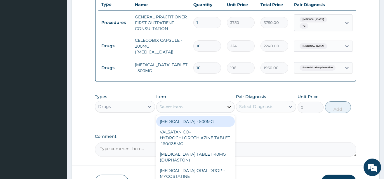
click at [227, 106] on icon at bounding box center [229, 107] width 6 height 6
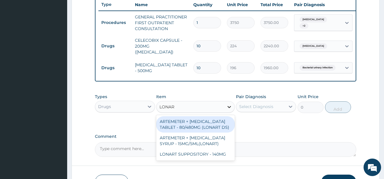
type input "LONART"
drag, startPoint x: 212, startPoint y: 125, endPoint x: 220, endPoint y: 119, distance: 9.9
click at [212, 124] on div "ARTEMETER + [MEDICAL_DATA] TABLET - 80/480MG (LONART DS)" at bounding box center [195, 124] width 79 height 16
type input "588"
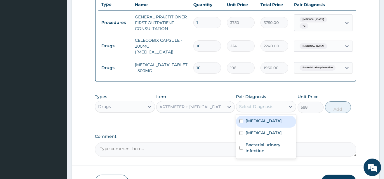
click at [250, 103] on div "Select Diagnosis" at bounding box center [266, 106] width 60 height 11
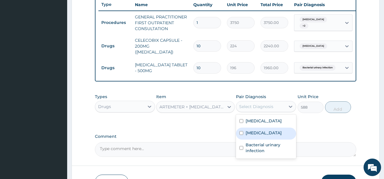
click at [262, 140] on div "[MEDICAL_DATA]" at bounding box center [266, 134] width 60 height 12
checkbox input "true"
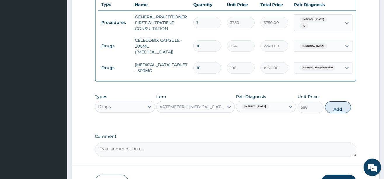
click at [333, 110] on button "Add" at bounding box center [338, 107] width 26 height 12
type input "0"
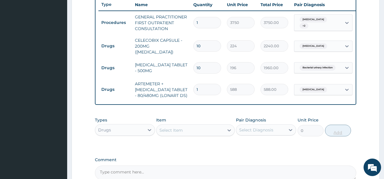
type input "0.00"
type input "6"
type input "3528.00"
type input "6"
click at [227, 130] on icon at bounding box center [229, 130] width 6 height 6
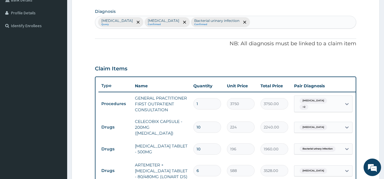
scroll to position [134, 0]
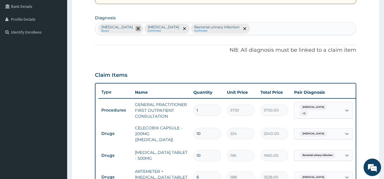
click at [140, 28] on icon "remove selection option" at bounding box center [138, 28] width 3 height 3
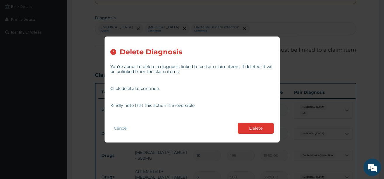
type input "CI"
click at [253, 126] on button "Delete" at bounding box center [256, 128] width 36 height 11
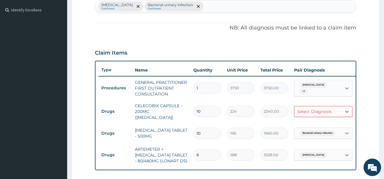
scroll to position [163, 0]
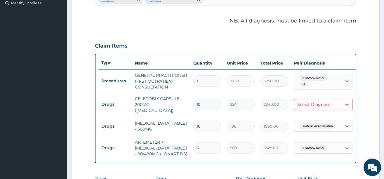
click at [338, 102] on div "Select Diagnosis" at bounding box center [317, 104] width 47 height 9
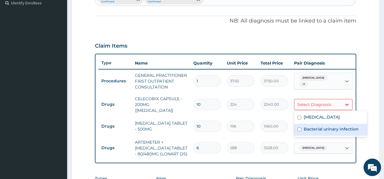
click at [323, 129] on label "Bacterial urinary infection" at bounding box center [331, 129] width 55 height 6
checkbox input "true"
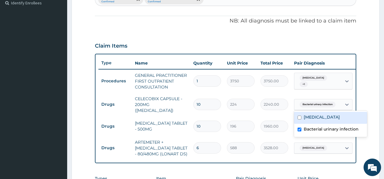
click at [318, 118] on label "[MEDICAL_DATA]" at bounding box center [322, 117] width 36 height 6
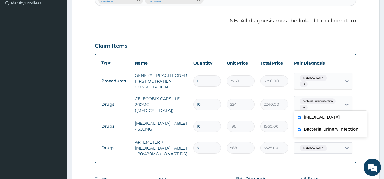
click at [311, 118] on label "[MEDICAL_DATA]" at bounding box center [322, 117] width 36 height 6
checkbox input "false"
click at [203, 42] on div "Claim Items" at bounding box center [225, 44] width 261 height 15
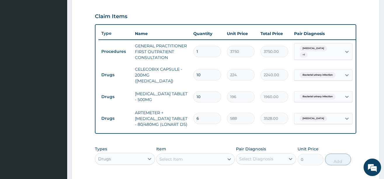
scroll to position [134, 0]
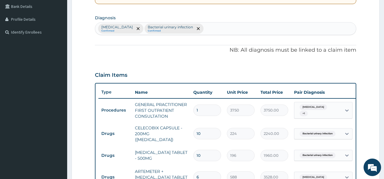
click at [206, 31] on div "[MEDICAL_DATA] Confirmed Bacterial urinary infection Confirmed" at bounding box center [225, 28] width 261 height 12
type input "SOMA"
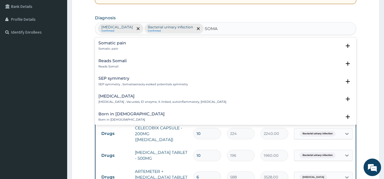
click at [118, 41] on h4 "Somatic pain" at bounding box center [112, 43] width 28 height 4
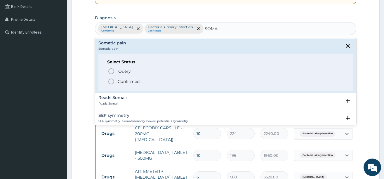
click at [127, 81] on p "Confirmed" at bounding box center [129, 82] width 22 height 6
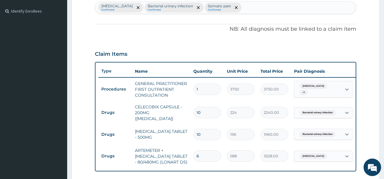
scroll to position [163, 0]
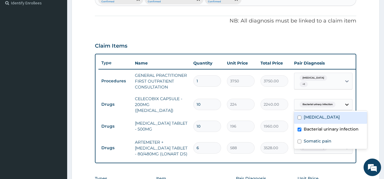
click at [346, 102] on icon at bounding box center [347, 105] width 6 height 6
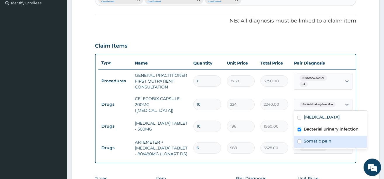
click at [315, 140] on label "Somatic pain" at bounding box center [318, 141] width 28 height 6
checkbox input "true"
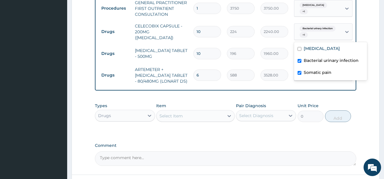
scroll to position [251, 0]
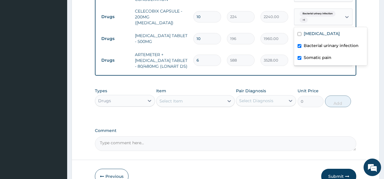
click at [186, 104] on div "Select Item" at bounding box center [189, 100] width 67 height 9
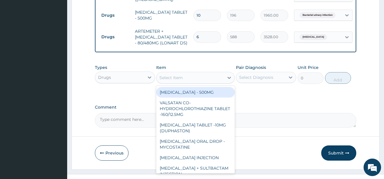
scroll to position [280, 0]
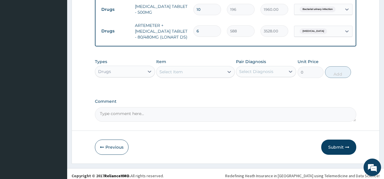
click at [136, 120] on textarea "Comment" at bounding box center [225, 114] width 261 height 15
type textarea "DS ;- [MEDICAL_DATA], [MEDICAL_DATA], UTI"
click at [337, 151] on button "Submit" at bounding box center [338, 147] width 35 height 15
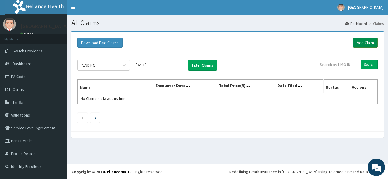
click at [362, 40] on link "Add Claim" at bounding box center [365, 43] width 25 height 10
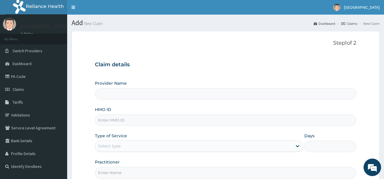
click at [120, 123] on input "HMO ID" at bounding box center [225, 119] width 261 height 11
type input "[GEOGRAPHIC_DATA]"
type input "BOF/10061/C"
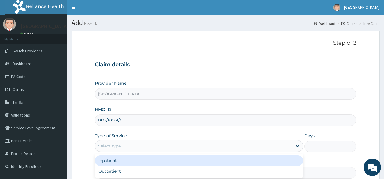
click at [119, 141] on div "Select type" at bounding box center [199, 146] width 208 height 12
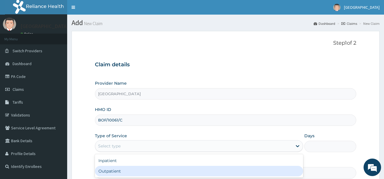
drag, startPoint x: 105, startPoint y: 171, endPoint x: 109, endPoint y: 163, distance: 9.0
click at [105, 171] on div "Outpatient" at bounding box center [199, 171] width 208 height 11
type input "1"
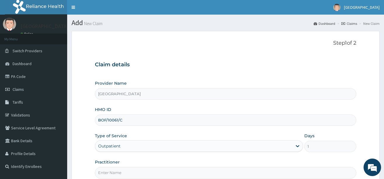
scroll to position [61, 0]
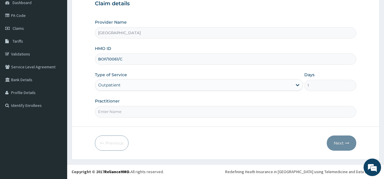
click at [136, 110] on input "Practitioner" at bounding box center [225, 111] width 261 height 11
type input "DR. [PERSON_NAME]"
click at [343, 144] on button "Next" at bounding box center [341, 142] width 29 height 15
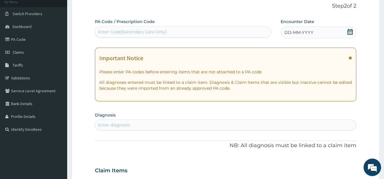
scroll to position [0, 0]
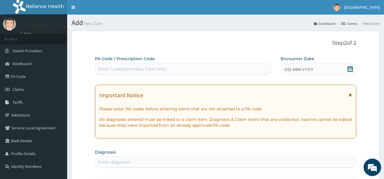
click at [349, 69] on icon at bounding box center [349, 69] width 5 height 6
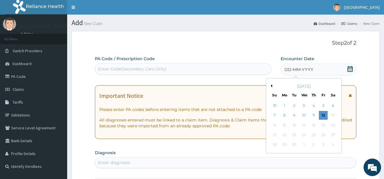
click at [271, 86] on button "Previous Month" at bounding box center [270, 85] width 3 height 3
click at [296, 145] on div "26" at bounding box center [294, 144] width 9 height 9
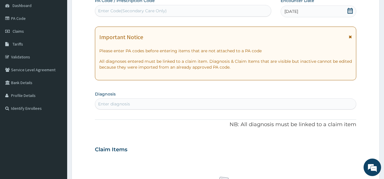
scroll to position [58, 0]
click at [130, 104] on div "Enter diagnosis" at bounding box center [225, 103] width 261 height 9
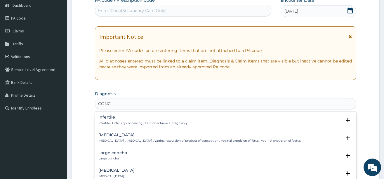
type input "CONCU"
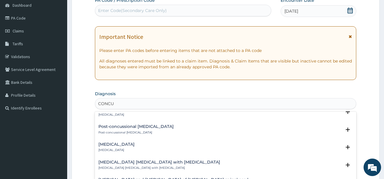
scroll to position [409, 0]
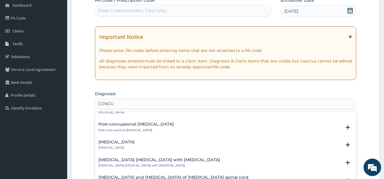
click at [127, 140] on h4 "Concussion with no loss of consciousness" at bounding box center [116, 142] width 36 height 4
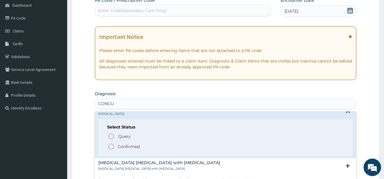
scroll to position [467, 0]
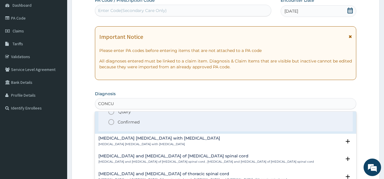
click at [111, 119] on icon "status option filled" at bounding box center [111, 122] width 7 height 7
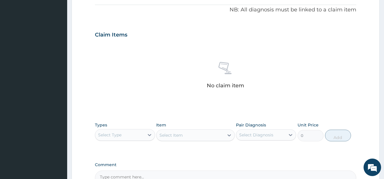
scroll to position [175, 0]
click at [146, 131] on div at bounding box center [149, 134] width 11 height 11
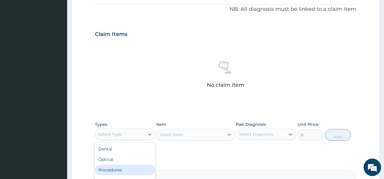
click at [123, 173] on div "Procedures" at bounding box center [125, 170] width 60 height 11
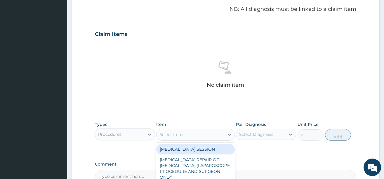
click at [227, 133] on icon at bounding box center [229, 135] width 6 height 6
type input "GENERAL P"
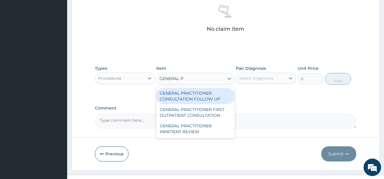
scroll to position [242, 0]
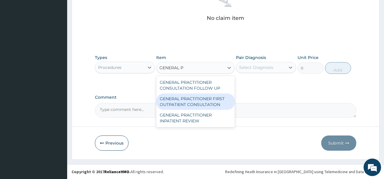
click at [187, 102] on div "GENERAL PRACTITIONER FIRST OUTPATIENT CONSULTATION" at bounding box center [195, 101] width 79 height 16
type input "3750"
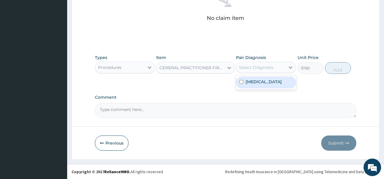
click at [260, 65] on div "Select Diagnosis" at bounding box center [256, 68] width 34 height 6
click at [281, 85] on label "Concussion with no loss of consciousness" at bounding box center [263, 82] width 36 height 6
checkbox input "true"
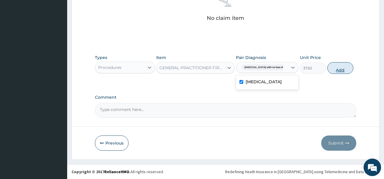
click at [342, 68] on button "Add" at bounding box center [340, 68] width 26 height 12
type input "0"
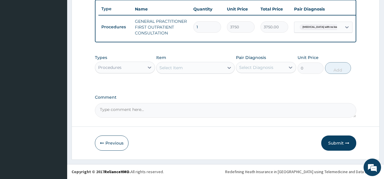
scroll to position [222, 0]
click at [140, 67] on div "Procedures" at bounding box center [119, 67] width 49 height 9
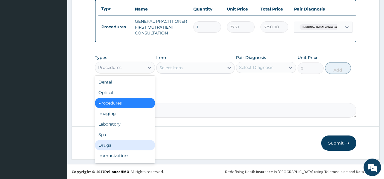
click at [117, 145] on div "Drugs" at bounding box center [125, 145] width 60 height 11
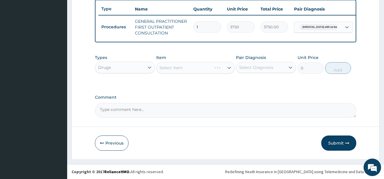
click at [222, 63] on div "Select Item" at bounding box center [195, 68] width 79 height 12
click at [223, 69] on div "Select Item" at bounding box center [195, 68] width 79 height 12
click at [226, 68] on icon at bounding box center [229, 68] width 6 height 6
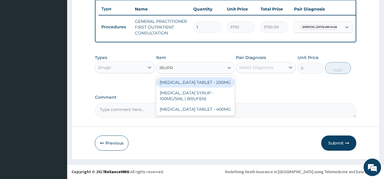
type input "IBUPRO"
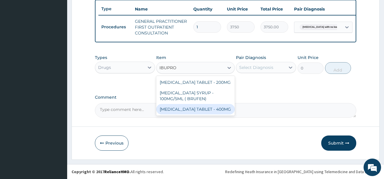
click at [203, 108] on div "IBUPROFEN TABLET - 400MG" at bounding box center [195, 109] width 79 height 11
type input "560"
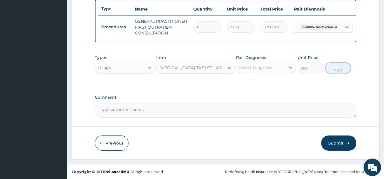
click at [268, 65] on div "Select Diagnosis" at bounding box center [256, 68] width 34 height 6
click at [266, 83] on label "Concussion with no loss of consciousness" at bounding box center [263, 82] width 36 height 6
checkbox input "true"
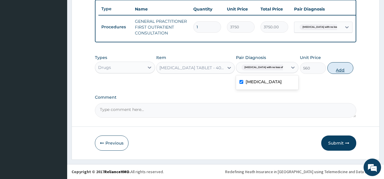
click at [332, 68] on button "Add" at bounding box center [340, 68] width 26 height 12
type input "0"
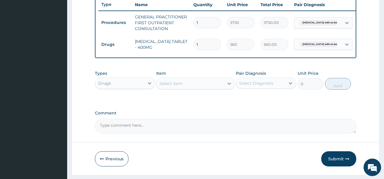
type input "10"
type input "5600.00"
type input "10"
click at [228, 83] on div at bounding box center [229, 83] width 11 height 11
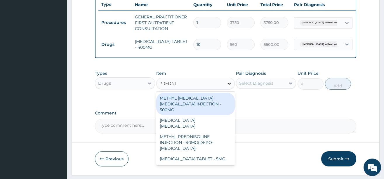
type input "PREDNIS"
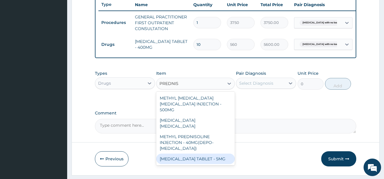
drag, startPoint x: 196, startPoint y: 149, endPoint x: 209, endPoint y: 139, distance: 17.1
click at [196, 154] on div "[MEDICAL_DATA] TABLET - 5MG" at bounding box center [195, 159] width 79 height 11
type input "42"
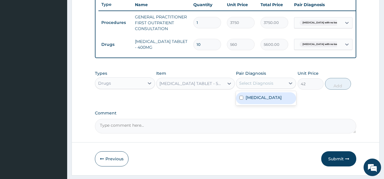
click at [267, 85] on div "Select Diagnosis" at bounding box center [256, 83] width 34 height 6
click at [271, 100] on label "Concussion with no loss of consciousness" at bounding box center [263, 98] width 36 height 6
checkbox input "true"
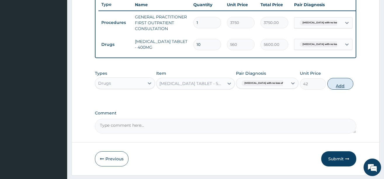
click at [339, 89] on button "Add" at bounding box center [340, 84] width 26 height 12
type input "0"
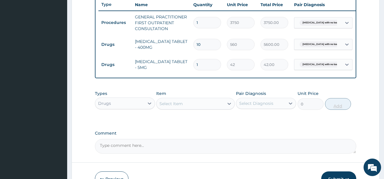
type input "0.00"
type input "3"
type input "126.00"
type input "3"
click at [226, 107] on div at bounding box center [229, 103] width 11 height 11
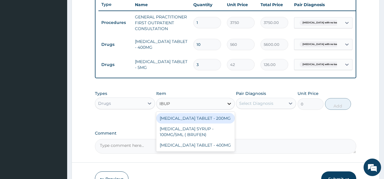
type input "IBUPR"
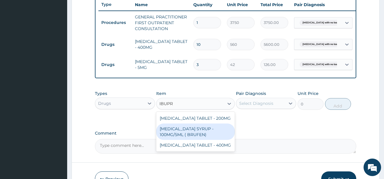
click at [185, 133] on div "[MEDICAL_DATA] SYRUP - 100MG/5ML ( BRUFEN)" at bounding box center [195, 131] width 79 height 16
type input "475.99999999999994"
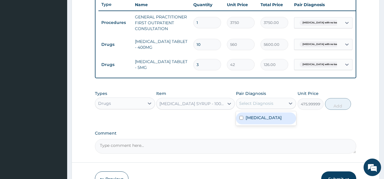
click at [285, 108] on div "Select Diagnosis" at bounding box center [260, 103] width 49 height 9
drag, startPoint x: 270, startPoint y: 128, endPoint x: 312, endPoint y: 114, distance: 44.1
click at [270, 121] on label "Concussion with no loss of consciousness" at bounding box center [263, 118] width 36 height 6
checkbox input "true"
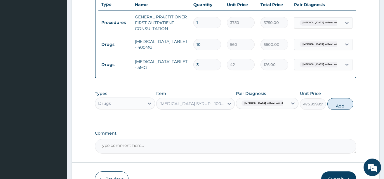
click at [335, 108] on button "Add" at bounding box center [340, 104] width 26 height 12
type input "0"
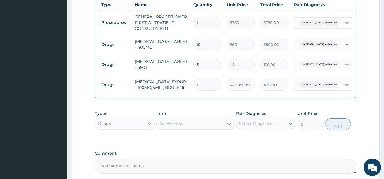
scroll to position [0, 12]
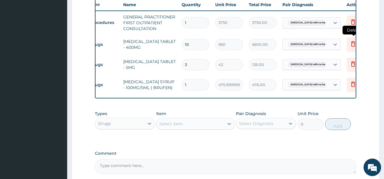
click at [351, 43] on icon at bounding box center [352, 43] width 7 height 7
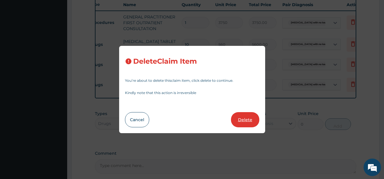
click at [248, 119] on button "Delete" at bounding box center [245, 119] width 28 height 15
type input "3"
type input "42"
type input "126.00"
type input "1"
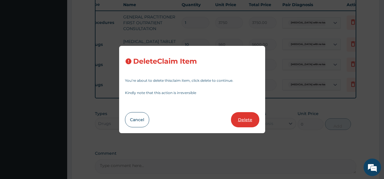
type input "475.99999999999994"
type input "476.00"
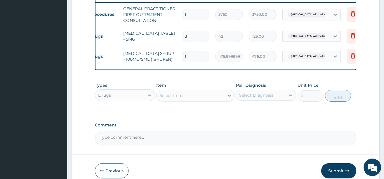
scroll to position [222, 0]
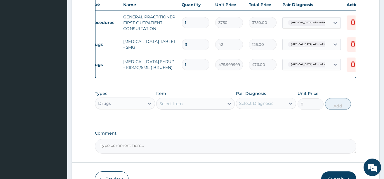
click at [214, 108] on div "Select Item" at bounding box center [189, 103] width 67 height 9
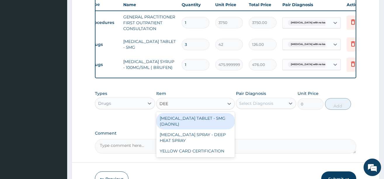
type input "DEEP"
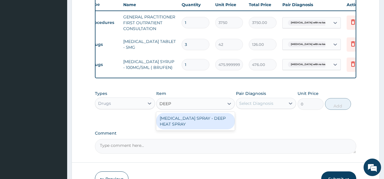
click at [203, 121] on div "[MEDICAL_DATA] SPRAY - DEEP HEAT SPRAY" at bounding box center [195, 121] width 79 height 16
type input "3639.9999999999995"
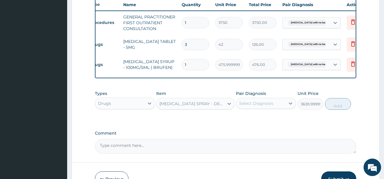
click at [245, 106] on div "Select Diagnosis" at bounding box center [256, 103] width 34 height 6
click at [257, 121] on label "Concussion with no loss of consciousness" at bounding box center [263, 118] width 36 height 6
checkbox input "true"
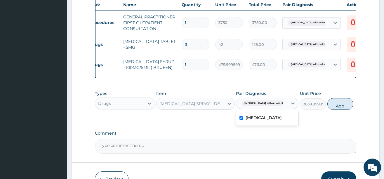
click at [340, 107] on button "Add" at bounding box center [340, 104] width 26 height 12
type input "0"
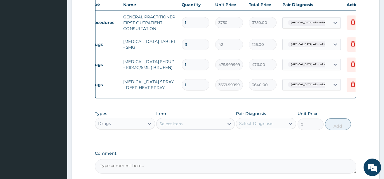
click at [221, 128] on div "Select Item" at bounding box center [189, 123] width 67 height 9
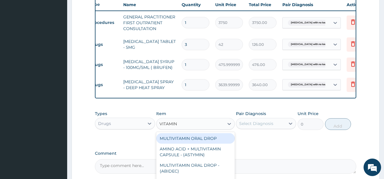
type input "VITAMIN C"
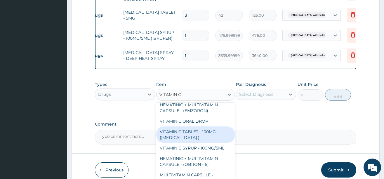
scroll to position [58, 0]
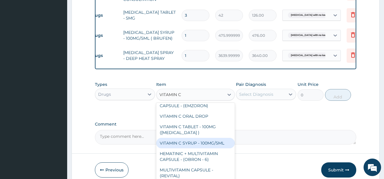
click at [215, 148] on div "VITAMIN C SYRUP - 100MG/5ML" at bounding box center [195, 143] width 79 height 11
type input "672"
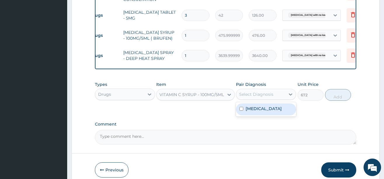
drag, startPoint x: 277, startPoint y: 101, endPoint x: 275, endPoint y: 112, distance: 10.4
click at [277, 99] on div "Select Diagnosis" at bounding box center [260, 94] width 49 height 9
click at [274, 112] on label "Concussion with no loss of consciousness" at bounding box center [263, 109] width 36 height 6
checkbox input "true"
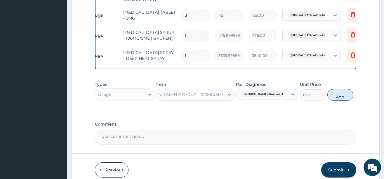
click at [333, 101] on button "Add" at bounding box center [340, 95] width 26 height 12
type input "0"
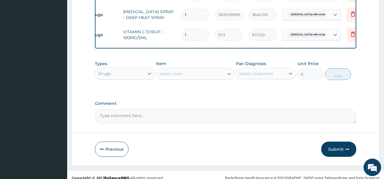
scroll to position [306, 0]
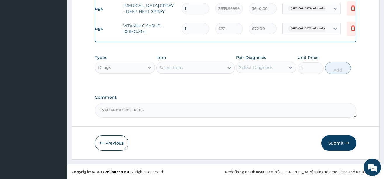
click at [133, 108] on textarea "Comment" at bounding box center [225, 110] width 261 height 15
type textarea "DS ;- CONCUSSION WITH SCALP HEMATOMA"
drag, startPoint x: 333, startPoint y: 142, endPoint x: 328, endPoint y: 139, distance: 6.4
click at [333, 142] on button "Submit" at bounding box center [338, 142] width 35 height 15
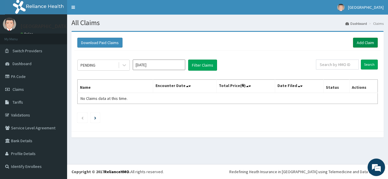
click at [363, 41] on link "Add Claim" at bounding box center [365, 43] width 25 height 10
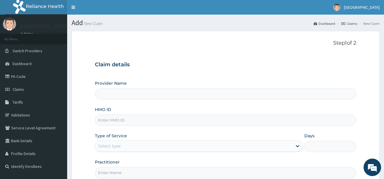
type input "[GEOGRAPHIC_DATA]"
click at [148, 117] on input "HMO ID" at bounding box center [225, 119] width 261 height 11
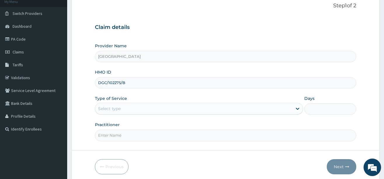
scroll to position [58, 0]
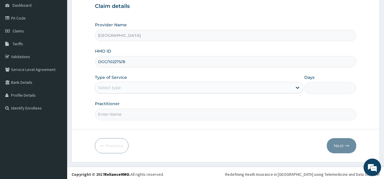
type input "DGC/102275/B"
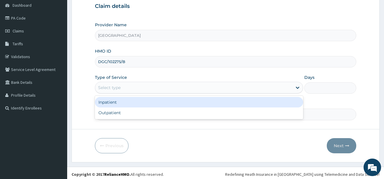
click at [132, 86] on div "Select type" at bounding box center [193, 87] width 197 height 9
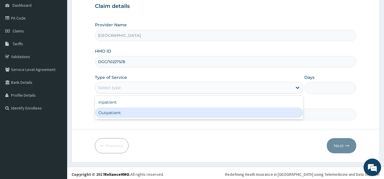
click at [123, 112] on div "Outpatient" at bounding box center [199, 112] width 208 height 11
type input "1"
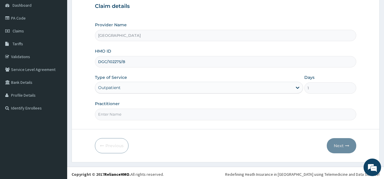
click at [127, 116] on input "Practitioner" at bounding box center [225, 114] width 261 height 11
type input "DR. [PERSON_NAME]"
click at [340, 147] on button "Next" at bounding box center [341, 145] width 29 height 15
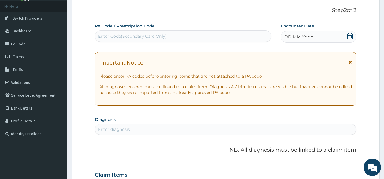
scroll to position [29, 0]
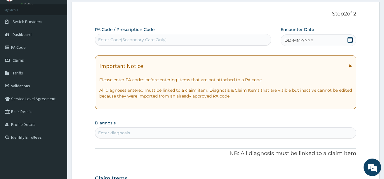
click at [349, 38] on icon at bounding box center [350, 40] width 6 height 6
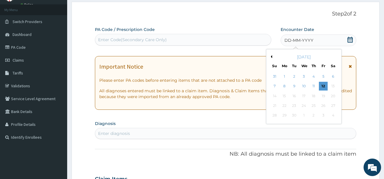
click at [271, 55] on button "Previous Month" at bounding box center [270, 56] width 3 height 3
click at [293, 116] on div "26" at bounding box center [294, 115] width 9 height 9
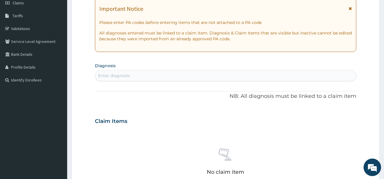
scroll to position [88, 0]
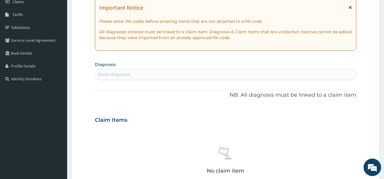
click at [123, 74] on div "Enter diagnosis" at bounding box center [114, 75] width 32 height 6
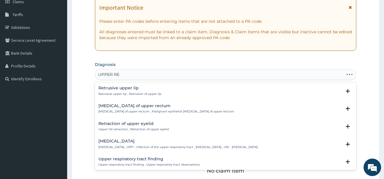
type input "UPPER RES"
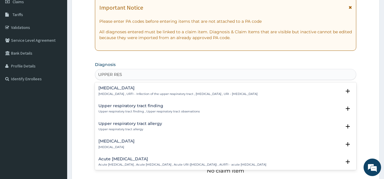
click at [128, 87] on h4 "[MEDICAL_DATA]" at bounding box center [177, 88] width 159 height 4
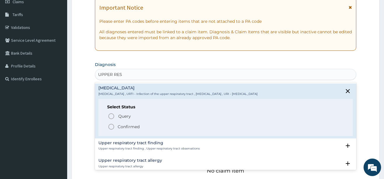
click at [111, 126] on icon "status option filled" at bounding box center [111, 126] width 7 height 7
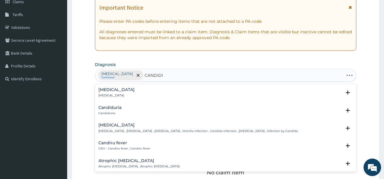
type input "CANDIDIA"
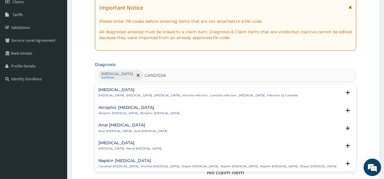
click at [110, 93] on div "Candidiasis Candidiasis , Moniliasis , Candidosis , Monilia infection , Candida…" at bounding box center [197, 93] width 199 height 10
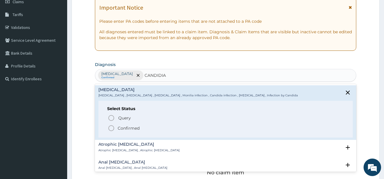
click at [112, 127] on icon "status option filled" at bounding box center [111, 128] width 7 height 7
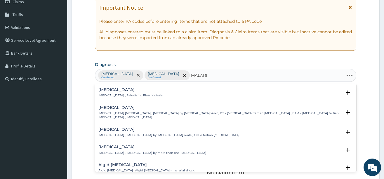
type input "[MEDICAL_DATA]"
click at [107, 91] on h4 "[MEDICAL_DATA]" at bounding box center [130, 90] width 64 height 4
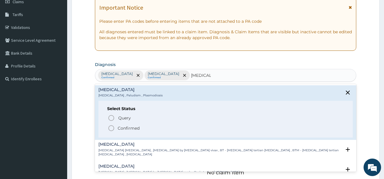
click at [111, 128] on icon "status option filled" at bounding box center [111, 128] width 7 height 7
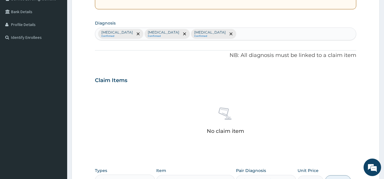
scroll to position [175, 0]
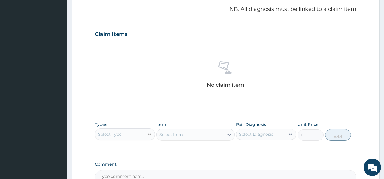
click at [144, 134] on div at bounding box center [149, 134] width 11 height 11
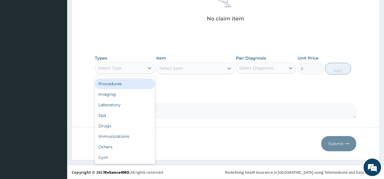
scroll to position [242, 0]
click at [103, 83] on div "Procedures" at bounding box center [125, 83] width 60 height 11
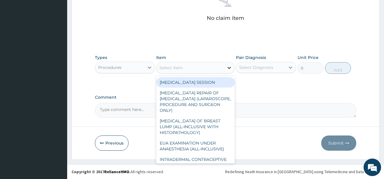
click at [228, 65] on icon at bounding box center [229, 68] width 6 height 6
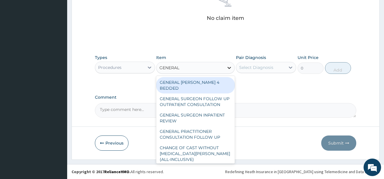
type input "GENERAL P"
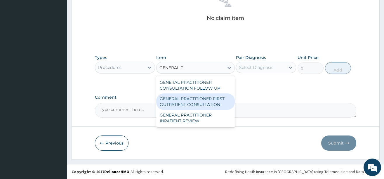
click at [204, 100] on div "GENERAL PRACTITIONER FIRST OUTPATIENT CONSULTATION" at bounding box center [195, 101] width 79 height 16
type input "3750"
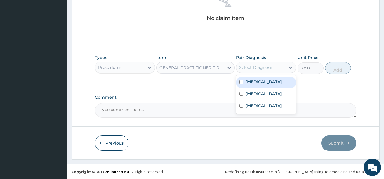
click at [257, 69] on div "Select Diagnosis" at bounding box center [256, 68] width 34 height 6
drag, startPoint x: 258, startPoint y: 81, endPoint x: 259, endPoint y: 92, distance: 11.4
click at [259, 82] on label "[MEDICAL_DATA]" at bounding box center [263, 82] width 36 height 6
checkbox input "true"
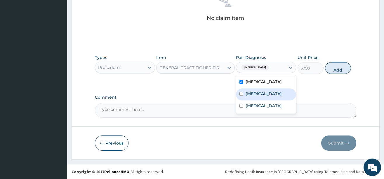
click at [259, 100] on div "Candidiasis" at bounding box center [266, 94] width 60 height 12
checkbox input "true"
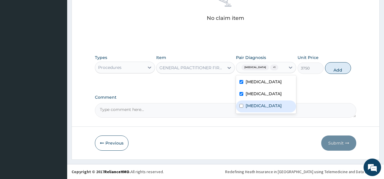
drag, startPoint x: 255, startPoint y: 113, endPoint x: 267, endPoint y: 107, distance: 14.0
click at [255, 112] on div "[MEDICAL_DATA]" at bounding box center [266, 106] width 60 height 12
checkbox input "true"
click at [331, 72] on button "Add" at bounding box center [338, 68] width 26 height 12
type input "0"
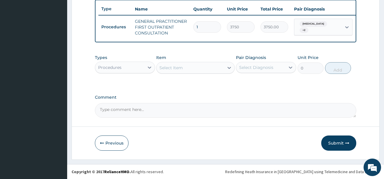
scroll to position [222, 0]
click at [142, 67] on div "Procedures" at bounding box center [119, 67] width 49 height 9
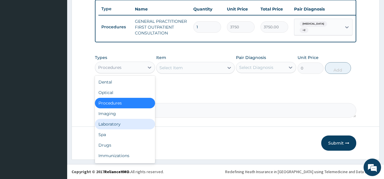
click at [124, 124] on div "Laboratory" at bounding box center [125, 124] width 60 height 11
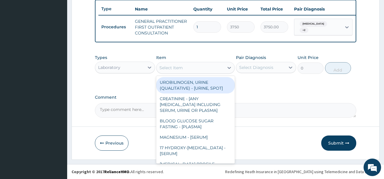
click at [224, 66] on div at bounding box center [229, 67] width 11 height 11
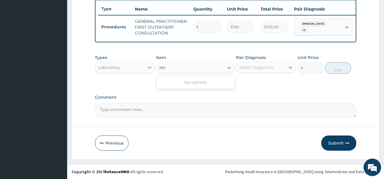
type input "H"
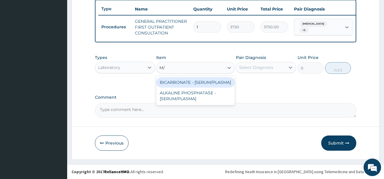
type input "M"
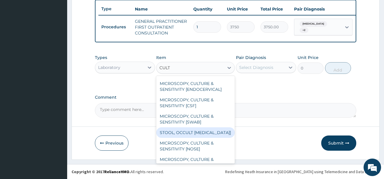
scroll to position [248, 0]
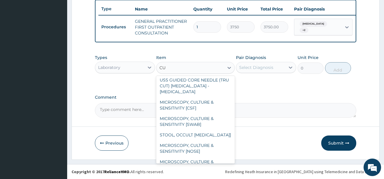
type input "C"
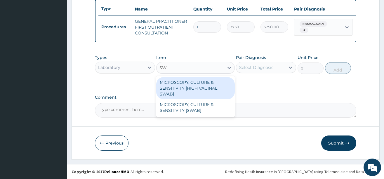
scroll to position [0, 0]
type input "SWAB"
click at [194, 88] on div "MICROSCOPY, CULTURE & SENSITIVITY [HIGH VAGINAL SWAB]" at bounding box center [195, 88] width 79 height 22
type input "5000"
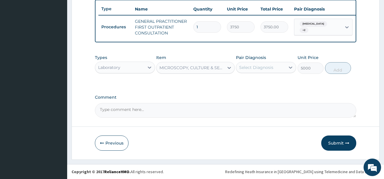
click at [273, 68] on div "Select Diagnosis" at bounding box center [260, 67] width 49 height 9
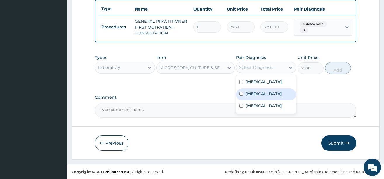
click at [260, 97] on label "Candidiasis" at bounding box center [263, 94] width 36 height 6
checkbox input "true"
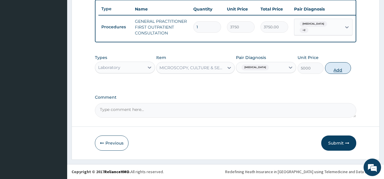
click at [335, 68] on button "Add" at bounding box center [338, 68] width 26 height 12
type input "0"
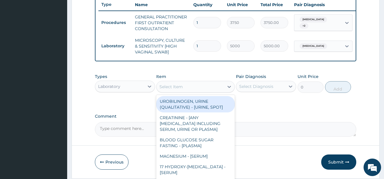
click at [209, 87] on div "Select Item" at bounding box center [189, 86] width 67 height 9
click at [149, 89] on icon at bounding box center [150, 86] width 6 height 6
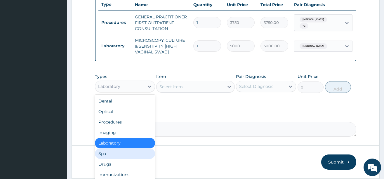
scroll to position [20, 0]
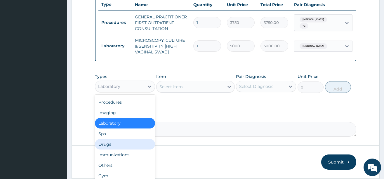
click at [121, 149] on div "Drugs" at bounding box center [125, 144] width 60 height 11
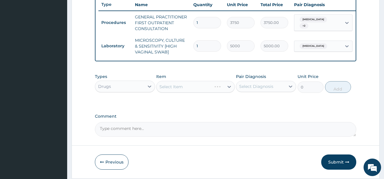
click at [225, 89] on div "Select Item" at bounding box center [195, 87] width 79 height 12
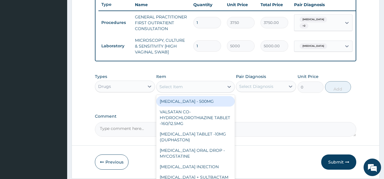
click at [227, 90] on icon at bounding box center [229, 87] width 6 height 6
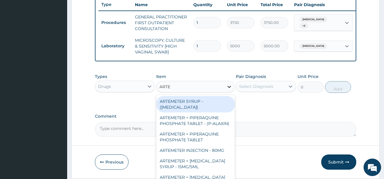
type input "ARTEM"
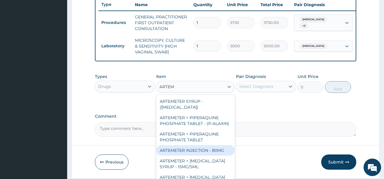
click at [217, 156] on div "ARTEMETER INJECTION - 80MG" at bounding box center [195, 150] width 79 height 11
type input "475.99999999999994"
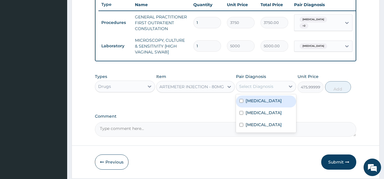
click at [247, 89] on div "Select Diagnosis" at bounding box center [256, 86] width 34 height 6
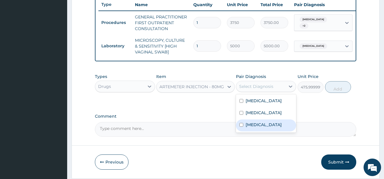
click at [259, 128] on label "Malaria" at bounding box center [263, 125] width 36 height 6
checkbox input "true"
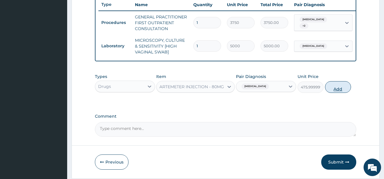
click at [339, 92] on button "Add" at bounding box center [338, 87] width 26 height 12
type input "0"
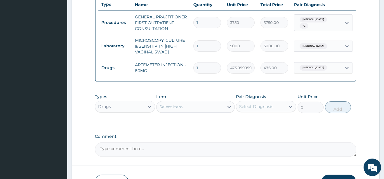
type input "0.00"
type input "2"
type input "952.00"
type input "2"
click at [228, 110] on icon at bounding box center [229, 107] width 6 height 6
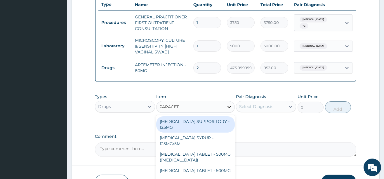
type input "PARACETA"
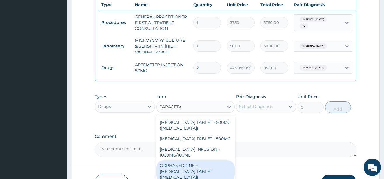
scroll to position [29, 0]
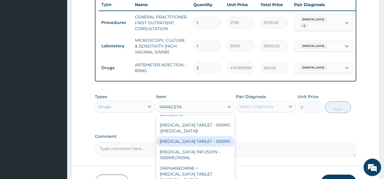
click at [206, 144] on div "[MEDICAL_DATA] TABLET - 500MG" at bounding box center [195, 141] width 79 height 11
type input "33.599999999999994"
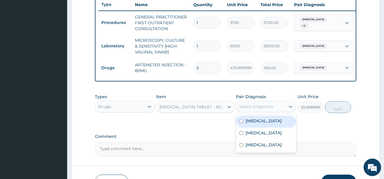
click at [274, 111] on div "Select Diagnosis" at bounding box center [260, 106] width 49 height 9
click at [269, 124] on label "Upper respiratory infection" at bounding box center [263, 121] width 36 height 6
checkbox input "true"
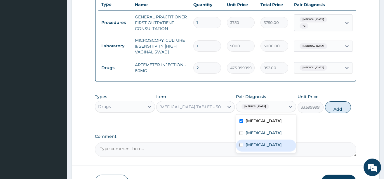
drag, startPoint x: 260, startPoint y: 155, endPoint x: 313, endPoint y: 129, distance: 58.7
click at [260, 148] on label "Malaria" at bounding box center [263, 145] width 36 height 6
checkbox input "true"
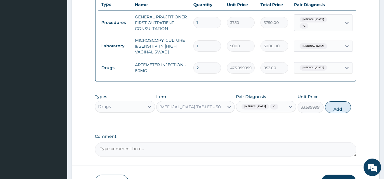
click at [339, 113] on button "Add" at bounding box center [338, 107] width 26 height 12
type input "0"
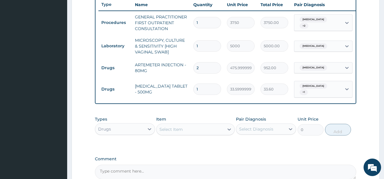
type input "0.00"
type input "1"
type input "33.60"
type input "18"
type input "604.80"
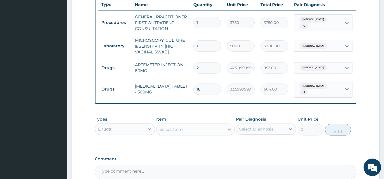
type input "18"
click at [229, 132] on icon at bounding box center [229, 129] width 6 height 6
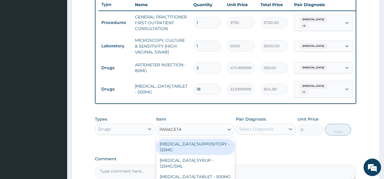
type input "PARACET"
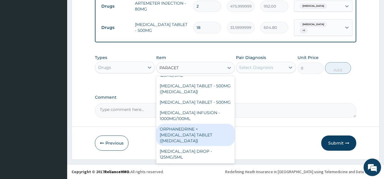
scroll to position [68, 0]
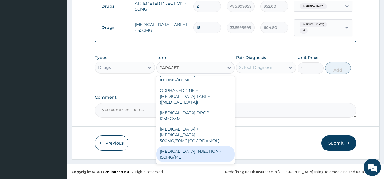
click at [189, 155] on div "PARACETAMOL INJECTION - 150MG/ML" at bounding box center [195, 154] width 79 height 16
type input "560"
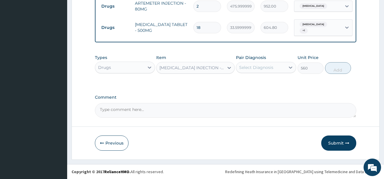
click at [251, 67] on div "Select Diagnosis" at bounding box center [256, 68] width 34 height 6
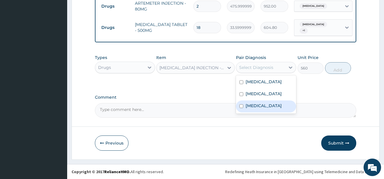
click at [255, 109] on label "Malaria" at bounding box center [263, 106] width 36 height 6
checkbox input "true"
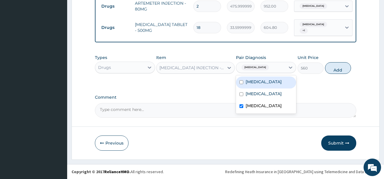
click at [255, 80] on label "Upper respiratory infection" at bounding box center [263, 82] width 36 height 6
checkbox input "true"
click at [338, 67] on button "Add" at bounding box center [338, 68] width 26 height 12
type input "0"
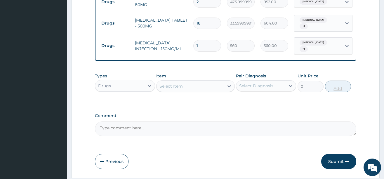
type input "0.00"
type input "4"
type input "2240.00"
type input "4"
click at [228, 86] on icon at bounding box center [229, 86] width 6 height 6
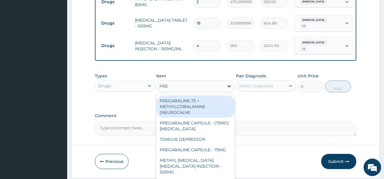
type input "PRED"
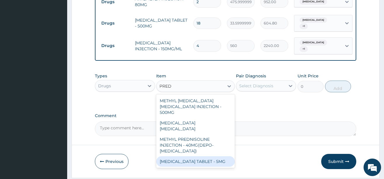
click at [211, 156] on div "PREDNISOLONE TABLET - 5MG" at bounding box center [195, 161] width 79 height 11
type input "42"
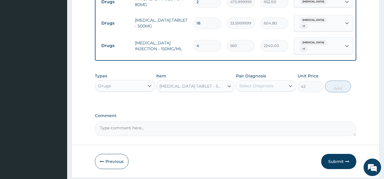
click at [276, 85] on div "Select Diagnosis" at bounding box center [260, 85] width 49 height 9
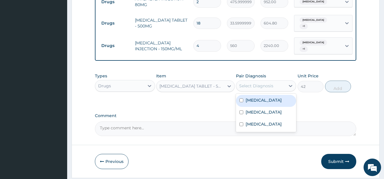
click at [262, 101] on label "Upper respiratory infection" at bounding box center [263, 100] width 36 height 6
checkbox input "true"
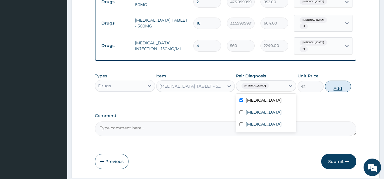
click at [333, 88] on button "Add" at bounding box center [338, 87] width 26 height 12
type input "0"
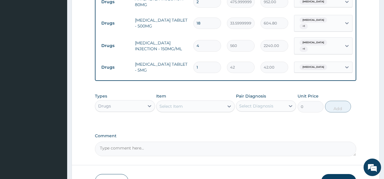
type input "0.00"
type input "9"
type input "378.00"
type input "9"
click at [215, 109] on div "Select Item" at bounding box center [189, 106] width 67 height 9
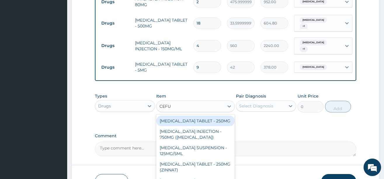
type input "CEFUR"
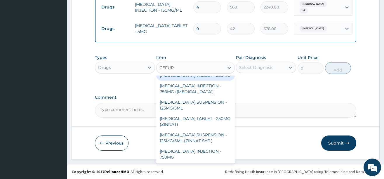
scroll to position [0, 0]
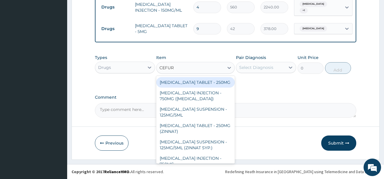
click at [197, 82] on div "CEFUROXIME TABLET - 250MG" at bounding box center [195, 82] width 79 height 11
type input "420"
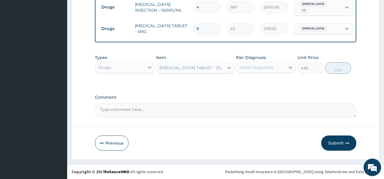
click at [275, 66] on div "Select Diagnosis" at bounding box center [260, 67] width 49 height 9
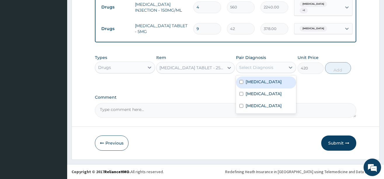
click at [259, 84] on label "Upper respiratory infection" at bounding box center [263, 82] width 36 height 6
checkbox input "true"
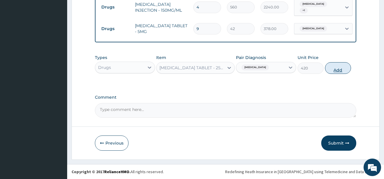
click at [332, 66] on button "Add" at bounding box center [338, 68] width 26 height 12
type input "0"
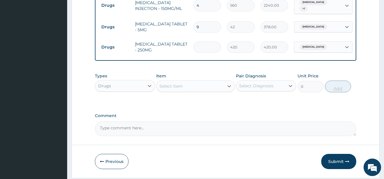
type input "0.00"
type input "2"
type input "840.00"
type input "20"
type input "8400.00"
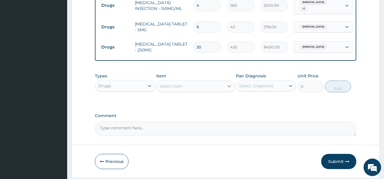
type input "20"
click at [230, 88] on icon at bounding box center [229, 86] width 6 height 6
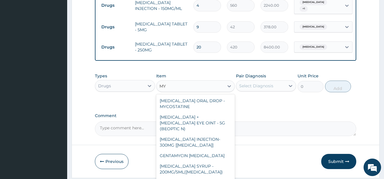
type input "M"
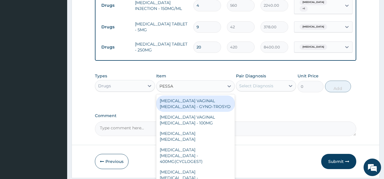
type input "PESSAR"
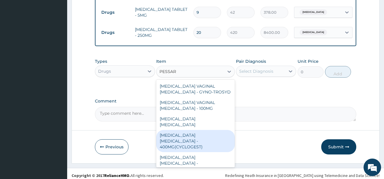
scroll to position [348, 0]
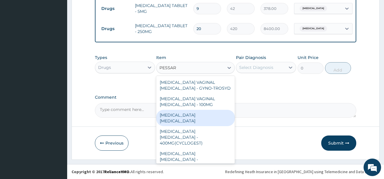
click at [205, 112] on div "NYSTATIN PESSARY" at bounding box center [195, 118] width 79 height 16
type input "448"
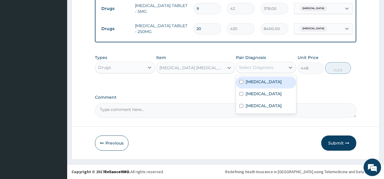
click at [268, 70] on div "Select Diagnosis" at bounding box center [256, 68] width 34 height 6
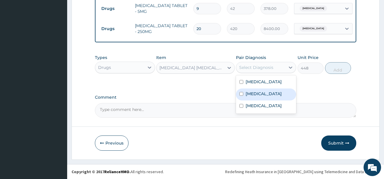
click at [258, 97] on label "Candidiasis" at bounding box center [263, 94] width 36 height 6
checkbox input "true"
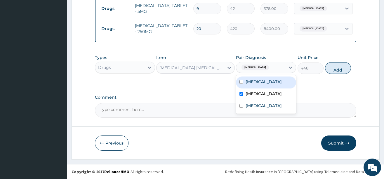
click at [334, 66] on button "Add" at bounding box center [338, 68] width 26 height 12
type input "0"
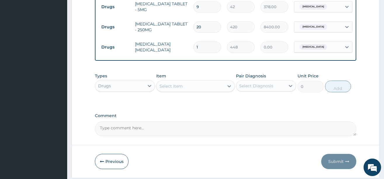
type input "0.00"
type input "7"
type input "3136.00"
type input "7"
click at [229, 87] on icon at bounding box center [229, 86] width 6 height 6
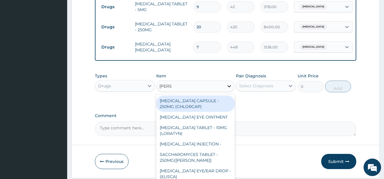
type input "LORAT"
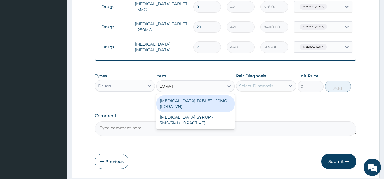
click at [203, 100] on div "LORATADINE TABLET - 10MG (LORATYN)" at bounding box center [195, 103] width 79 height 16
type input "98"
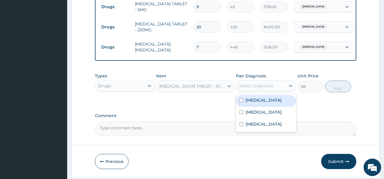
click at [260, 88] on div "Select Diagnosis" at bounding box center [256, 86] width 34 height 6
click at [260, 103] on label "Upper respiratory infection" at bounding box center [263, 100] width 36 height 6
checkbox input "true"
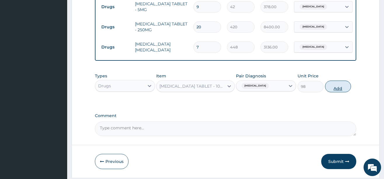
click at [340, 90] on button "Add" at bounding box center [338, 87] width 26 height 12
type input "0"
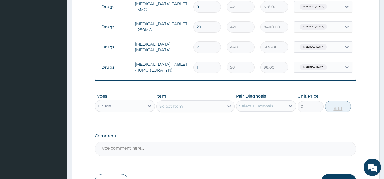
type input "10"
type input "980.00"
type input "10"
click at [230, 107] on icon at bounding box center [229, 106] width 4 height 2
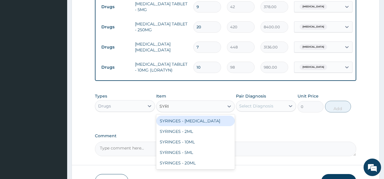
type input "SYRIN"
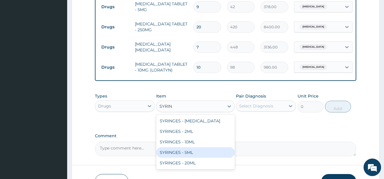
click at [190, 153] on div "SYRINGES - 5ML" at bounding box center [195, 152] width 79 height 11
type input "42"
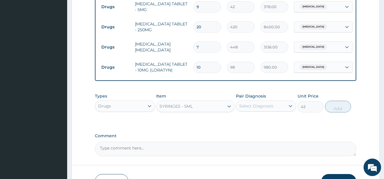
click at [270, 109] on div "Select Diagnosis" at bounding box center [256, 106] width 34 height 6
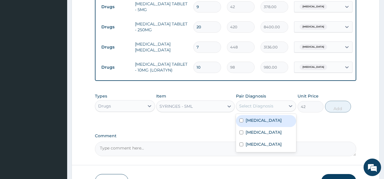
click at [266, 123] on label "Upper respiratory infection" at bounding box center [263, 120] width 36 height 6
checkbox input "true"
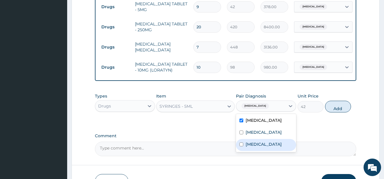
click at [252, 147] on label "Malaria" at bounding box center [263, 144] width 36 height 6
checkbox input "true"
click at [265, 123] on label "Upper respiratory infection" at bounding box center [263, 120] width 36 height 6
checkbox input "false"
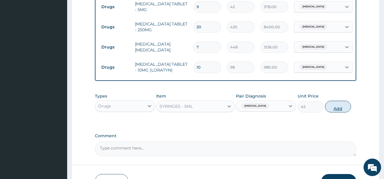
click at [342, 110] on button "Add" at bounding box center [338, 107] width 26 height 12
type input "0"
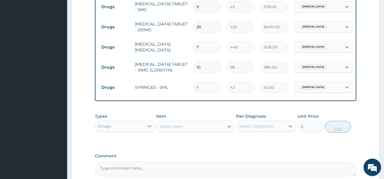
type input "0.00"
type input "2"
type input "84.00"
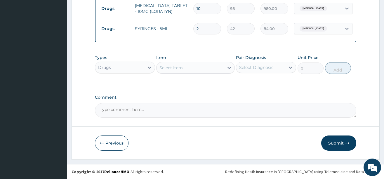
scroll to position [409, 0]
type input "2"
click at [120, 107] on textarea "Comment" at bounding box center [225, 110] width 261 height 15
type textarea "DS ;- URTI, VVC, MALARIA"
click at [337, 144] on button "Submit" at bounding box center [338, 142] width 35 height 15
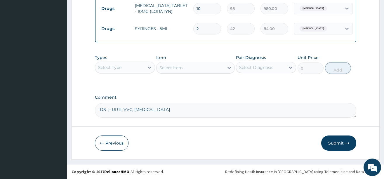
click at [337, 144] on button "Submit" at bounding box center [338, 142] width 35 height 15
click at [339, 141] on button "Submit" at bounding box center [338, 142] width 35 height 15
click at [110, 143] on button "Previous" at bounding box center [112, 142] width 34 height 15
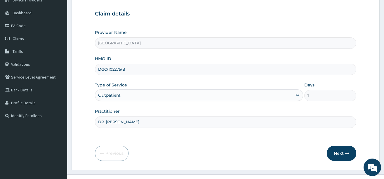
scroll to position [61, 0]
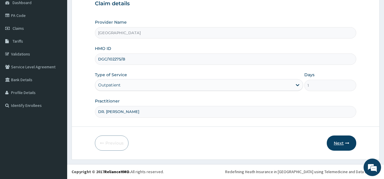
click at [342, 140] on button "Next" at bounding box center [341, 142] width 29 height 15
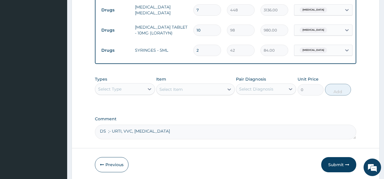
scroll to position [409, 0]
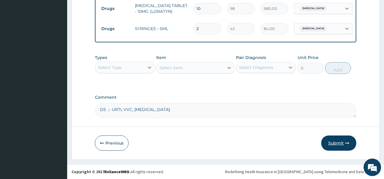
click at [339, 143] on button "Submit" at bounding box center [338, 142] width 35 height 15
click at [343, 141] on button "Submit" at bounding box center [338, 142] width 35 height 15
click at [341, 143] on button "Submit" at bounding box center [338, 142] width 35 height 15
click at [333, 142] on button "Submit" at bounding box center [338, 142] width 35 height 15
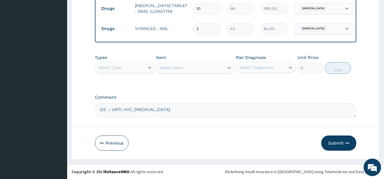
click at [337, 144] on button "Submit" at bounding box center [338, 142] width 35 height 15
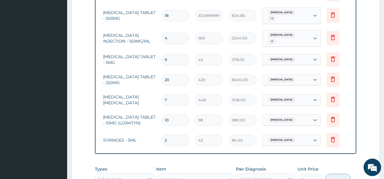
scroll to position [292, 0]
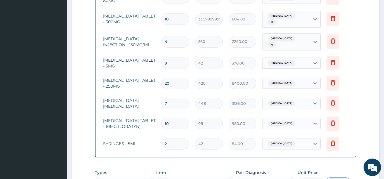
click at [173, 79] on input "20" at bounding box center [175, 83] width 28 height 11
type input "2"
type input "840.00"
type input "0.00"
type input "1"
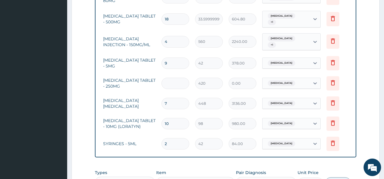
type input "420.00"
type input "10"
type input "4200.00"
type input "9"
type input "3780.00"
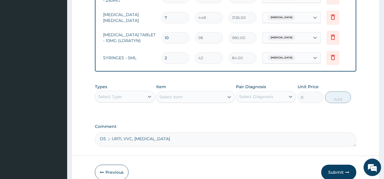
scroll to position [409, 0]
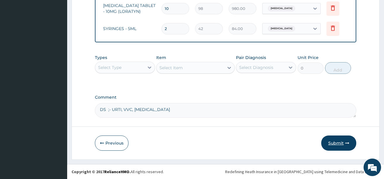
type input "9"
click at [337, 139] on button "Submit" at bounding box center [338, 142] width 35 height 15
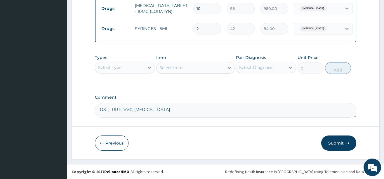
click at [204, 95] on label "Comment" at bounding box center [225, 97] width 261 height 5
click at [204, 103] on textarea "DS ;- URTI, VVC, MALARIA" at bounding box center [225, 110] width 261 height 15
click at [332, 142] on button "Submit" at bounding box center [338, 142] width 35 height 15
click at [334, 144] on button "Submit" at bounding box center [338, 142] width 35 height 15
click at [105, 142] on button "Previous" at bounding box center [112, 142] width 34 height 15
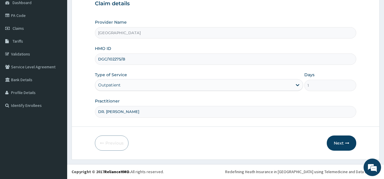
scroll to position [61, 0]
drag, startPoint x: 98, startPoint y: 59, endPoint x: 130, endPoint y: 58, distance: 31.8
click at [130, 58] on input "DGC/102275/B" at bounding box center [225, 58] width 261 height 11
click at [119, 61] on input "DGC/102275/B" at bounding box center [225, 58] width 261 height 11
type input "DGC/10275/B"
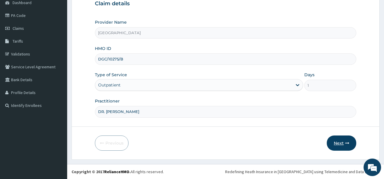
click at [345, 144] on icon "button" at bounding box center [347, 143] width 4 height 4
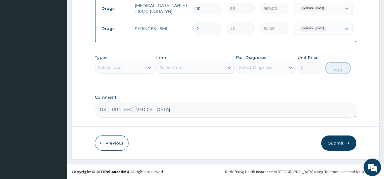
click at [337, 144] on button "Submit" at bounding box center [338, 142] width 35 height 15
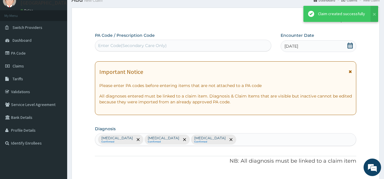
scroll to position [409, 0]
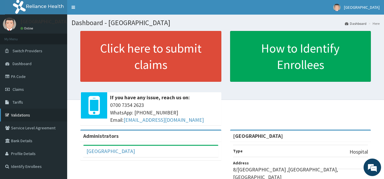
click at [23, 114] on link "Validations" at bounding box center [33, 115] width 67 height 13
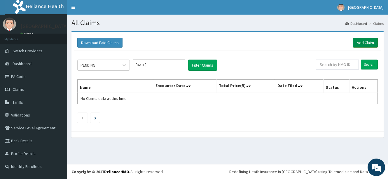
click at [365, 38] on link "Add Claim" at bounding box center [365, 43] width 25 height 10
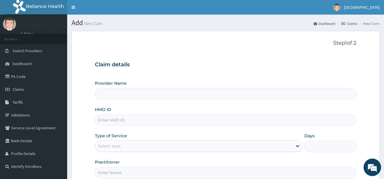
click at [111, 121] on input "HMO ID" at bounding box center [225, 119] width 261 height 11
type input "[GEOGRAPHIC_DATA]"
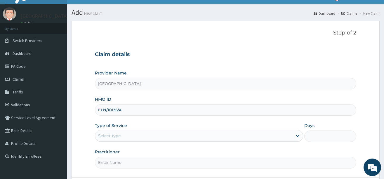
scroll to position [29, 0]
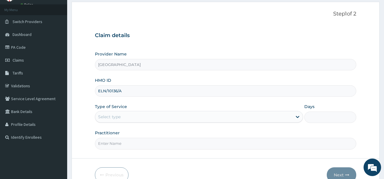
type input "ELN/10136/A"
click at [193, 114] on div "Select type" at bounding box center [193, 116] width 197 height 9
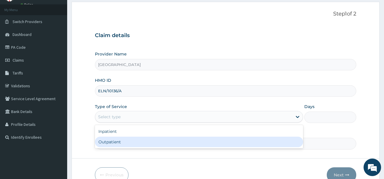
click at [154, 141] on div "Outpatient" at bounding box center [199, 142] width 208 height 11
type input "1"
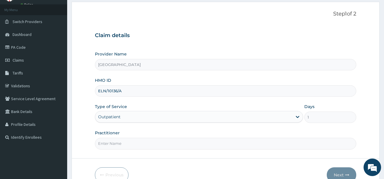
click at [155, 146] on input "Practitioner" at bounding box center [225, 143] width 261 height 11
type input "DR. [PERSON_NAME]"
click at [332, 170] on button "Next" at bounding box center [341, 174] width 29 height 15
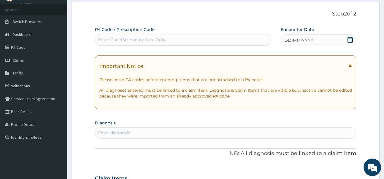
click at [349, 38] on icon at bounding box center [350, 40] width 6 height 6
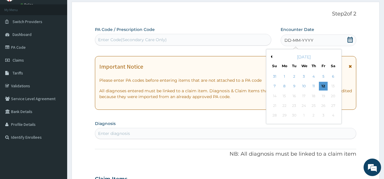
click at [272, 56] on button "Previous Month" at bounding box center [270, 56] width 3 height 3
click at [293, 115] on div "26" at bounding box center [294, 115] width 9 height 9
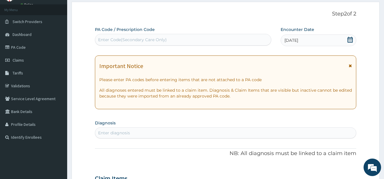
click at [162, 132] on div "Enter diagnosis" at bounding box center [225, 132] width 261 height 9
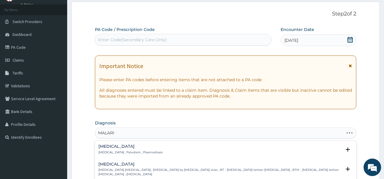
type input "[MEDICAL_DATA]"
click at [108, 147] on h4 "[MEDICAL_DATA]" at bounding box center [130, 146] width 64 height 4
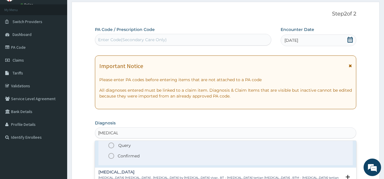
click at [110, 156] on icon "status option filled" at bounding box center [111, 155] width 7 height 7
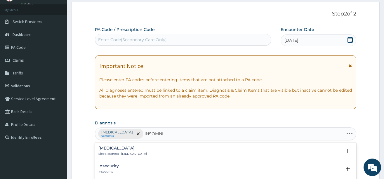
type input "[MEDICAL_DATA]"
click at [109, 147] on h4 "[MEDICAL_DATA]" at bounding box center [122, 148] width 48 height 4
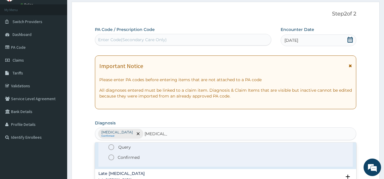
click at [112, 157] on icon "status option filled" at bounding box center [111, 157] width 7 height 7
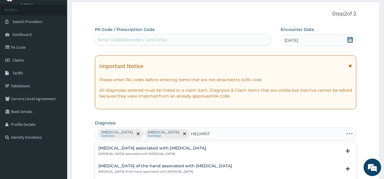
type input "[MEDICAL_DATA]"
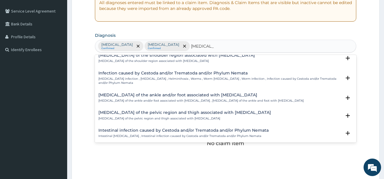
scroll to position [78, 0]
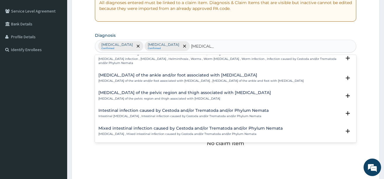
click at [157, 115] on p "Intestinal [MEDICAL_DATA] , Intestinal infection caused by Cestoda and/or Trema…" at bounding box center [183, 116] width 170 height 4
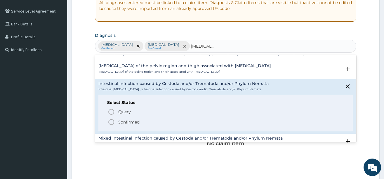
scroll to position [115, 0]
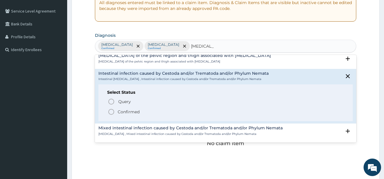
click at [112, 113] on icon "status option filled" at bounding box center [111, 111] width 7 height 7
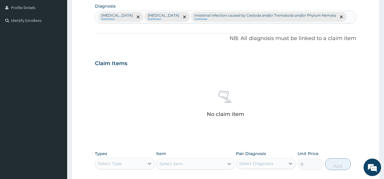
scroll to position [204, 0]
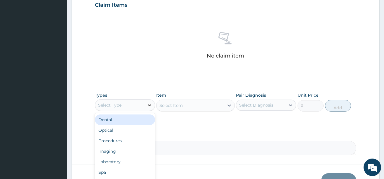
click at [149, 104] on icon at bounding box center [150, 105] width 6 height 6
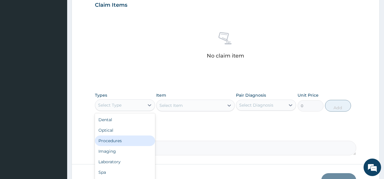
click at [136, 143] on div "Procedures" at bounding box center [125, 140] width 60 height 11
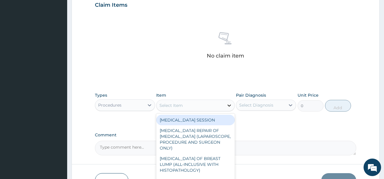
click at [227, 103] on icon at bounding box center [229, 105] width 6 height 6
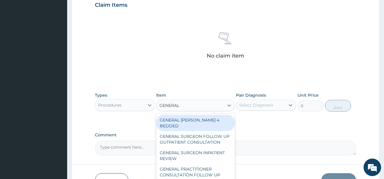
type input "GENERAL P"
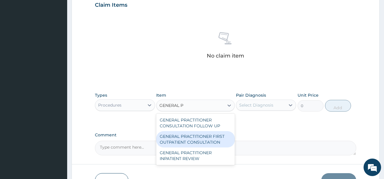
drag, startPoint x: 205, startPoint y: 137, endPoint x: 224, endPoint y: 134, distance: 19.3
click at [205, 137] on div "GENERAL PRACTITIONER FIRST OUTPATIENT CONSULTATION" at bounding box center [195, 139] width 79 height 16
type input "3750"
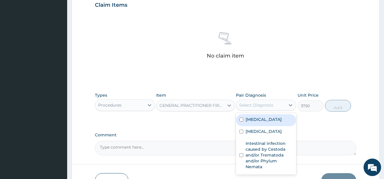
click at [267, 105] on div "Select Diagnosis" at bounding box center [256, 105] width 34 height 6
click at [257, 119] on label "[MEDICAL_DATA]" at bounding box center [263, 119] width 36 height 6
checkbox input "true"
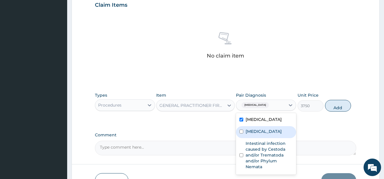
click at [260, 135] on div "[MEDICAL_DATA]" at bounding box center [266, 132] width 60 height 12
checkbox input "true"
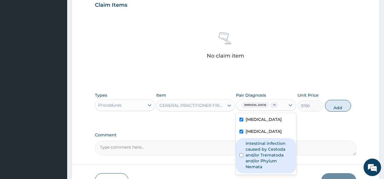
drag, startPoint x: 261, startPoint y: 148, endPoint x: 352, endPoint y: 117, distance: 96.1
click at [262, 147] on label "Intestinal infection caused by Cestoda and/or Trematoda and/or Phylum Nemata" at bounding box center [268, 154] width 47 height 29
checkbox input "true"
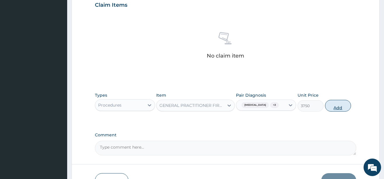
click at [339, 104] on button "Add" at bounding box center [338, 106] width 26 height 12
type input "0"
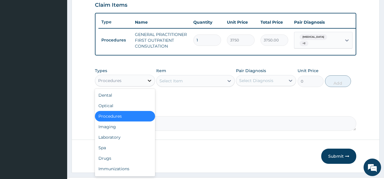
click at [148, 83] on icon at bounding box center [150, 81] width 6 height 6
click at [118, 161] on div "Drugs" at bounding box center [125, 158] width 60 height 11
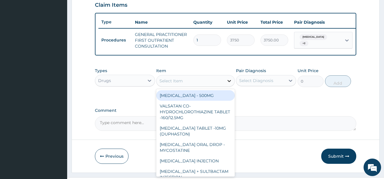
click at [227, 84] on icon at bounding box center [229, 81] width 6 height 6
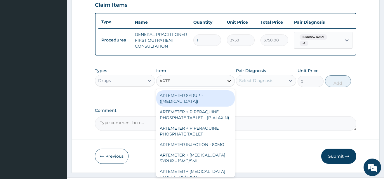
type input "ARTEM"
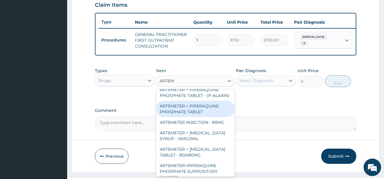
scroll to position [29, 0]
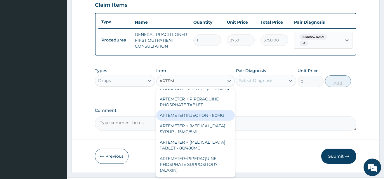
click at [205, 121] on div "ARTEMETER INJECTION - 80MG" at bounding box center [195, 115] width 79 height 11
type input "475.99999999999994"
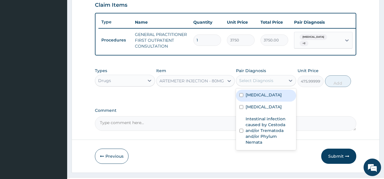
click at [258, 83] on div "Select Diagnosis" at bounding box center [256, 81] width 34 height 6
click at [257, 98] on label "[MEDICAL_DATA]" at bounding box center [263, 95] width 36 height 6
checkbox input "true"
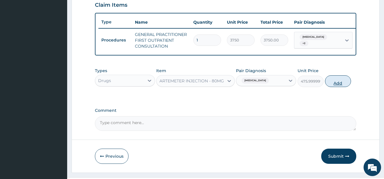
click at [339, 84] on button "Add" at bounding box center [338, 81] width 26 height 12
type input "0"
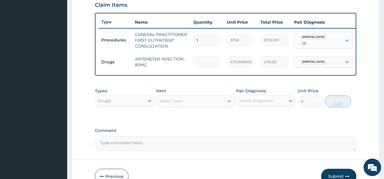
type input "0.00"
type input "2"
type input "952.00"
type input "2"
click at [228, 102] on icon at bounding box center [229, 101] width 4 height 2
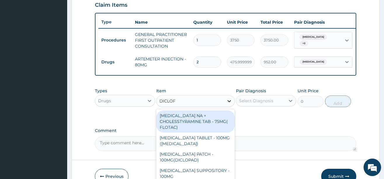
type input "DICLOFE"
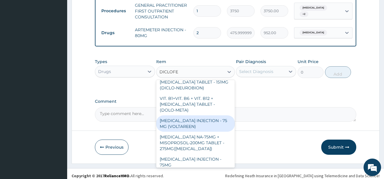
scroll to position [117, 0]
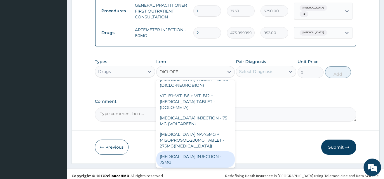
click at [209, 153] on div "[MEDICAL_DATA] INJECTION - 75MG" at bounding box center [195, 159] width 79 height 16
type input "420"
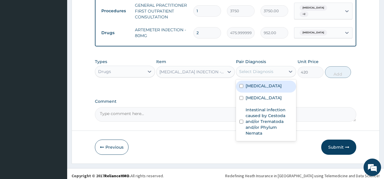
click at [262, 74] on div "Select Diagnosis" at bounding box center [256, 72] width 34 height 6
click at [258, 89] on label "[MEDICAL_DATA]" at bounding box center [263, 86] width 36 height 6
checkbox input "true"
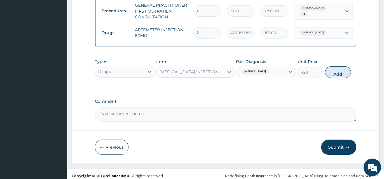
click at [332, 76] on button "Add" at bounding box center [338, 72] width 26 height 12
type input "0"
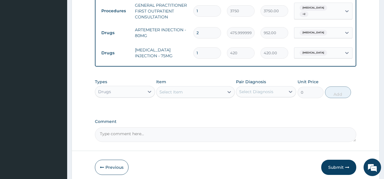
click at [216, 97] on div "Select Item" at bounding box center [189, 91] width 67 height 9
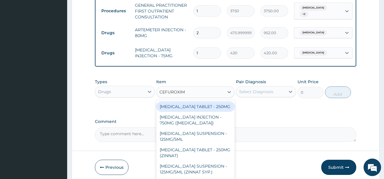
type input "[MEDICAL_DATA]"
drag, startPoint x: 210, startPoint y: 111, endPoint x: 233, endPoint y: 107, distance: 24.0
click at [210, 111] on div "[MEDICAL_DATA] TABLET - 250MG" at bounding box center [195, 106] width 79 height 11
type input "420"
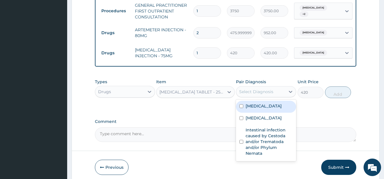
click at [252, 94] on div "Select Diagnosis" at bounding box center [256, 92] width 34 height 6
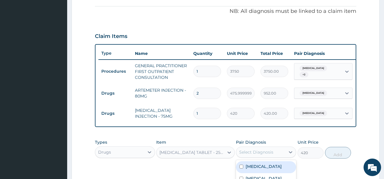
scroll to position [146, 0]
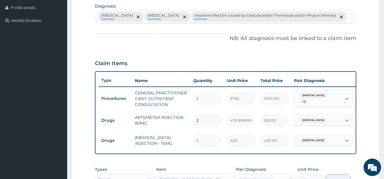
click at [315, 15] on div "[MEDICAL_DATA] Confirmed [MEDICAL_DATA] Confirmed Intestinal infection caused b…" at bounding box center [225, 17] width 261 height 12
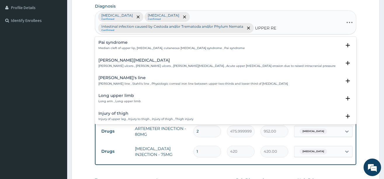
type input "UPPER RES"
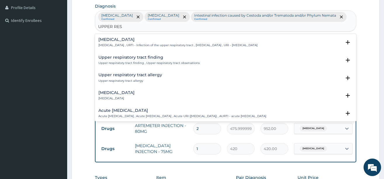
click at [126, 37] on div "[MEDICAL_DATA] [MEDICAL_DATA] , URTI - Infection of the upper respiratory tract…" at bounding box center [177, 42] width 159 height 10
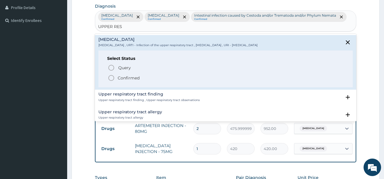
click at [109, 75] on circle "status option filled" at bounding box center [111, 77] width 5 height 5
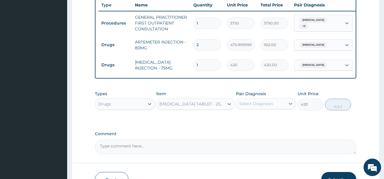
scroll to position [234, 0]
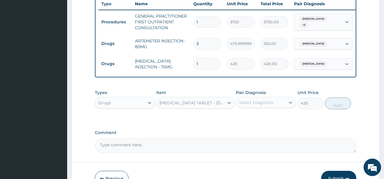
click at [282, 107] on div "Select Diagnosis" at bounding box center [260, 102] width 49 height 9
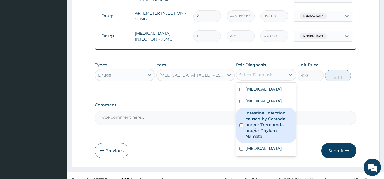
scroll to position [273, 0]
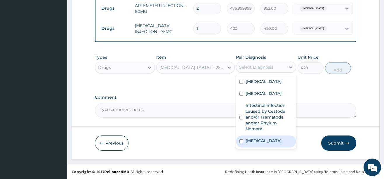
drag, startPoint x: 266, startPoint y: 142, endPoint x: 286, endPoint y: 125, distance: 26.3
click at [266, 142] on label "[MEDICAL_DATA]" at bounding box center [263, 141] width 36 height 6
checkbox input "true"
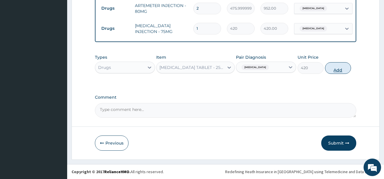
click at [341, 66] on button "Add" at bounding box center [338, 68] width 26 height 12
type input "0"
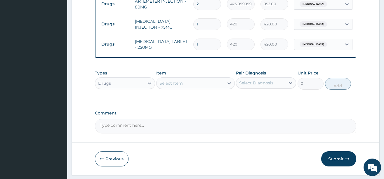
type input "0.00"
type input "2"
type input "840.00"
type input "20"
type input "8400.00"
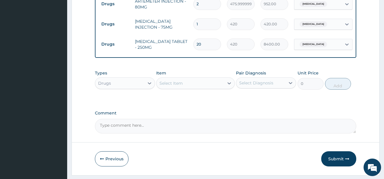
type input "20"
click at [220, 86] on div "Select Item" at bounding box center [189, 83] width 67 height 9
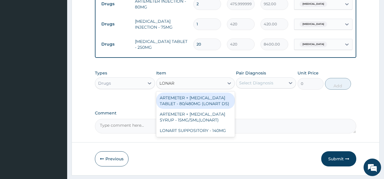
type input "LONART"
drag, startPoint x: 211, startPoint y: 103, endPoint x: 253, endPoint y: 96, distance: 42.6
click at [211, 103] on div "ARTEMETER + [MEDICAL_DATA] TABLET - 80/480MG (LONART DS)" at bounding box center [195, 101] width 79 height 16
type input "588"
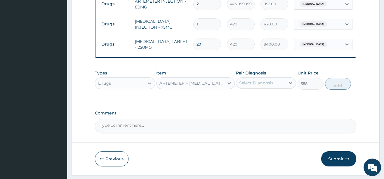
drag, startPoint x: 260, startPoint y: 86, endPoint x: 269, endPoint y: 87, distance: 9.1
click at [261, 86] on div "Select Diagnosis" at bounding box center [256, 83] width 34 height 6
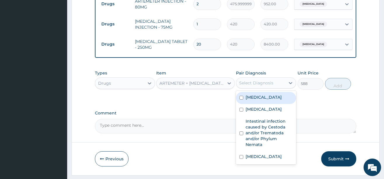
click at [241, 100] on input "checkbox" at bounding box center [241, 98] width 4 height 4
checkbox input "true"
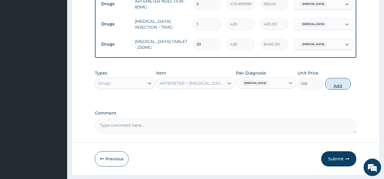
click at [335, 89] on button "Add" at bounding box center [338, 84] width 26 height 12
type input "0"
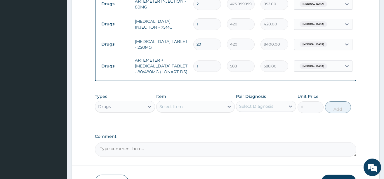
type input "0.00"
type input "6"
type input "3528.00"
type input "6"
click at [215, 109] on div "Select Item" at bounding box center [189, 106] width 67 height 9
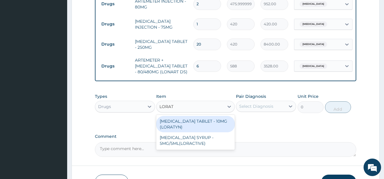
type input "LORATA"
drag, startPoint x: 205, startPoint y: 128, endPoint x: 202, endPoint y: 130, distance: 3.1
click at [203, 129] on div "[MEDICAL_DATA] TABLET - 10MG (LORATYN)" at bounding box center [195, 124] width 79 height 16
type input "98"
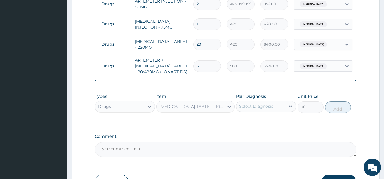
click at [260, 109] on div "Select Diagnosis" at bounding box center [256, 106] width 34 height 6
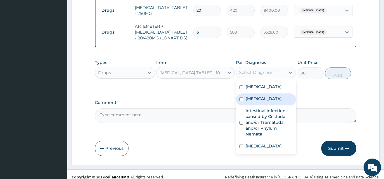
scroll to position [317, 0]
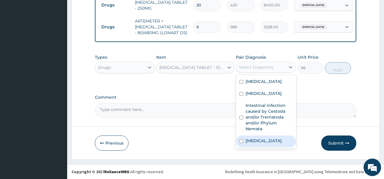
click at [255, 142] on label "[MEDICAL_DATA]" at bounding box center [263, 141] width 36 height 6
checkbox input "true"
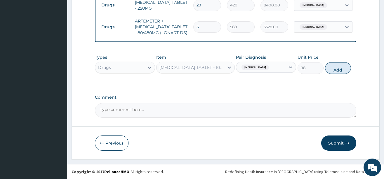
click at [341, 69] on button "Add" at bounding box center [338, 68] width 26 height 12
type input "0"
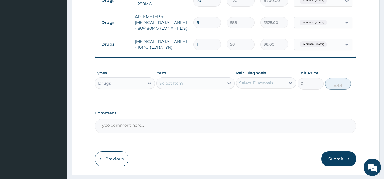
type input "10"
type input "980.00"
type input "10"
click at [220, 84] on div "Select Item" at bounding box center [189, 83] width 67 height 9
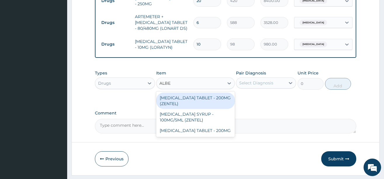
type input "ALBEN"
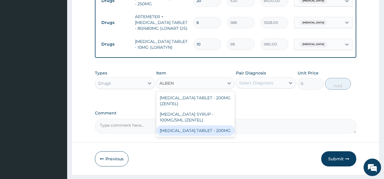
click at [182, 135] on div "[MEDICAL_DATA] TABLET - 200MG" at bounding box center [195, 130] width 79 height 11
type input "280"
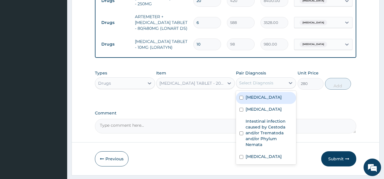
click at [264, 86] on div "Select Diagnosis" at bounding box center [256, 83] width 34 height 6
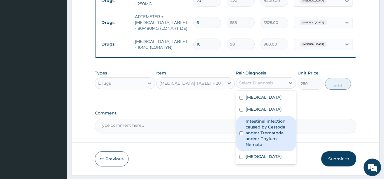
click at [257, 137] on label "Intestinal infection caused by Cestoda and/or Trematoda and/or Phylum Nemata" at bounding box center [268, 132] width 47 height 29
checkbox input "true"
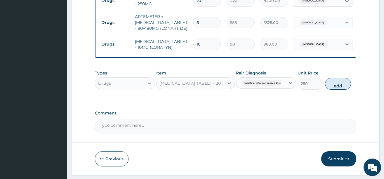
click at [337, 87] on button "Add" at bounding box center [338, 84] width 26 height 12
type input "0"
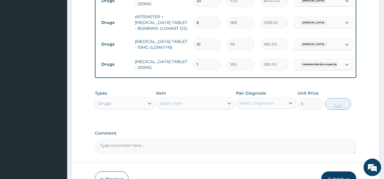
type input "0.00"
type input "2"
type input "560.00"
type input "2"
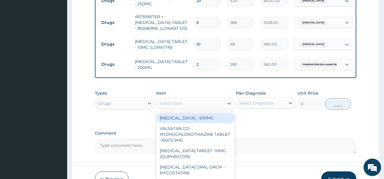
click at [221, 106] on div "Select Item" at bounding box center [189, 103] width 67 height 9
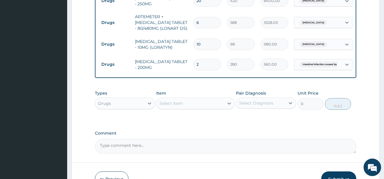
click at [220, 107] on div "Select Item" at bounding box center [189, 103] width 67 height 9
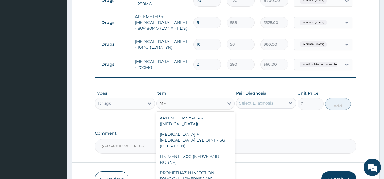
type input "M"
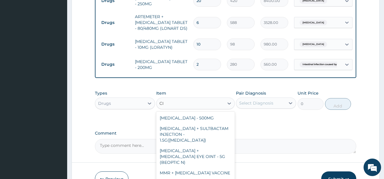
type input "C"
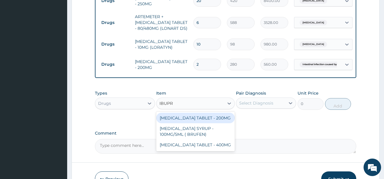
type input "IBUPRO"
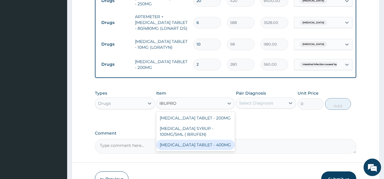
click at [205, 150] on div "[MEDICAL_DATA] TABLET - 400MG" at bounding box center [195, 145] width 79 height 11
type input "560"
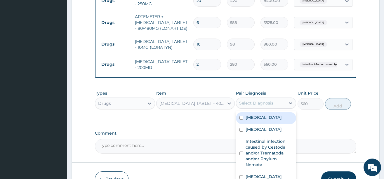
click at [260, 106] on div "Select Diagnosis" at bounding box center [256, 103] width 34 height 6
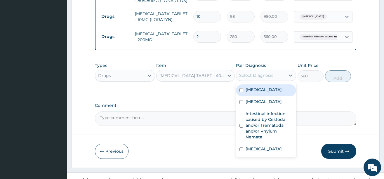
scroll to position [357, 0]
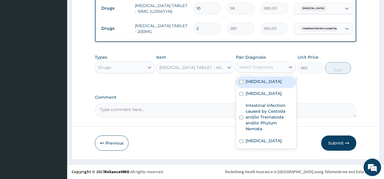
click at [246, 80] on label "[MEDICAL_DATA]" at bounding box center [263, 82] width 36 height 6
checkbox input "true"
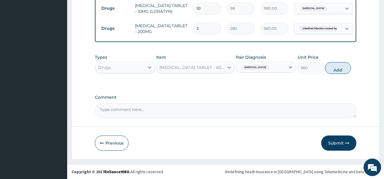
click at [334, 67] on button "Add" at bounding box center [338, 68] width 26 height 12
type input "0"
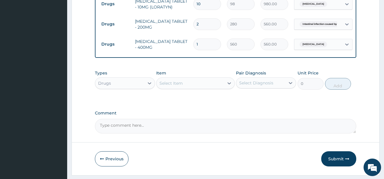
type input "10"
type input "5600.00"
type input "10"
click at [207, 88] on div "Select Item" at bounding box center [189, 83] width 67 height 9
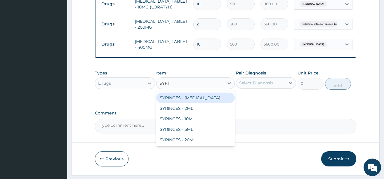
type input "SYRIN"
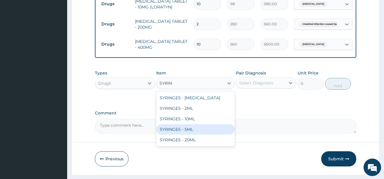
drag, startPoint x: 171, startPoint y: 135, endPoint x: 232, endPoint y: 116, distance: 64.2
click at [182, 131] on div "SYRINGES - 5ML" at bounding box center [195, 129] width 79 height 11
type input "42"
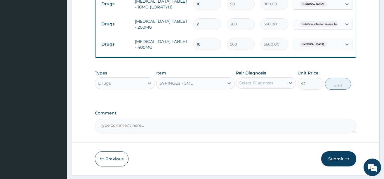
click at [272, 86] on div "Select Diagnosis" at bounding box center [256, 83] width 34 height 6
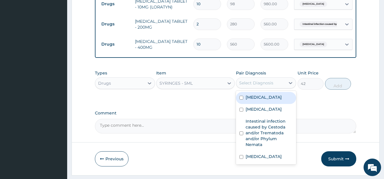
click at [259, 100] on label "[MEDICAL_DATA]" at bounding box center [263, 97] width 36 height 6
checkbox input "true"
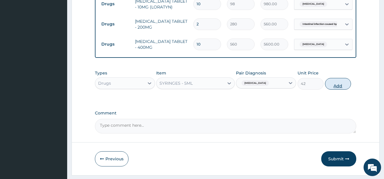
click at [339, 86] on button "Add" at bounding box center [338, 84] width 26 height 12
type input "0"
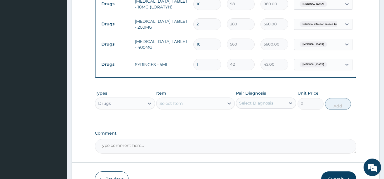
type input "0.00"
type input "2"
type input "84.00"
type input "2"
click at [226, 106] on icon at bounding box center [229, 103] width 6 height 6
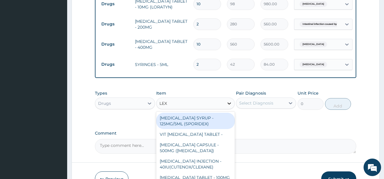
type input "LEXO"
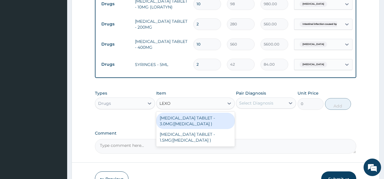
click at [182, 126] on div "[MEDICAL_DATA] TABLET - 3.0MG([MEDICAL_DATA] )" at bounding box center [195, 121] width 79 height 16
type input "42"
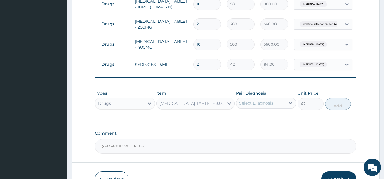
click at [249, 106] on div "Select Diagnosis" at bounding box center [256, 103] width 34 height 6
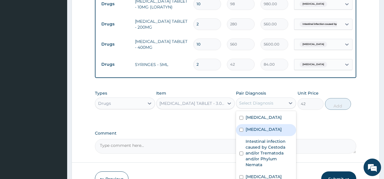
click at [269, 134] on div "[MEDICAL_DATA]" at bounding box center [266, 130] width 60 height 12
checkbox input "true"
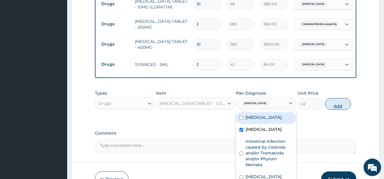
click at [338, 110] on button "Add" at bounding box center [338, 104] width 26 height 12
type input "0"
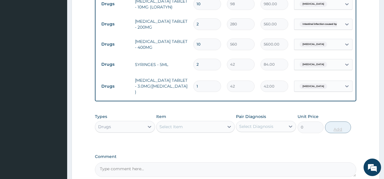
type input "0.00"
type input "7"
type input "294.00"
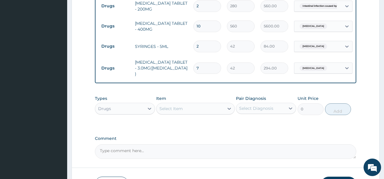
scroll to position [417, 0]
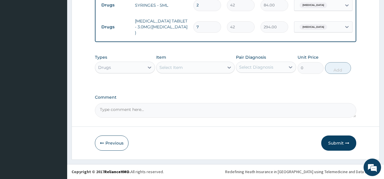
type input "7"
click at [122, 113] on textarea "Comment" at bounding box center [225, 110] width 261 height 15
type textarea "DS ; -[MEDICAL_DATA] WITH MYALGIA, URTI, [MEDICAL_DATA], [MEDICAL_DATA]"
click at [336, 143] on button "Submit" at bounding box center [338, 142] width 35 height 15
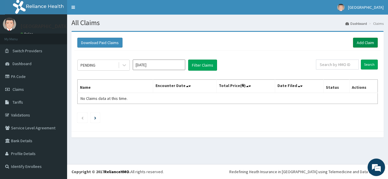
drag, startPoint x: 367, startPoint y: 41, endPoint x: 364, endPoint y: 41, distance: 3.3
click at [367, 41] on link "Add Claim" at bounding box center [365, 43] width 25 height 10
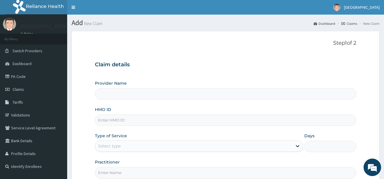
click at [124, 122] on input "HMO ID" at bounding box center [225, 119] width 261 height 11
type input "[GEOGRAPHIC_DATA]"
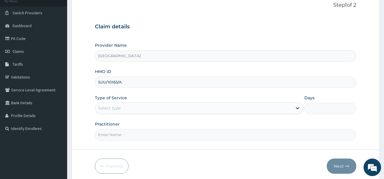
scroll to position [61, 0]
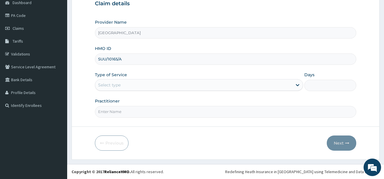
type input "SUU/10165/A"
click at [143, 83] on div "Select type" at bounding box center [193, 84] width 197 height 9
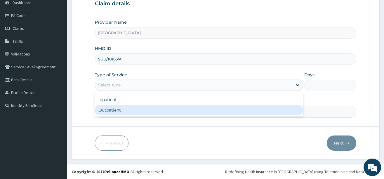
click at [129, 109] on div "Outpatient" at bounding box center [199, 110] width 208 height 11
type input "1"
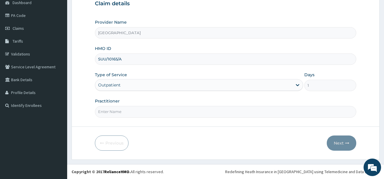
click at [130, 111] on input "Practitioner" at bounding box center [225, 111] width 261 height 11
type input "DR. [PERSON_NAME]"
click at [335, 138] on button "Next" at bounding box center [341, 142] width 29 height 15
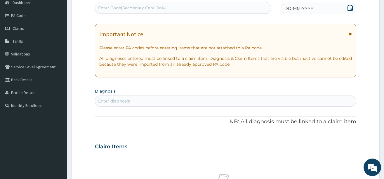
click at [350, 7] on icon at bounding box center [349, 8] width 5 height 6
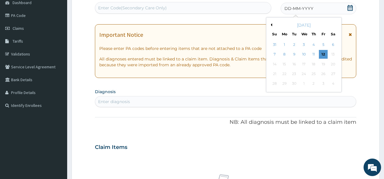
click at [273, 24] on div "[DATE]" at bounding box center [304, 25] width 70 height 6
click at [271, 24] on button "Previous Month" at bounding box center [270, 24] width 3 height 3
click at [294, 84] on div "26" at bounding box center [294, 83] width 9 height 9
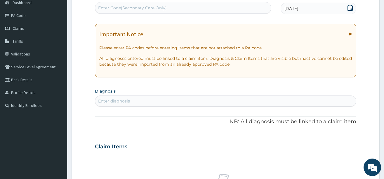
click at [122, 100] on div "Enter diagnosis" at bounding box center [114, 101] width 32 height 6
type input "[MEDICAL_DATA]"
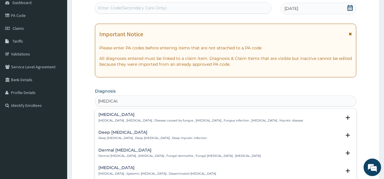
click at [107, 112] on div "[MEDICAL_DATA] [MEDICAL_DATA] , [MEDICAL_DATA] , Disease caused by fungus , [ME…" at bounding box center [225, 119] width 261 height 18
click at [112, 117] on div "[MEDICAL_DATA] [MEDICAL_DATA] , [MEDICAL_DATA] , Disease caused by fungus , [ME…" at bounding box center [200, 117] width 205 height 10
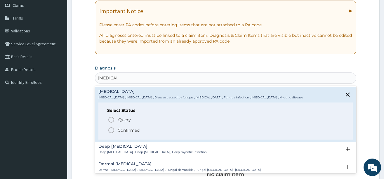
scroll to position [119, 0]
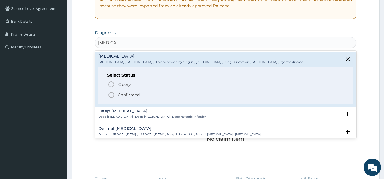
click at [113, 95] on icon "status option filled" at bounding box center [111, 94] width 7 height 7
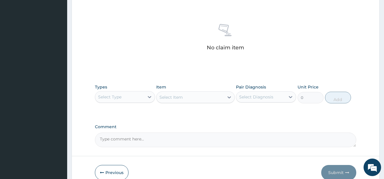
scroll to position [236, 0]
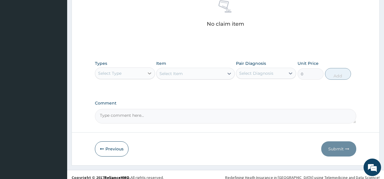
click at [147, 72] on icon at bounding box center [150, 73] width 6 height 6
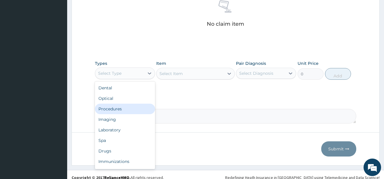
click at [129, 112] on div "Procedures" at bounding box center [125, 109] width 60 height 11
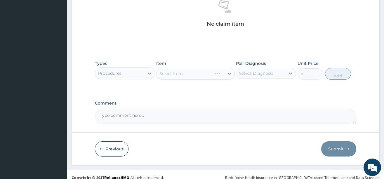
click at [217, 72] on div "Select Item" at bounding box center [195, 74] width 79 height 12
click at [217, 72] on div "Select Item" at bounding box center [189, 73] width 67 height 9
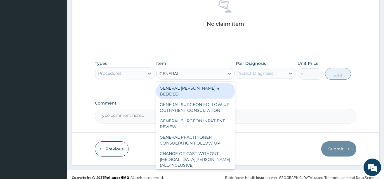
type input "GENERAL P"
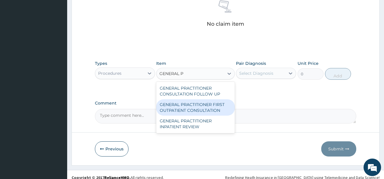
click at [195, 104] on div "GENERAL PRACTITIONER FIRST OUTPATIENT CONSULTATION" at bounding box center [195, 107] width 79 height 16
type input "3750"
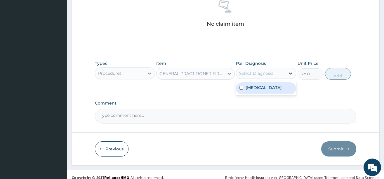
click at [289, 75] on icon at bounding box center [291, 73] width 6 height 6
click at [267, 92] on div "[MEDICAL_DATA]" at bounding box center [266, 88] width 60 height 12
checkbox input "true"
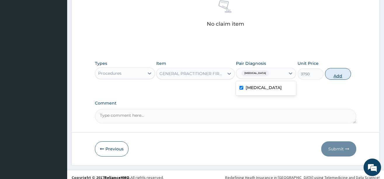
click at [331, 72] on button "Add" at bounding box center [338, 74] width 26 height 12
type input "0"
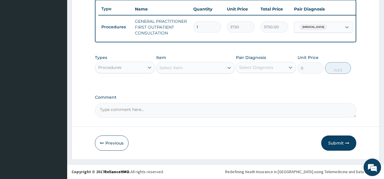
scroll to position [222, 0]
click at [148, 66] on icon at bounding box center [150, 68] width 6 height 6
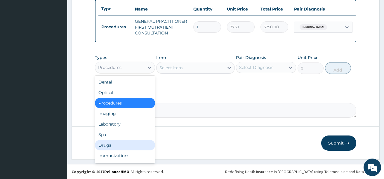
click at [114, 143] on div "Drugs" at bounding box center [125, 145] width 60 height 11
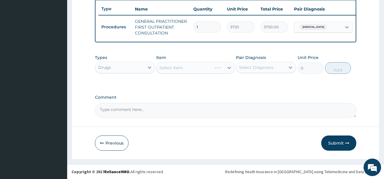
click at [219, 67] on div "Select Item" at bounding box center [195, 68] width 79 height 12
click at [227, 67] on icon at bounding box center [229, 68] width 6 height 6
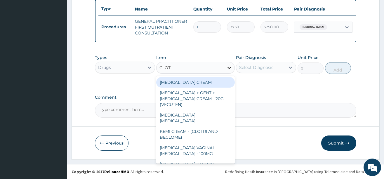
type input "CLOTR"
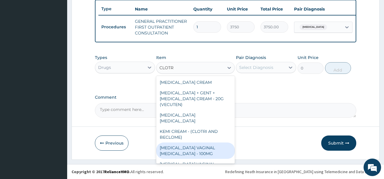
click at [176, 143] on div "[MEDICAL_DATA] VAGINAL [MEDICAL_DATA] - 100MG" at bounding box center [195, 150] width 79 height 16
type input "448"
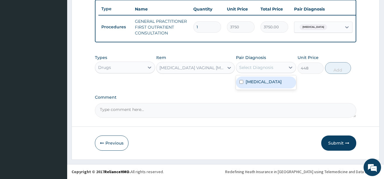
click at [259, 66] on div "Select Diagnosis" at bounding box center [256, 68] width 34 height 6
click at [264, 80] on div "[MEDICAL_DATA]" at bounding box center [266, 82] width 60 height 12
checkbox input "true"
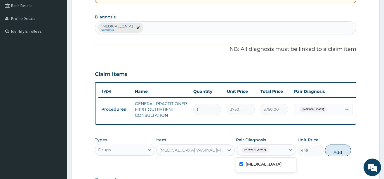
scroll to position [134, 0]
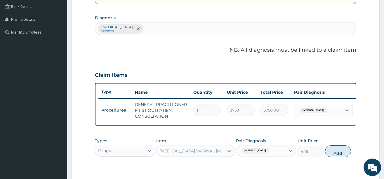
click at [138, 27] on div "[MEDICAL_DATA] Confirmed" at bounding box center [225, 28] width 261 height 12
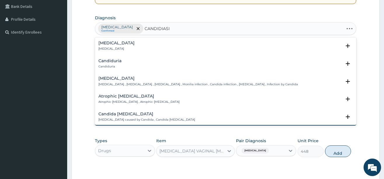
type input "[MEDICAL_DATA]"
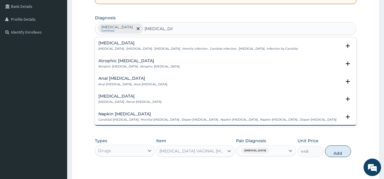
click at [105, 43] on h4 "[MEDICAL_DATA]" at bounding box center [197, 43] width 199 height 4
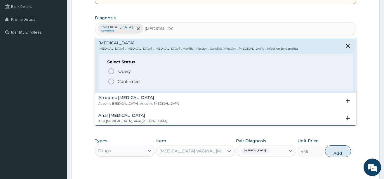
click at [112, 80] on icon "status option filled" at bounding box center [111, 81] width 7 height 7
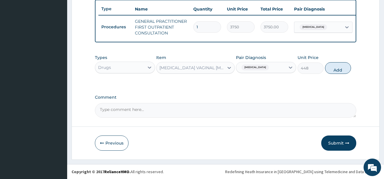
scroll to position [222, 0]
click at [283, 65] on div "[MEDICAL_DATA]" at bounding box center [260, 67] width 49 height 10
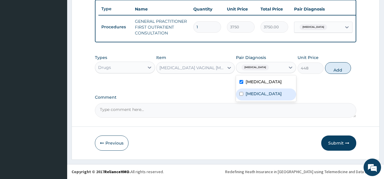
click at [264, 94] on label "[MEDICAL_DATA]" at bounding box center [263, 94] width 36 height 6
checkbox input "true"
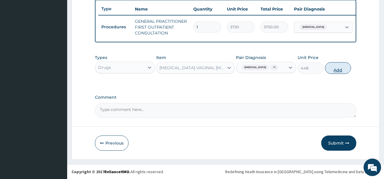
click at [336, 67] on button "Add" at bounding box center [338, 68] width 26 height 12
type input "0"
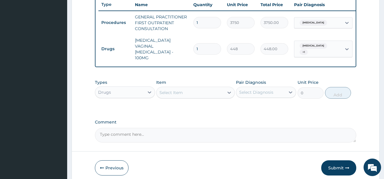
click at [139, 132] on textarea "Comment" at bounding box center [225, 135] width 261 height 15
type textarea "DS ;- [MEDICAL_DATA], VVC"
click at [206, 49] on input "1" at bounding box center [207, 48] width 28 height 11
type input "0.00"
type input "6"
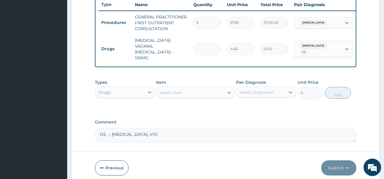
type input "2688.00"
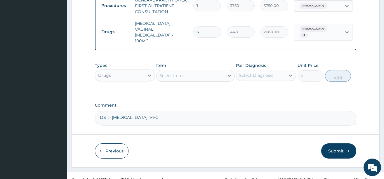
scroll to position [245, 0]
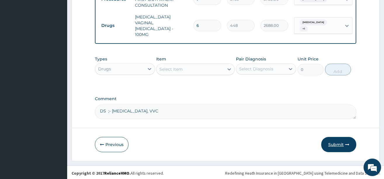
type input "6"
click at [339, 143] on button "Submit" at bounding box center [338, 144] width 35 height 15
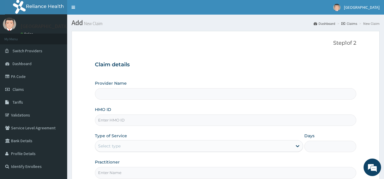
scroll to position [61, 0]
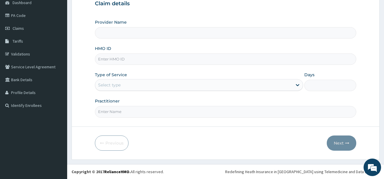
type input "[GEOGRAPHIC_DATA]"
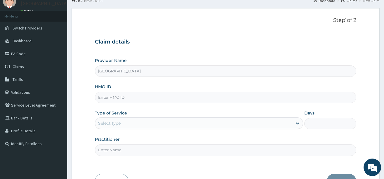
scroll to position [0, 0]
